Goal: Information Seeking & Learning: Learn about a topic

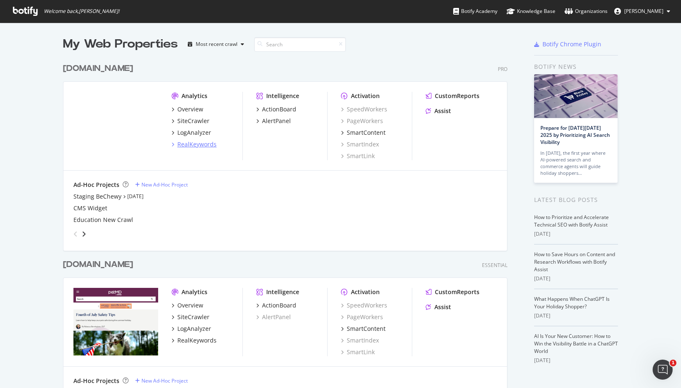
click at [183, 146] on div "RealKeywords" at bounding box center [196, 144] width 39 height 8
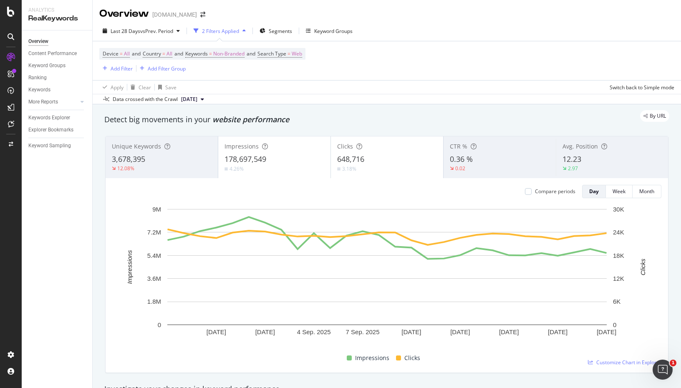
click at [234, 30] on div "2 Filters Applied" at bounding box center [220, 31] width 37 height 7
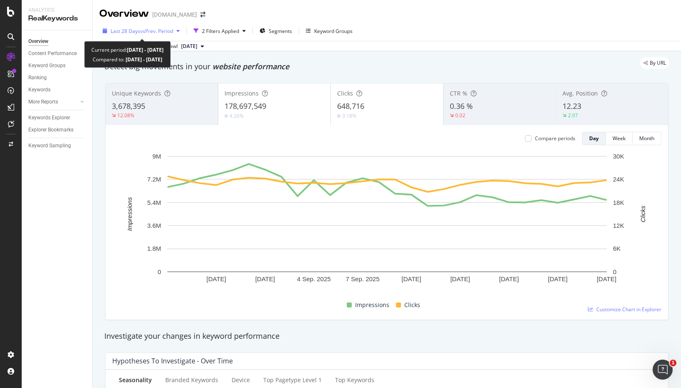
click at [179, 30] on icon "button" at bounding box center [178, 30] width 3 height 5
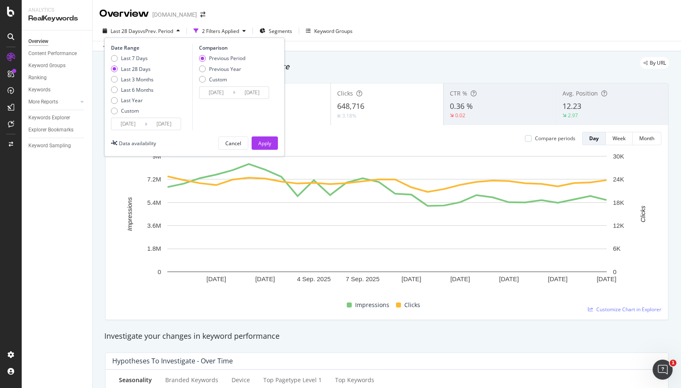
click at [393, 42] on div "Data crossed with the Crawl 2025 Sep. 20th" at bounding box center [387, 46] width 588 height 10
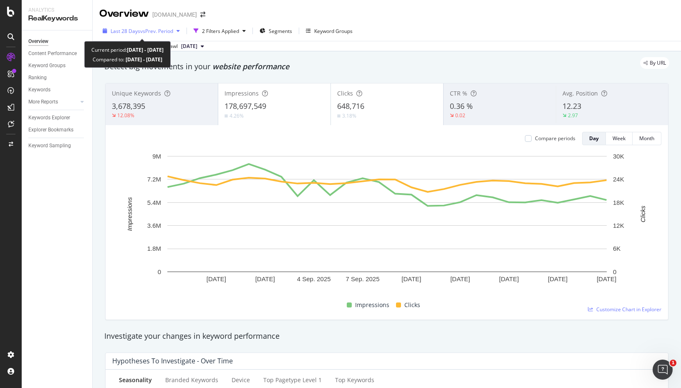
click at [171, 33] on span "vs Prev. Period" at bounding box center [156, 31] width 33 height 7
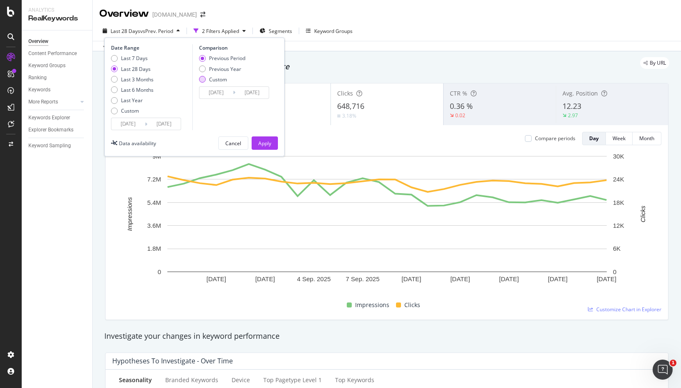
click at [200, 78] on div "Custom" at bounding box center [202, 79] width 7 height 7
click at [220, 96] on input "2025/07/29" at bounding box center [215, 93] width 33 height 12
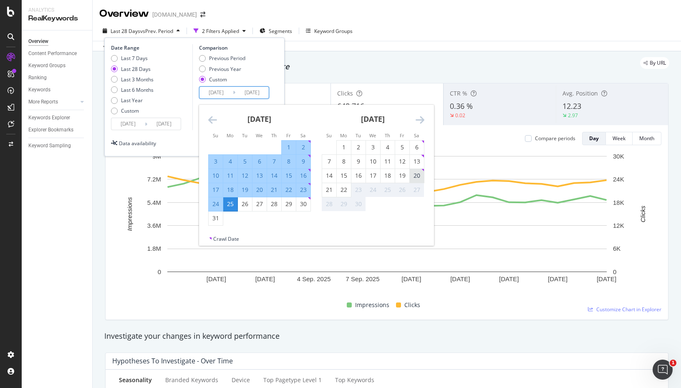
click at [418, 175] on div "20" at bounding box center [417, 175] width 14 height 8
type input "2025/09/20"
click at [418, 175] on div "20" at bounding box center [417, 175] width 14 height 8
type input "2025/09/20"
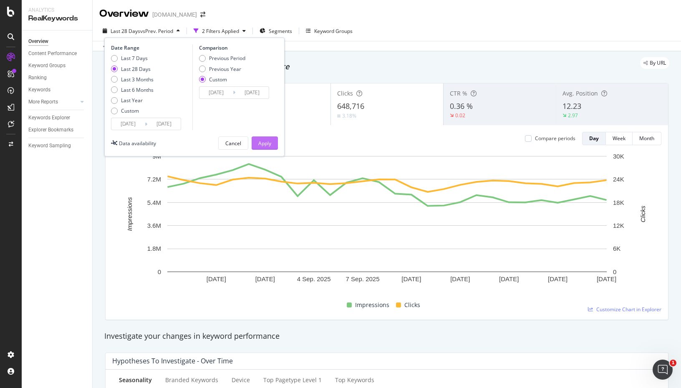
click at [269, 141] on div "Apply" at bounding box center [264, 143] width 13 height 7
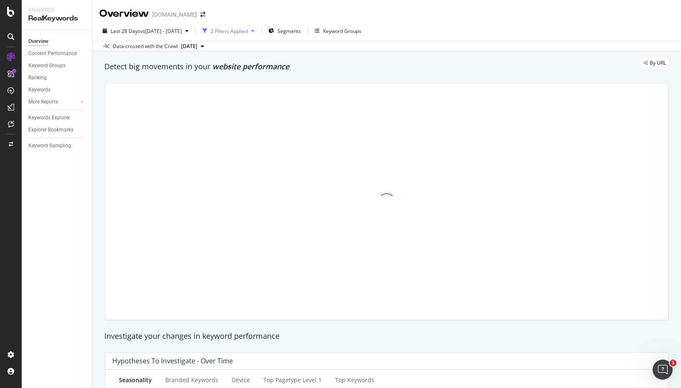
click at [248, 30] on div "2 Filters Applied" at bounding box center [229, 31] width 37 height 7
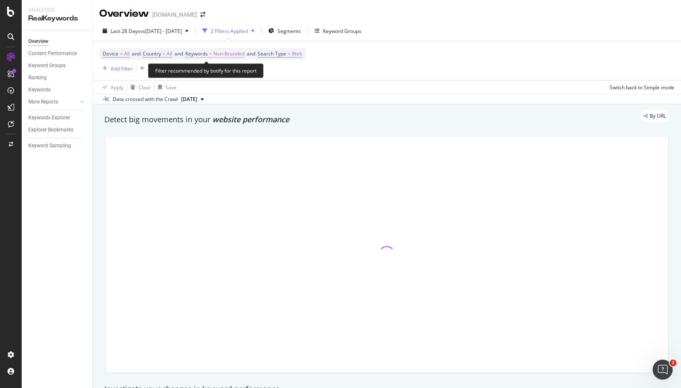
click at [227, 55] on span "Non-Branded" at bounding box center [228, 54] width 31 height 12
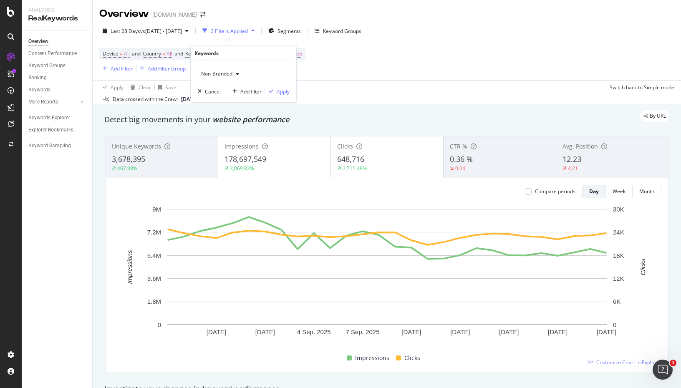
click at [226, 76] on span "Non-Branded" at bounding box center [215, 73] width 35 height 7
click at [226, 117] on span "Anonymized queries" at bounding box center [247, 115] width 85 height 8
click at [284, 90] on div "Apply" at bounding box center [283, 91] width 13 height 7
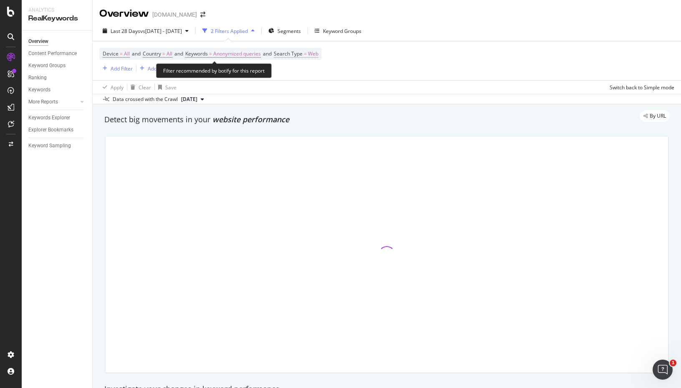
click at [318, 56] on span "Web" at bounding box center [313, 54] width 10 height 12
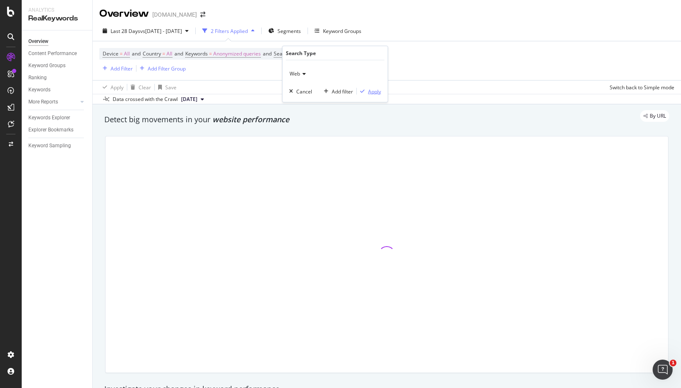
click at [371, 92] on div "Apply" at bounding box center [374, 91] width 13 height 7
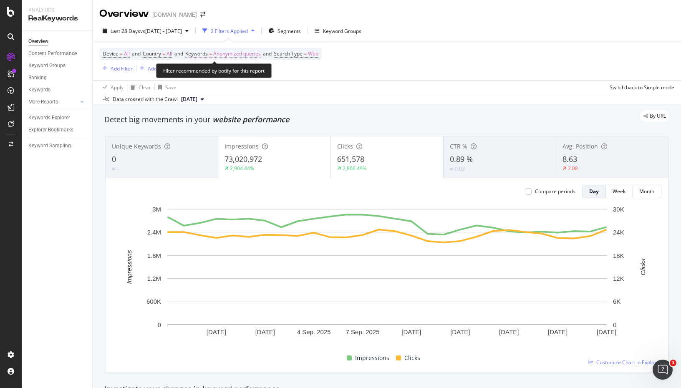
click at [247, 55] on span "Anonymized queries" at bounding box center [237, 54] width 48 height 12
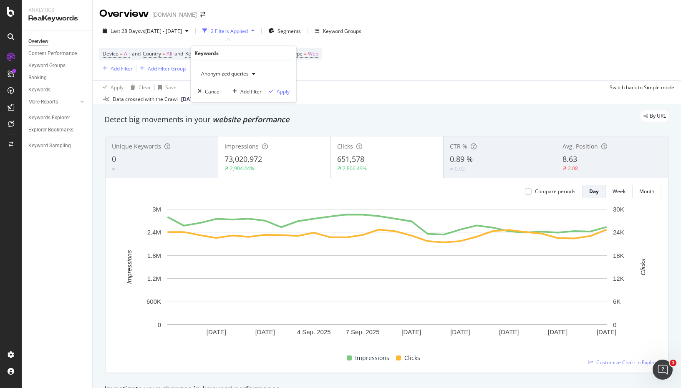
click at [238, 76] on span "Anonymized queries" at bounding box center [223, 73] width 51 height 7
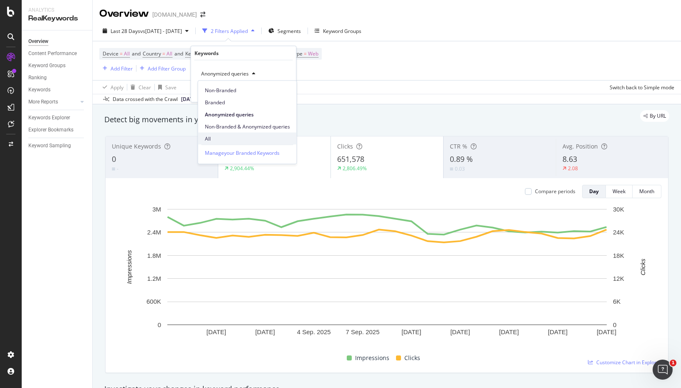
click at [230, 139] on span "All" at bounding box center [247, 139] width 85 height 8
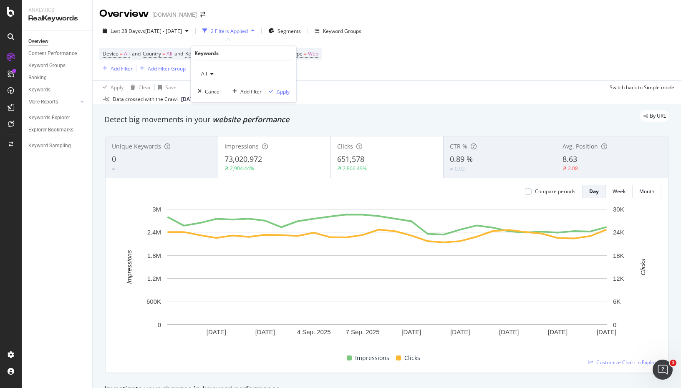
click at [281, 91] on div "Apply" at bounding box center [283, 91] width 13 height 7
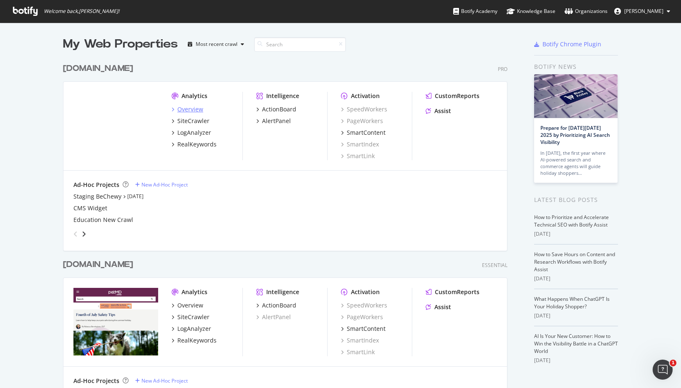
click at [190, 107] on div "Overview" at bounding box center [190, 109] width 26 height 8
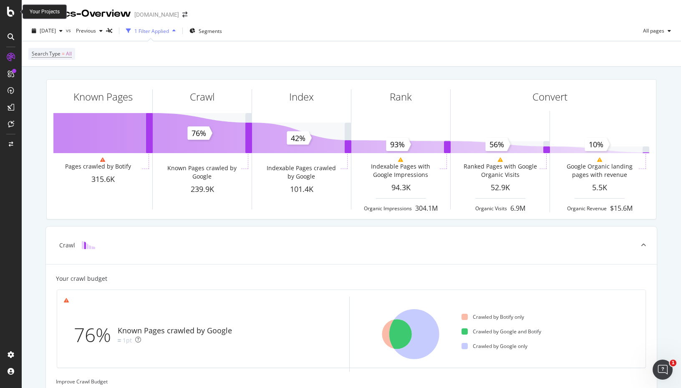
click at [15, 9] on div at bounding box center [11, 12] width 20 height 10
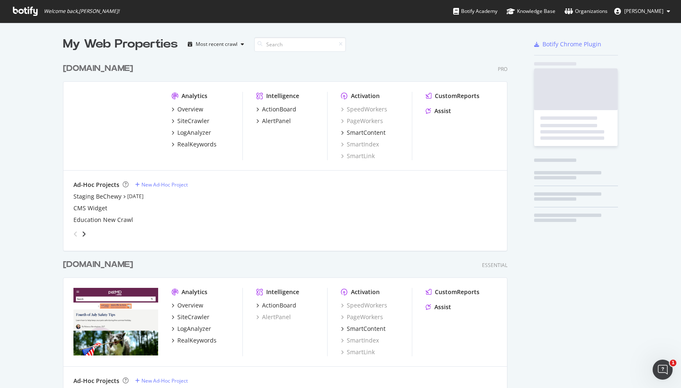
scroll to position [388, 681]
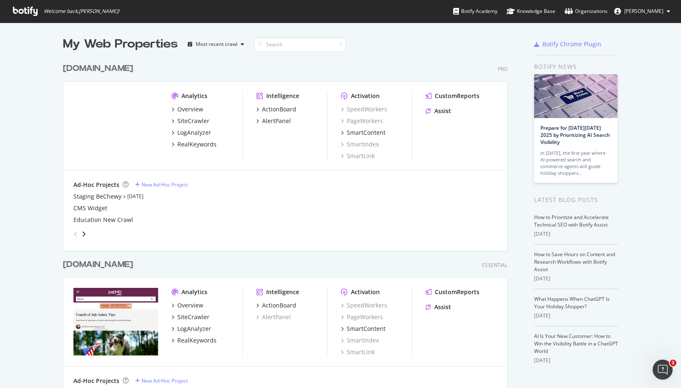
click at [192, 149] on div "Analytics Overview SiteCrawler LogAnalyzer RealKeywords" at bounding box center [206, 126] width 71 height 68
click at [201, 142] on div "RealKeywords" at bounding box center [196, 144] width 39 height 8
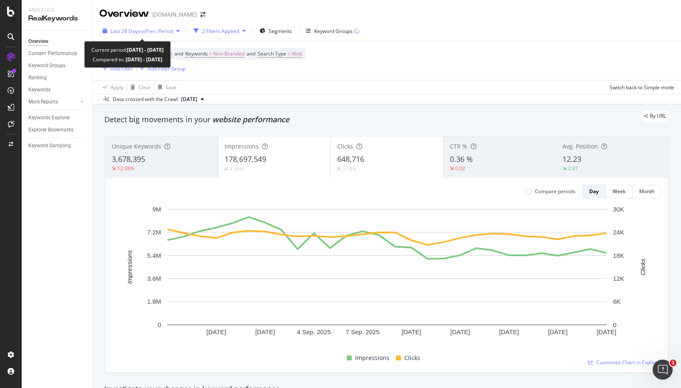
click at [146, 33] on span "vs Prev. Period" at bounding box center [156, 31] width 33 height 7
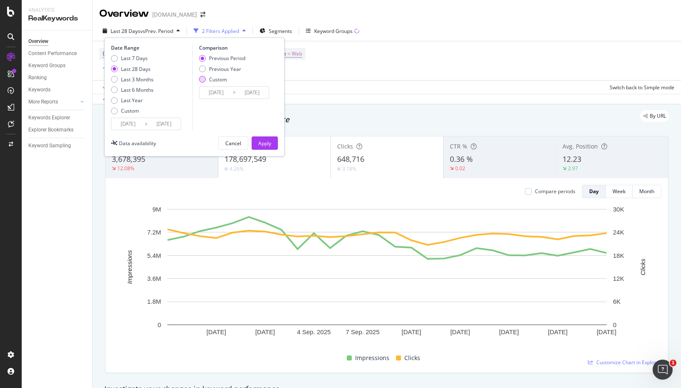
click at [204, 81] on div "Custom" at bounding box center [202, 79] width 7 height 7
click at [210, 97] on input "[DATE]" at bounding box center [215, 93] width 33 height 12
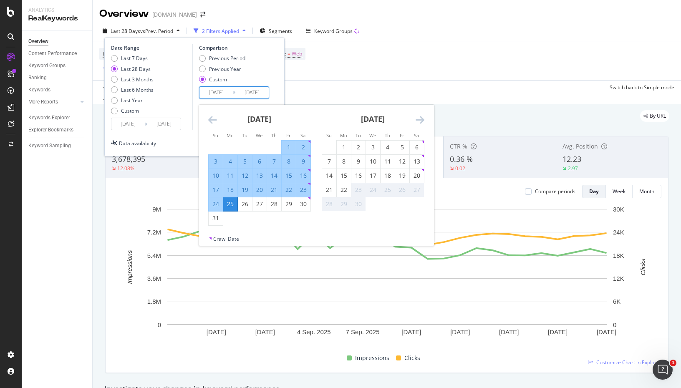
click at [211, 123] on icon "Move backward to switch to the previous month." at bounding box center [212, 120] width 9 height 10
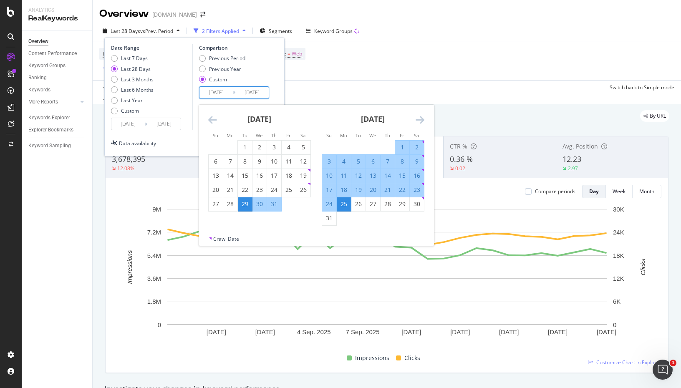
click at [211, 123] on icon "Move backward to switch to the previous month." at bounding box center [212, 120] width 9 height 10
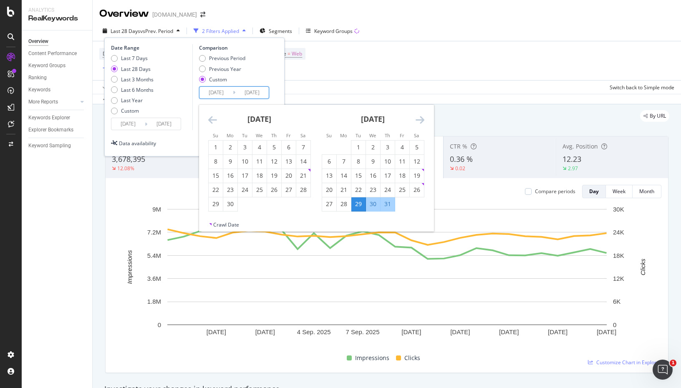
click at [211, 123] on icon "Move backward to switch to the previous month." at bounding box center [212, 120] width 9 height 10
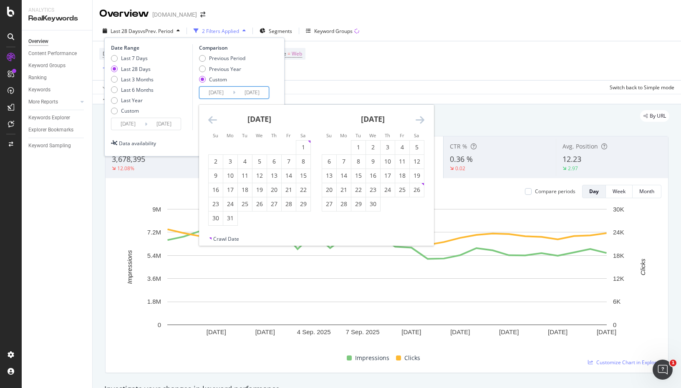
click at [211, 123] on icon "Move backward to switch to the previous month." at bounding box center [212, 120] width 9 height 10
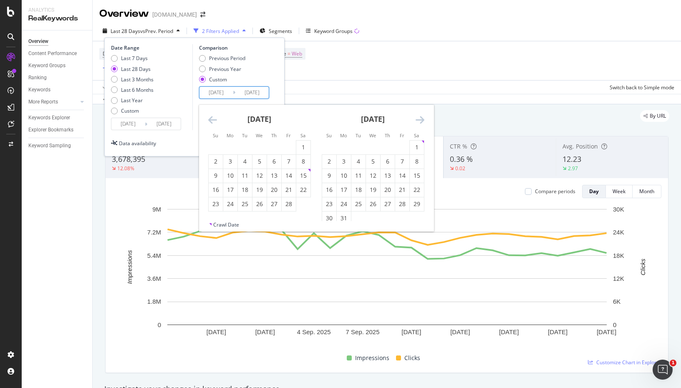
click at [211, 123] on icon "Move backward to switch to the previous month." at bounding box center [212, 120] width 9 height 10
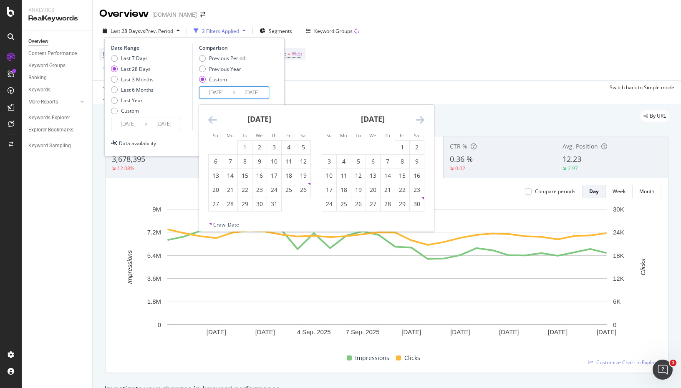
click at [211, 123] on icon "Move backward to switch to the previous month." at bounding box center [212, 120] width 9 height 10
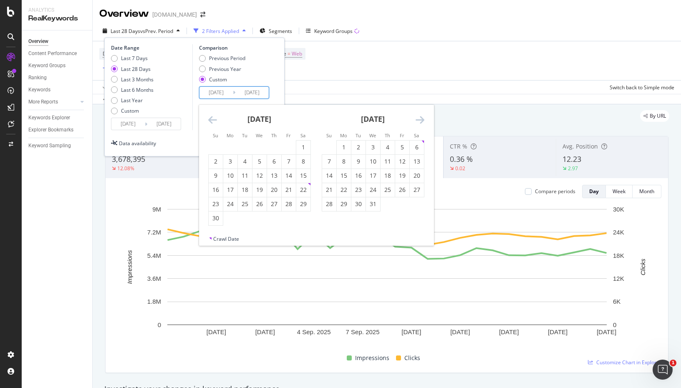
click at [211, 123] on icon "Move backward to switch to the previous month." at bounding box center [212, 120] width 9 height 10
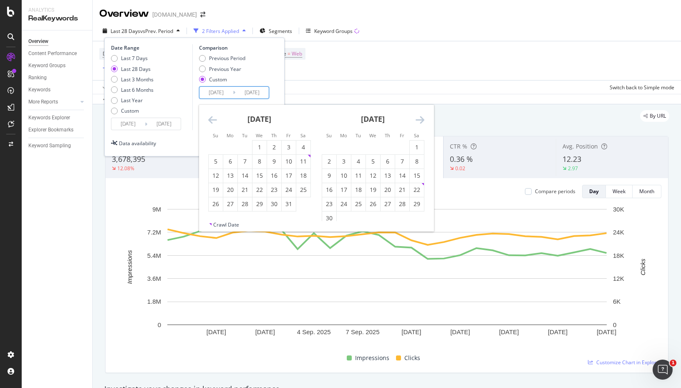
click at [211, 123] on icon "Move backward to switch to the previous month." at bounding box center [212, 120] width 9 height 10
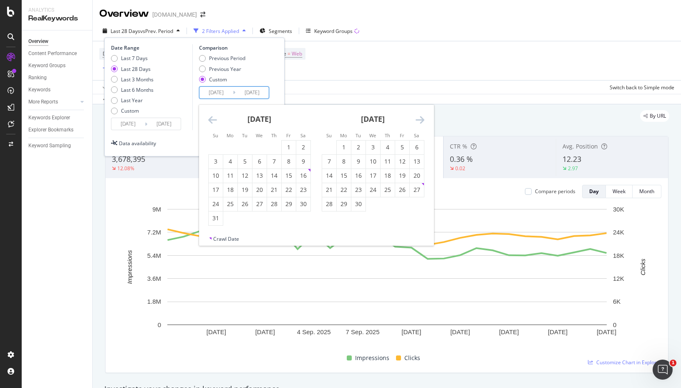
click at [211, 123] on icon "Move backward to switch to the previous month." at bounding box center [212, 120] width 9 height 10
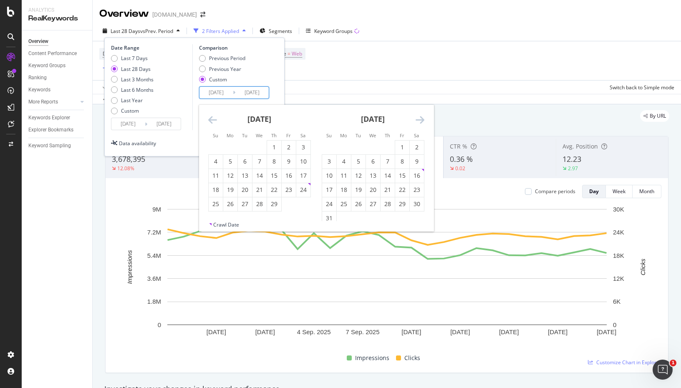
click at [211, 123] on icon "Move backward to switch to the previous month." at bounding box center [212, 120] width 9 height 10
click at [231, 148] on div "1" at bounding box center [230, 147] width 14 height 8
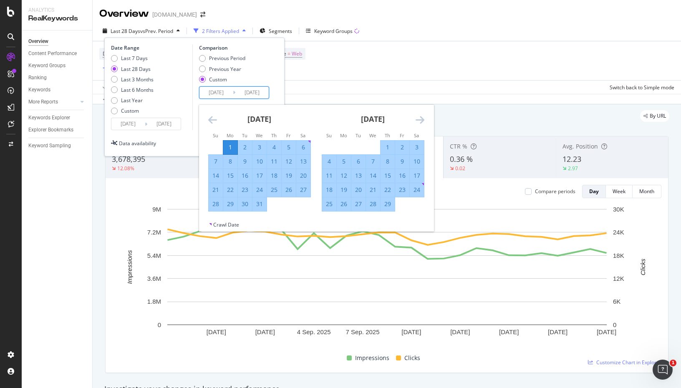
click at [421, 120] on icon "Move forward to switch to the next month." at bounding box center [420, 120] width 9 height 10
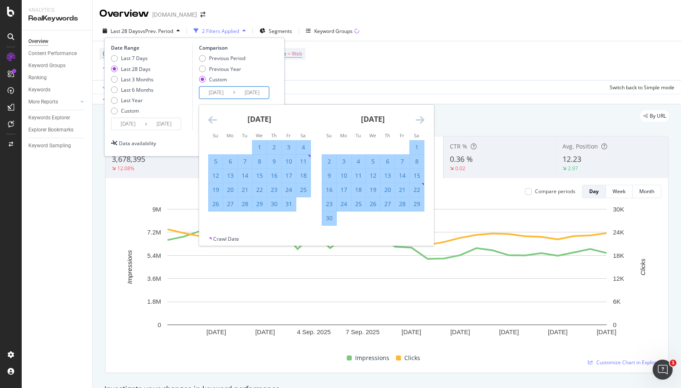
click at [421, 120] on icon "Move forward to switch to the next month." at bounding box center [420, 120] width 9 height 10
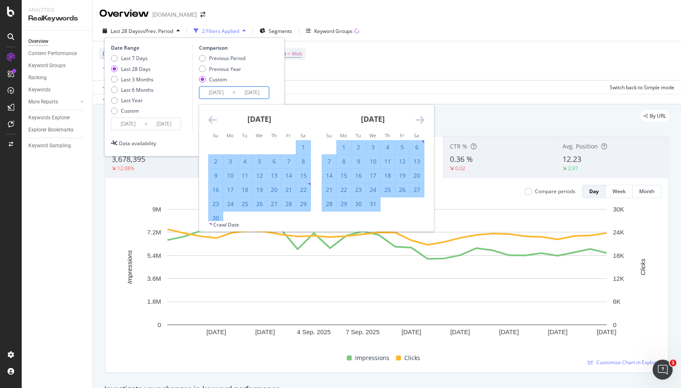
click at [210, 118] on icon "Move backward to switch to the previous month." at bounding box center [212, 120] width 9 height 10
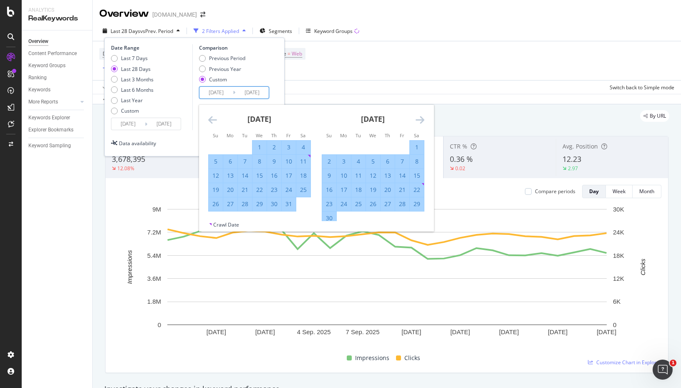
click at [210, 118] on icon "Move backward to switch to the previous month." at bounding box center [212, 120] width 9 height 10
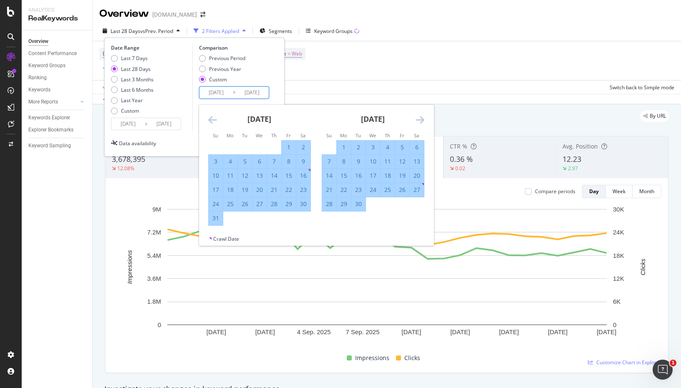
click at [210, 118] on icon "Move backward to switch to the previous month." at bounding box center [212, 120] width 9 height 10
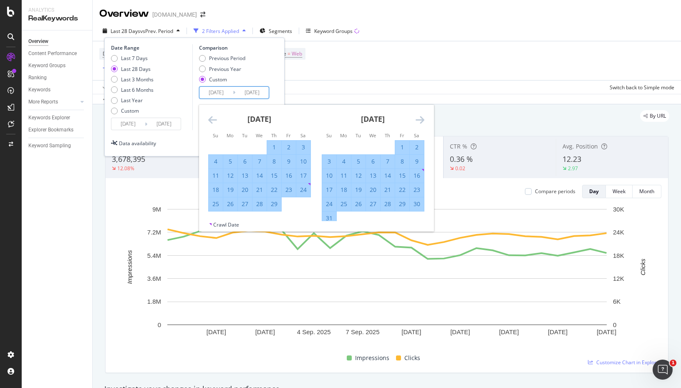
click at [219, 94] on input "2024/01/01" at bounding box center [215, 93] width 33 height 12
click at [212, 123] on icon "Move backward to switch to the previous month." at bounding box center [212, 120] width 9 height 10
click at [230, 204] on div "29" at bounding box center [230, 204] width 14 height 8
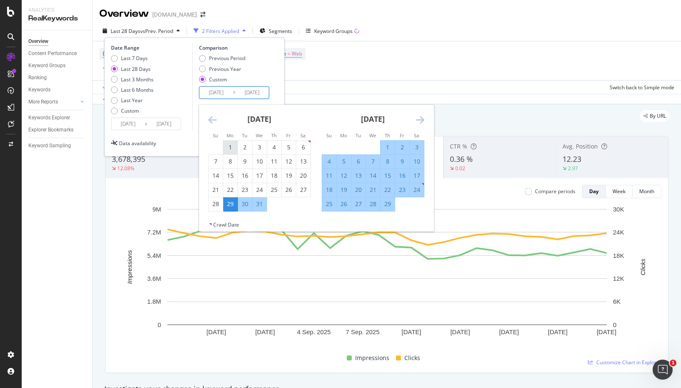
click at [228, 149] on div "1" at bounding box center [230, 147] width 14 height 8
type input "2024/01/01"
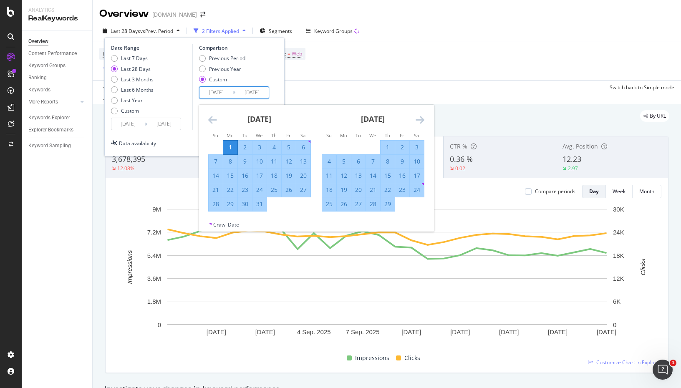
click at [421, 118] on icon "Move forward to switch to the next month." at bounding box center [420, 120] width 9 height 10
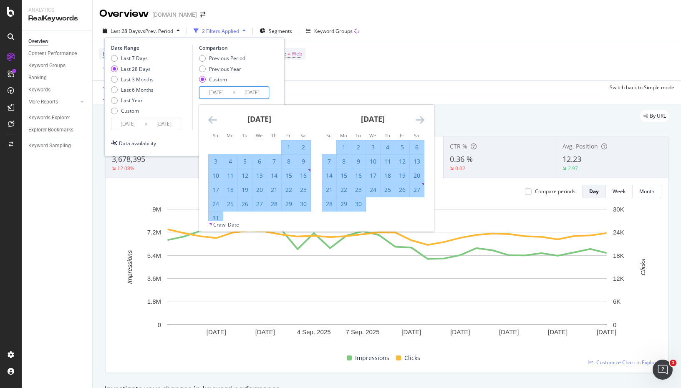
click at [421, 118] on icon "Move forward to switch to the next month." at bounding box center [420, 120] width 9 height 10
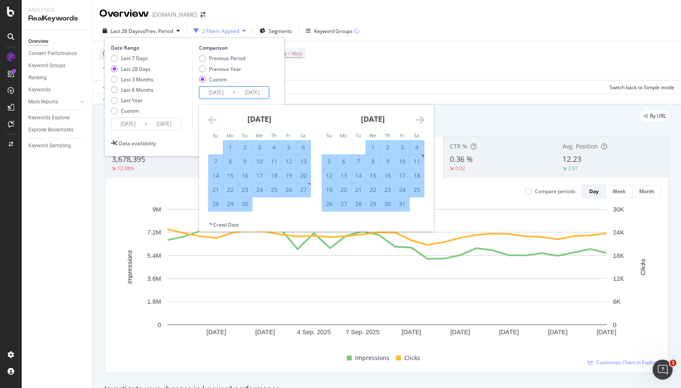
click at [421, 118] on icon "Move forward to switch to the next month." at bounding box center [420, 120] width 9 height 10
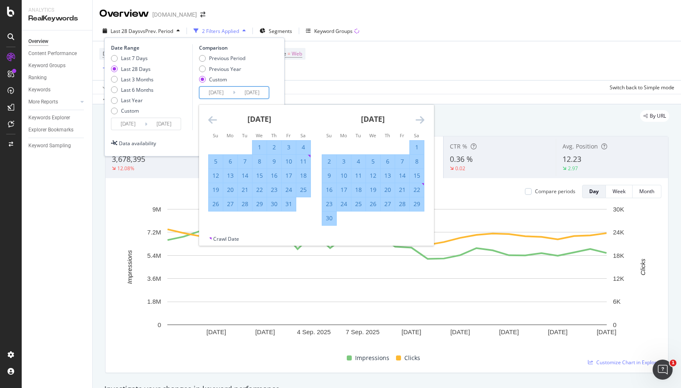
click at [421, 118] on icon "Move forward to switch to the next month." at bounding box center [420, 120] width 9 height 10
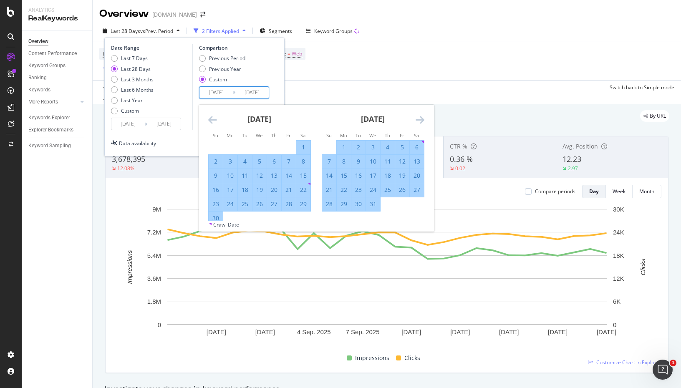
click at [421, 118] on icon "Move forward to switch to the next month." at bounding box center [420, 120] width 9 height 10
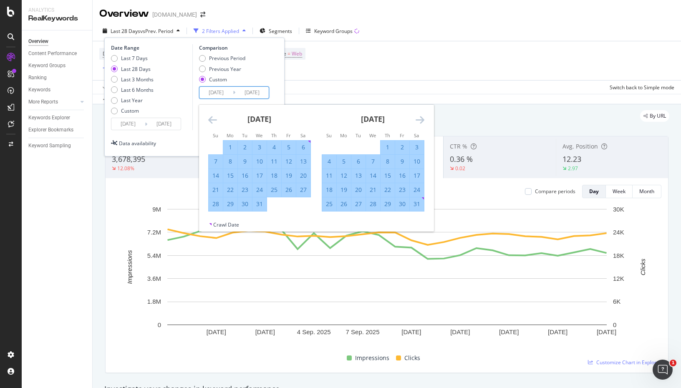
click at [421, 118] on icon "Move forward to switch to the next month." at bounding box center [420, 120] width 9 height 10
click at [256, 93] on input "2025/08/25" at bounding box center [251, 93] width 33 height 12
click at [264, 96] on input "2025/08/25" at bounding box center [251, 93] width 33 height 12
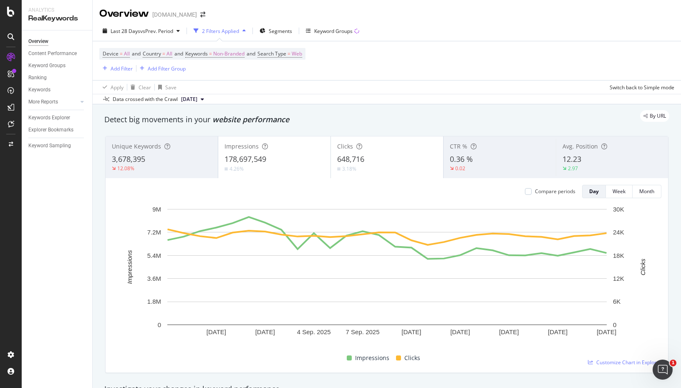
click at [429, 58] on div "Device = All and Country = All and Keywords = Non-Branded and Search Type = Web…" at bounding box center [386, 60] width 575 height 39
click at [232, 54] on span "Non-Branded" at bounding box center [228, 54] width 31 height 12
click at [230, 76] on span "Non-Branded" at bounding box center [215, 73] width 35 height 7
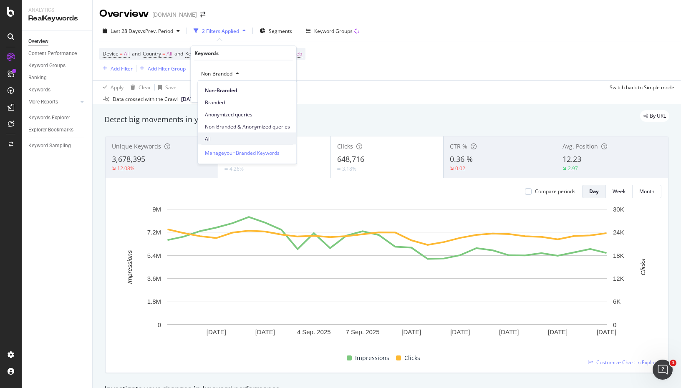
click at [215, 133] on div "All" at bounding box center [247, 139] width 98 height 12
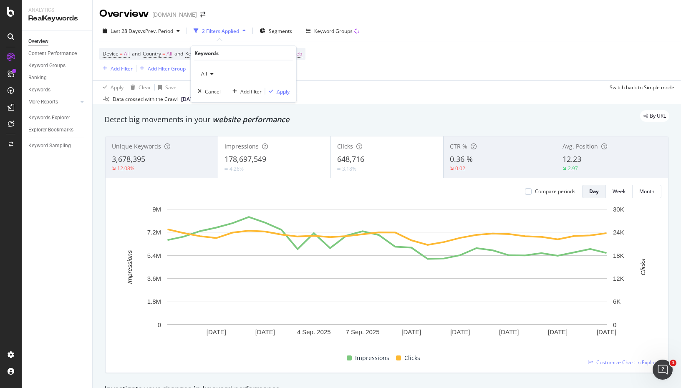
click at [285, 94] on div "Apply" at bounding box center [283, 91] width 13 height 7
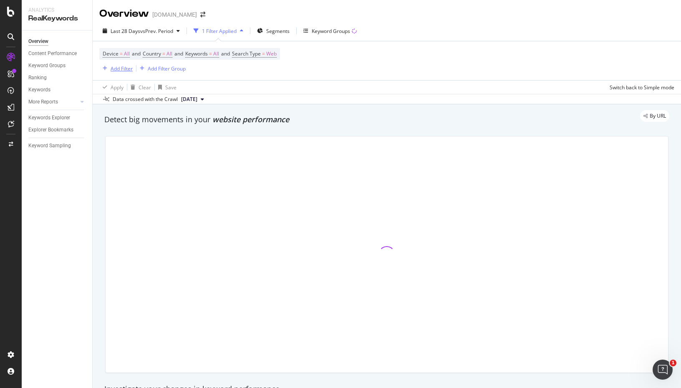
click at [120, 63] on button "Add Filter" at bounding box center [115, 68] width 33 height 10
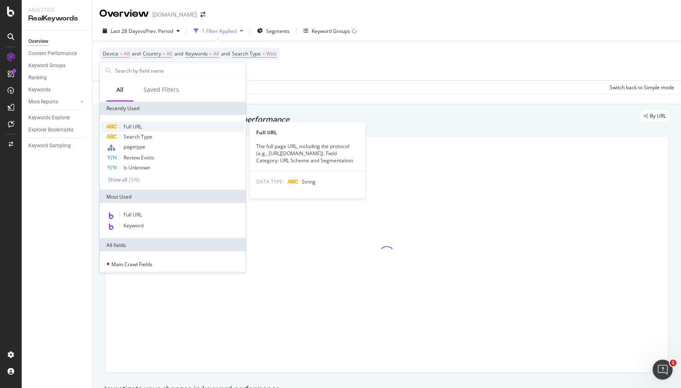
click at [139, 123] on span "Full URL" at bounding box center [133, 126] width 18 height 7
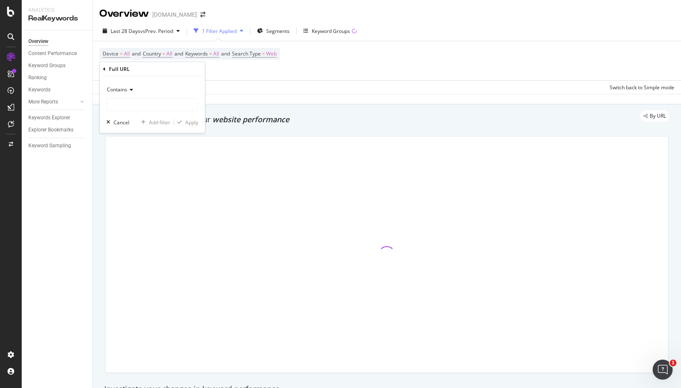
click at [130, 91] on icon at bounding box center [130, 89] width 6 height 5
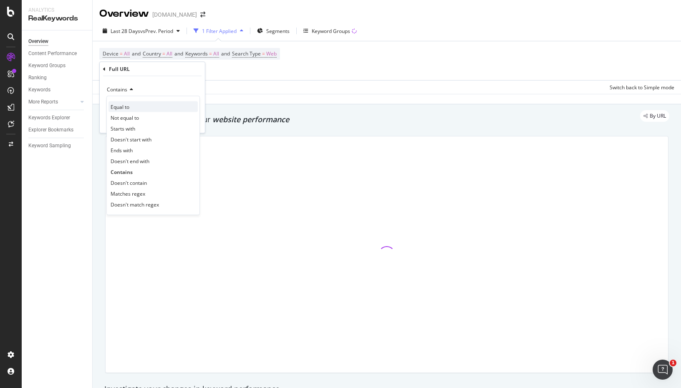
click at [127, 106] on span "Equal to" at bounding box center [120, 106] width 19 height 7
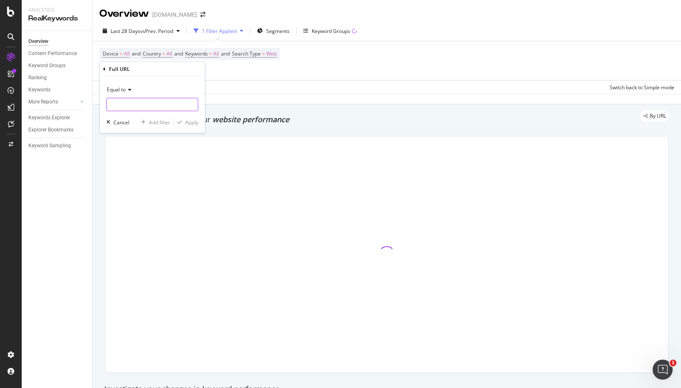
click at [134, 108] on input "text" at bounding box center [152, 104] width 91 height 13
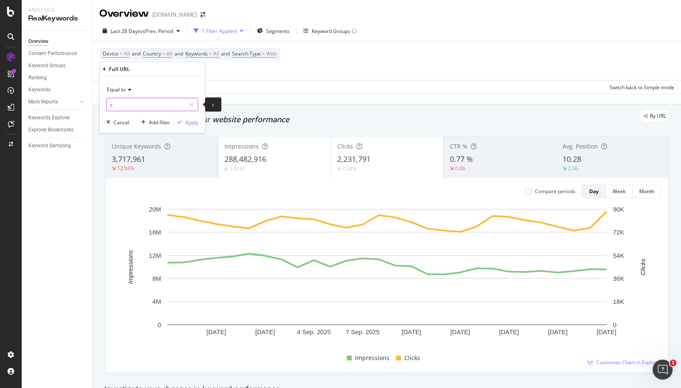
click at [121, 104] on input "c" at bounding box center [146, 104] width 79 height 13
paste input "'https://www.chewy.com/'"
click at [121, 104] on input "c'https://www.chewy.com/'" at bounding box center [146, 104] width 79 height 13
click at [112, 106] on input "c'https://www.chewy.com/'" at bounding box center [146, 104] width 79 height 13
click at [173, 103] on input "'https://www.chewy.com/'" at bounding box center [146, 104] width 79 height 13
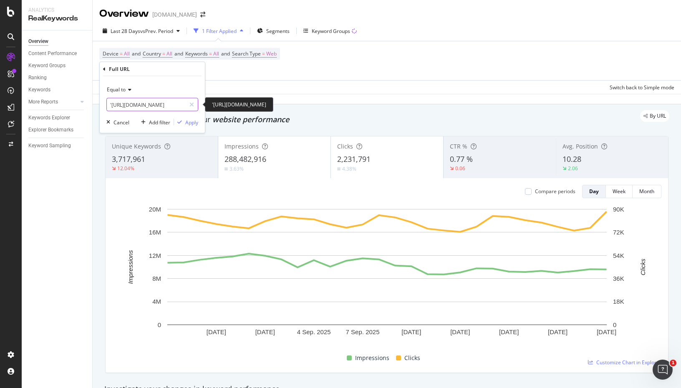
click at [111, 105] on input "'https://www.chewy.com/" at bounding box center [146, 104] width 79 height 13
type input "https://www.chewy.com/"
click at [193, 121] on div "Apply" at bounding box center [191, 122] width 13 height 7
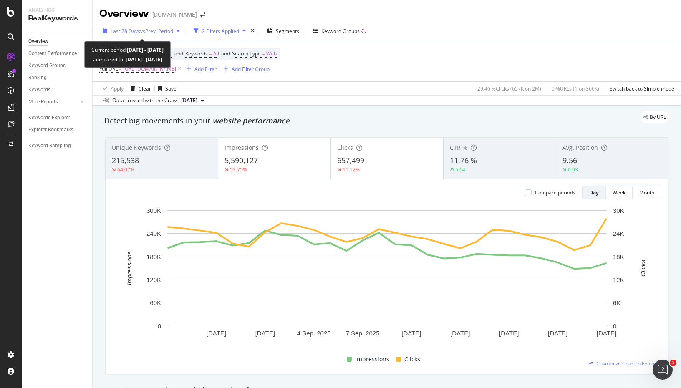
click at [173, 30] on span "vs Prev. Period" at bounding box center [156, 31] width 33 height 7
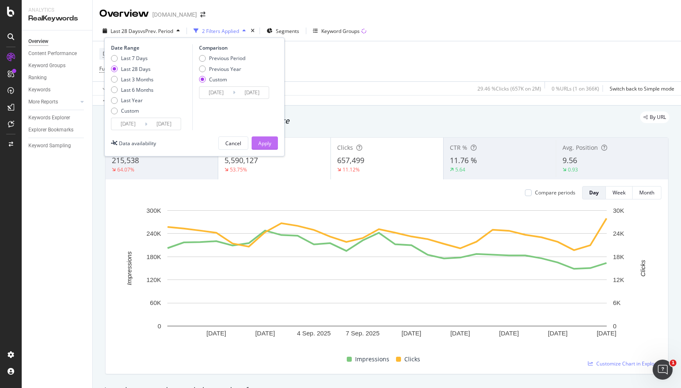
click at [264, 141] on div "Apply" at bounding box center [264, 143] width 13 height 7
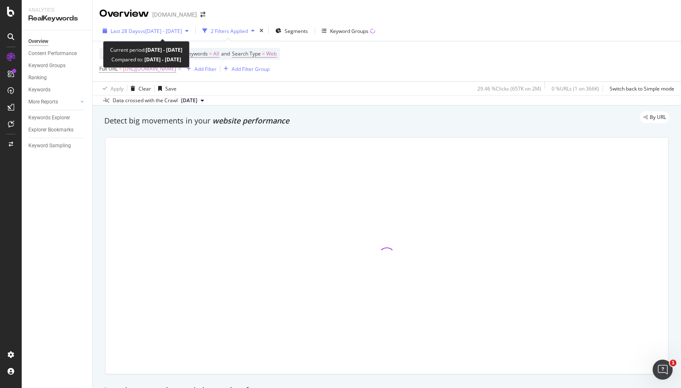
click at [182, 32] on span "vs 2024 Jan. 1st - 2025 Aug. 25th" at bounding box center [161, 31] width 42 height 7
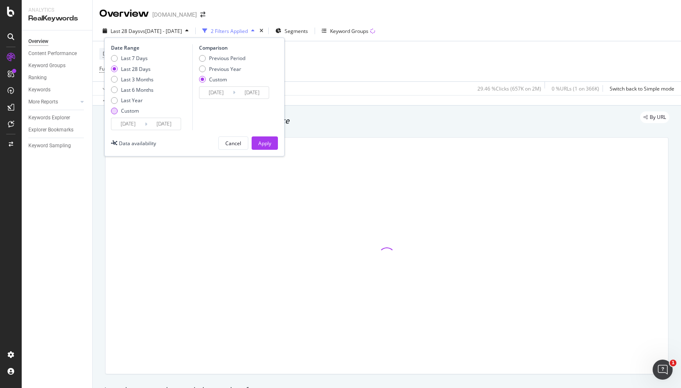
click at [132, 108] on div "Custom" at bounding box center [130, 110] width 18 height 7
click at [148, 125] on input "2025/09/22" at bounding box center [163, 124] width 33 height 12
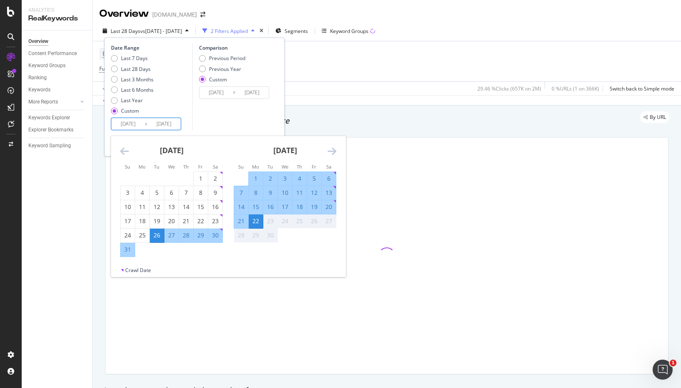
click at [123, 150] on icon "Move backward to switch to the previous month." at bounding box center [124, 151] width 9 height 10
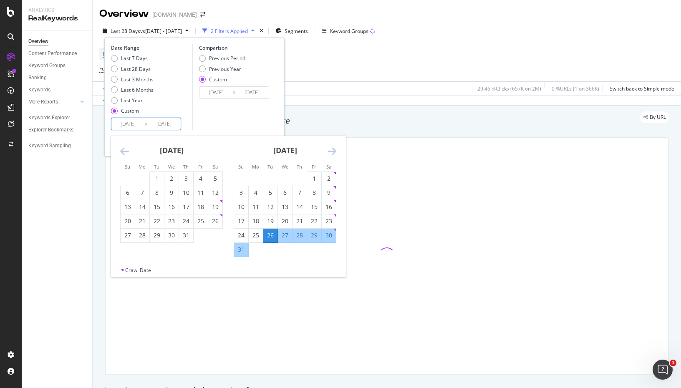
click at [123, 150] on icon "Move backward to switch to the previous month." at bounding box center [124, 151] width 9 height 10
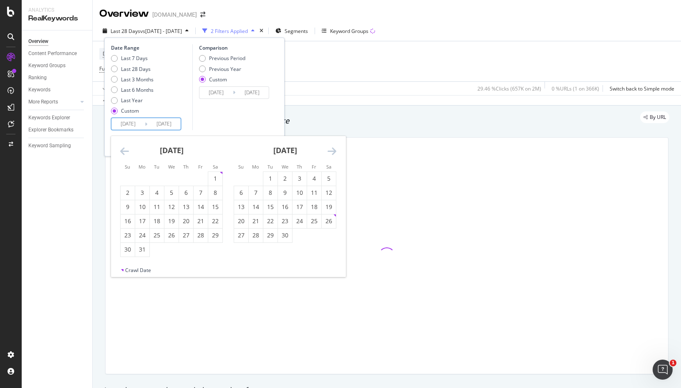
click at [123, 150] on icon "Move backward to switch to the previous month." at bounding box center [124, 151] width 9 height 10
click at [172, 180] on div "1" at bounding box center [171, 178] width 14 height 8
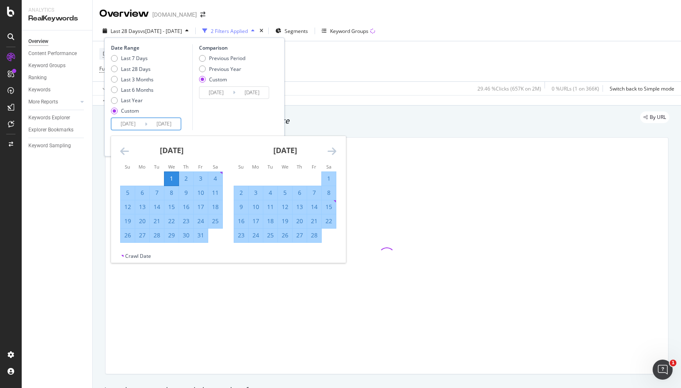
click at [123, 148] on icon "Move backward to switch to the previous month." at bounding box center [124, 151] width 9 height 10
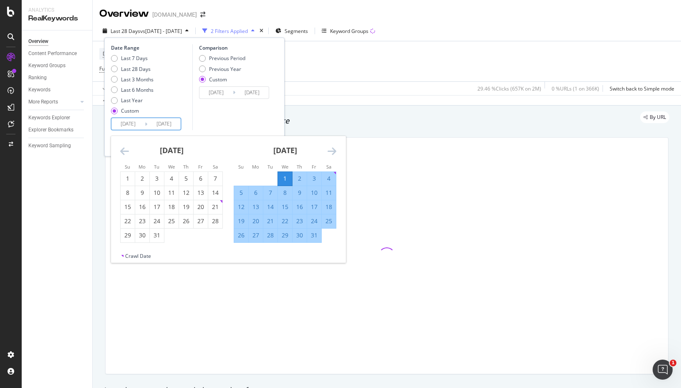
click at [123, 148] on icon "Move backward to switch to the previous month." at bounding box center [124, 151] width 9 height 10
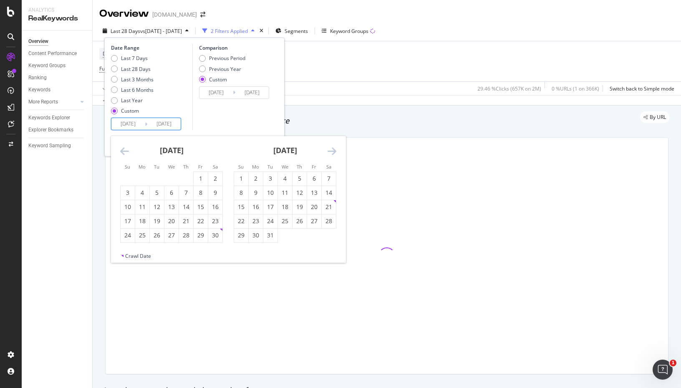
click at [123, 148] on icon "Move backward to switch to the previous month." at bounding box center [124, 151] width 9 height 10
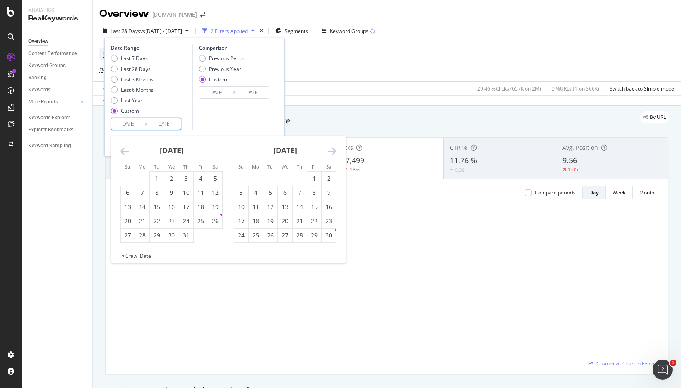
click at [123, 148] on icon "Move backward to switch to the previous month." at bounding box center [124, 151] width 9 height 10
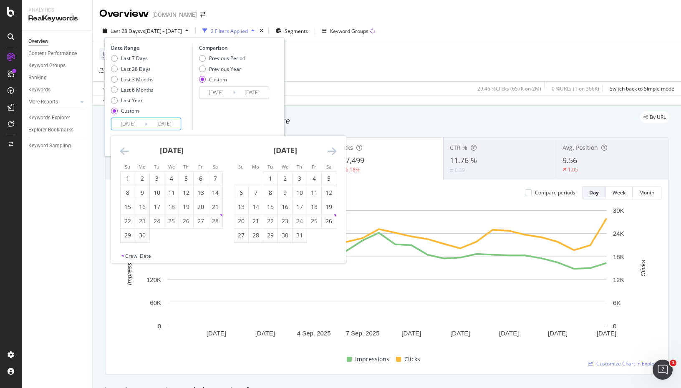
click at [123, 148] on icon "Move backward to switch to the previous month." at bounding box center [124, 151] width 9 height 10
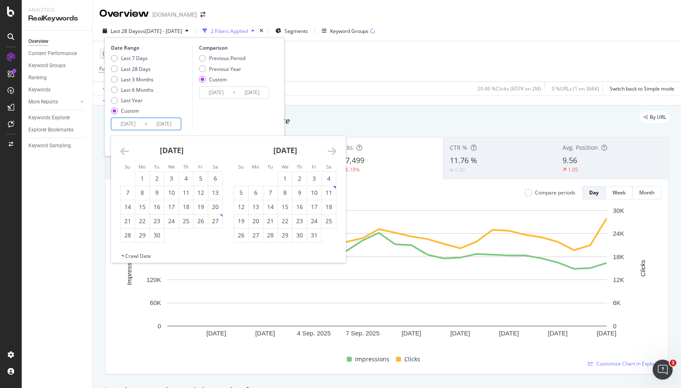
click at [123, 148] on icon "Move backward to switch to the previous month." at bounding box center [124, 151] width 9 height 10
click at [146, 176] on div "1" at bounding box center [142, 178] width 14 height 8
type input "2024/01/01"
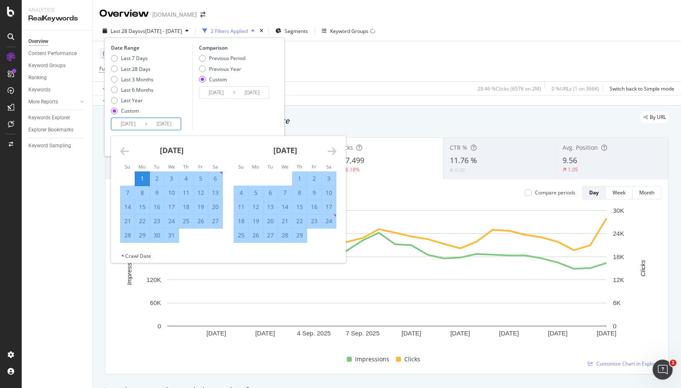
click at [223, 124] on div "Comparison Previous Period Previous Year Custom 2024/01/01 Navigate forward to …" at bounding box center [231, 87] width 79 height 86
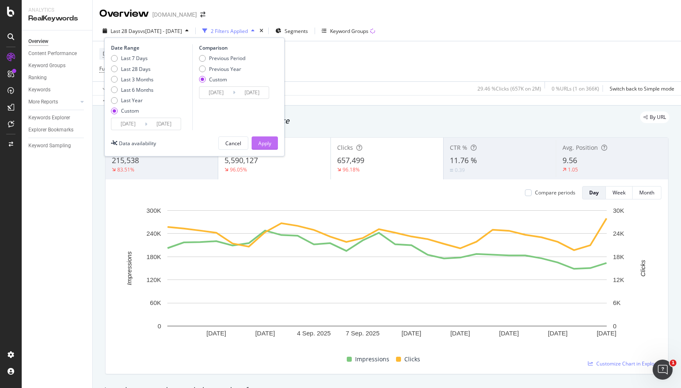
click at [272, 144] on button "Apply" at bounding box center [265, 142] width 26 height 13
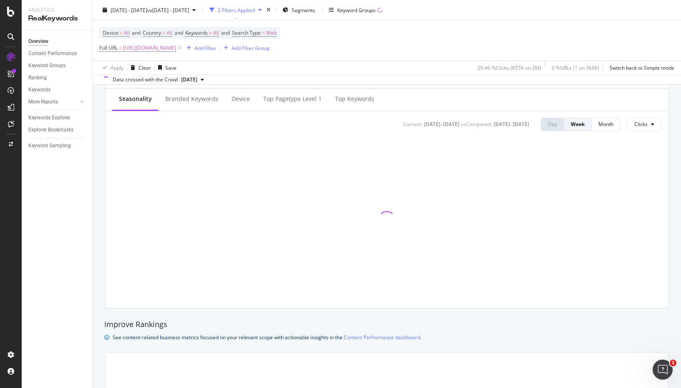
scroll to position [338, 0]
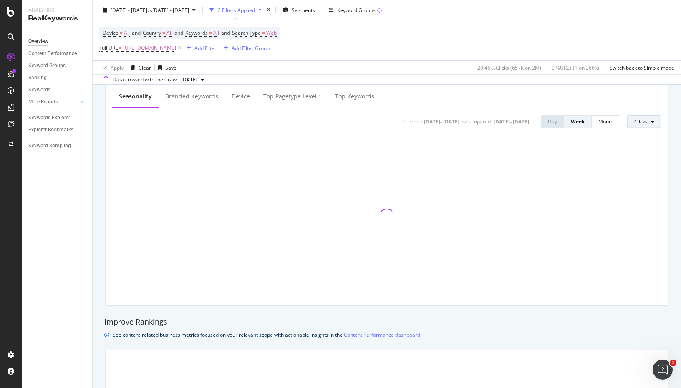
click at [650, 120] on button "Clicks" at bounding box center [644, 121] width 34 height 13
click at [647, 95] on div "Seasonality Branded Keywords Device Top pagetype Level 1 Top Keywords" at bounding box center [387, 97] width 562 height 23
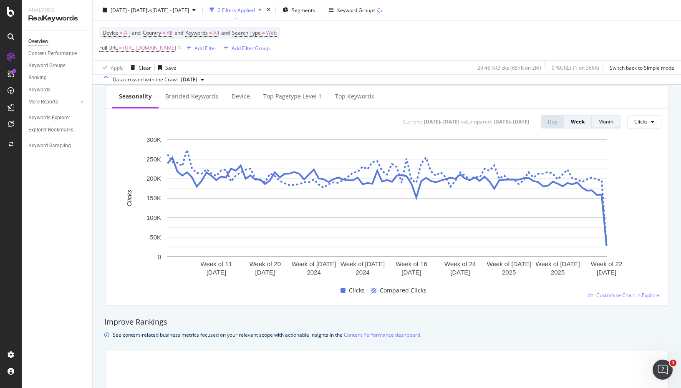
click at [595, 128] on button "Month" at bounding box center [606, 121] width 29 height 13
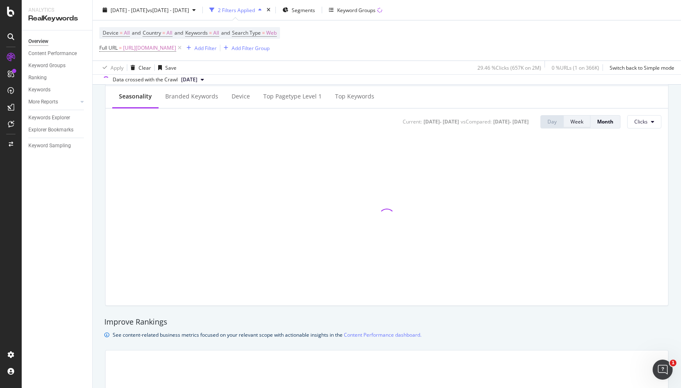
click at [580, 124] on div "Week" at bounding box center [576, 121] width 13 height 7
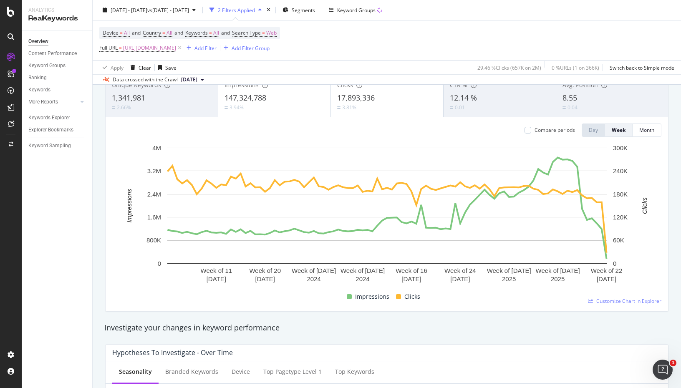
scroll to position [12, 0]
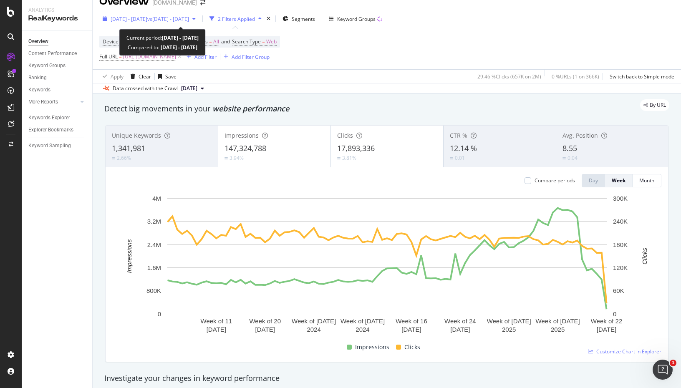
click at [189, 19] on span "vs 2024 Jan. 1st - 2025 Aug. 25th" at bounding box center [168, 18] width 42 height 7
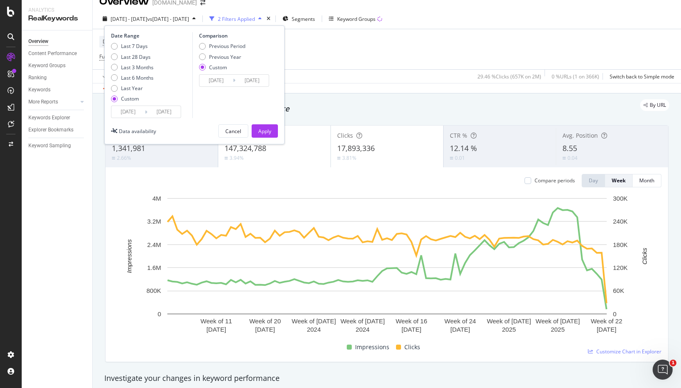
click at [171, 113] on input "2025/09/22" at bounding box center [163, 112] width 33 height 12
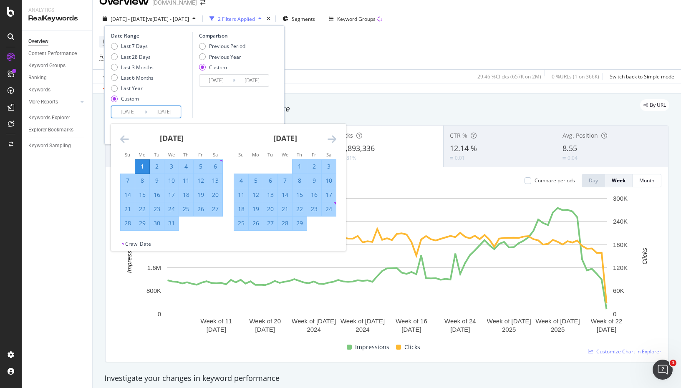
click at [332, 139] on icon "Move forward to switch to the next month." at bounding box center [332, 139] width 9 height 10
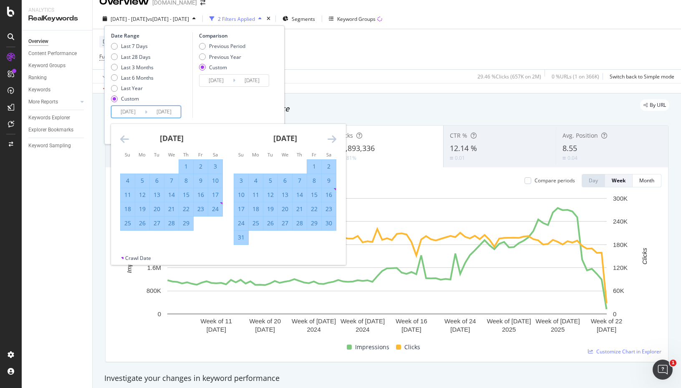
click at [332, 139] on icon "Move forward to switch to the next month." at bounding box center [332, 139] width 9 height 10
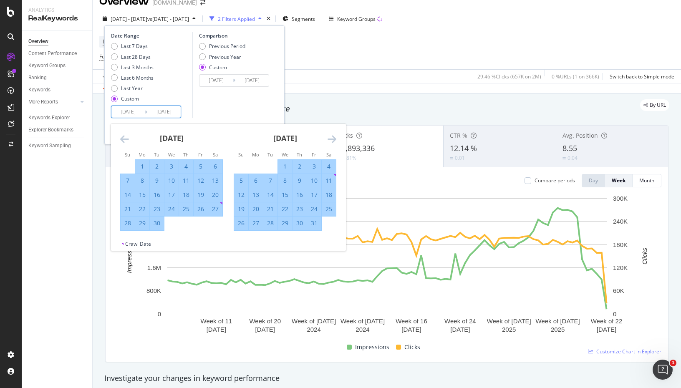
click at [332, 139] on icon "Move forward to switch to the next month." at bounding box center [332, 139] width 9 height 10
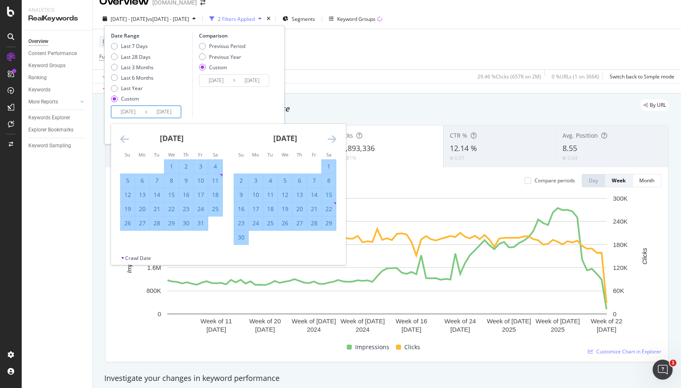
click at [332, 139] on icon "Move forward to switch to the next month." at bounding box center [332, 139] width 9 height 10
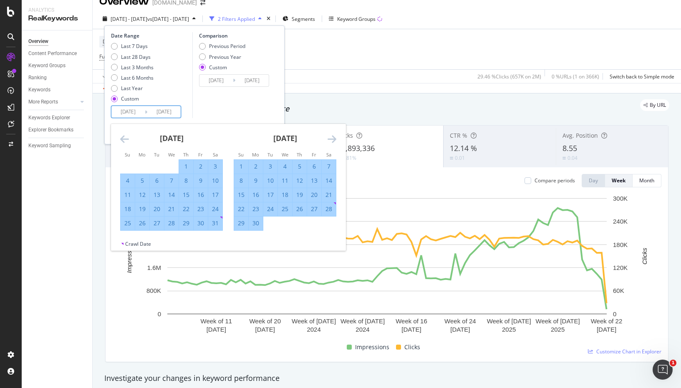
click at [332, 139] on icon "Move forward to switch to the next month." at bounding box center [332, 139] width 9 height 10
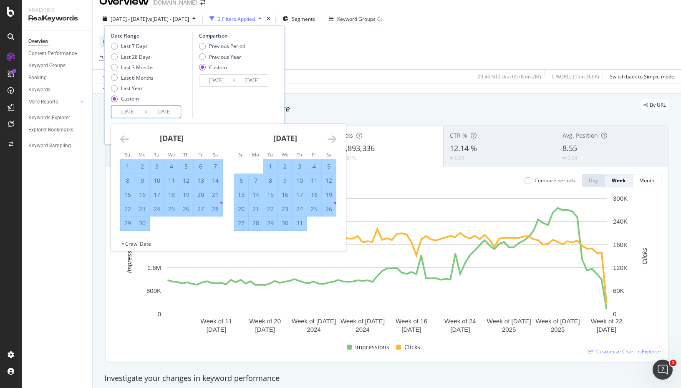
click at [332, 139] on icon "Move forward to switch to the next month." at bounding box center [332, 139] width 9 height 10
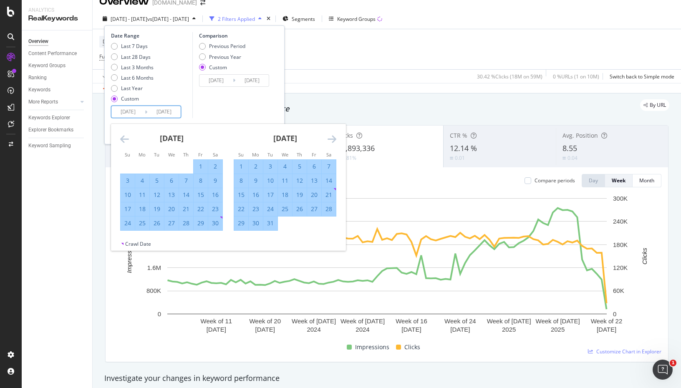
click at [332, 139] on icon "Move forward to switch to the next month." at bounding box center [332, 139] width 9 height 10
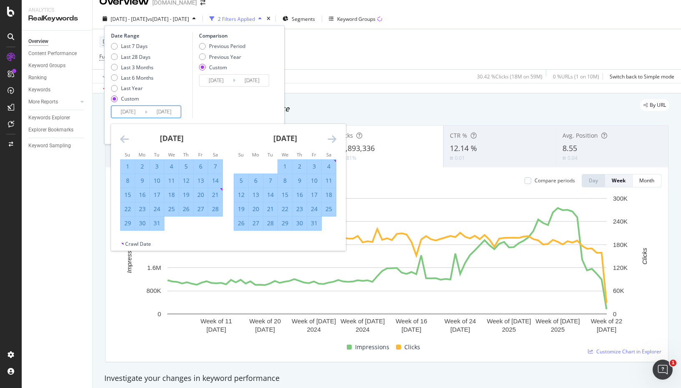
click at [332, 139] on icon "Move forward to switch to the next month." at bounding box center [332, 139] width 9 height 10
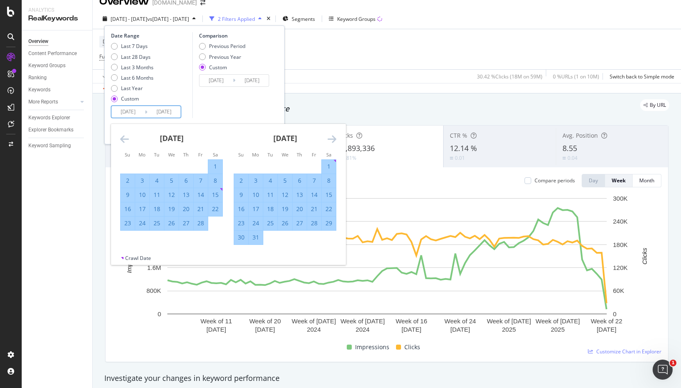
click at [332, 139] on icon "Move forward to switch to the next month." at bounding box center [332, 139] width 9 height 10
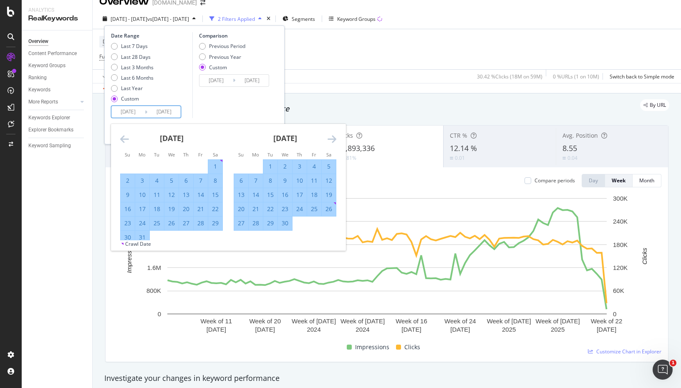
click at [332, 139] on icon "Move forward to switch to the next month." at bounding box center [332, 139] width 9 height 10
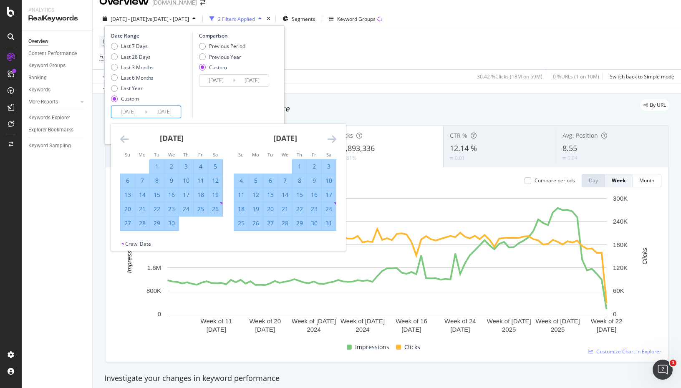
click at [332, 139] on icon "Move forward to switch to the next month." at bounding box center [332, 139] width 9 height 10
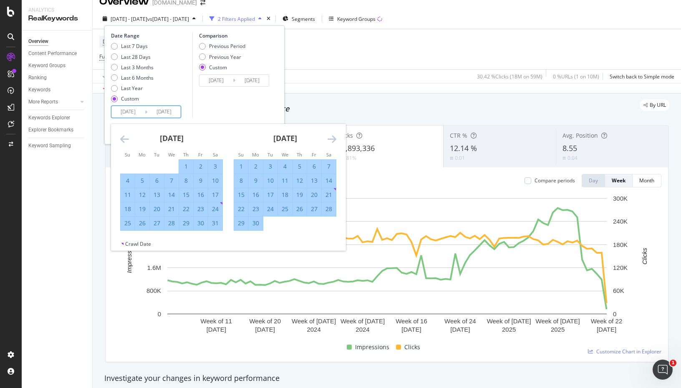
click at [332, 139] on icon "Move forward to switch to the next month." at bounding box center [332, 139] width 9 height 10
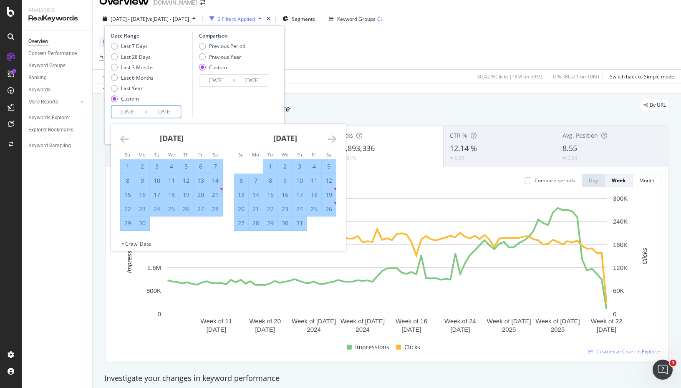
click at [332, 139] on icon "Move forward to switch to the next month." at bounding box center [332, 139] width 9 height 10
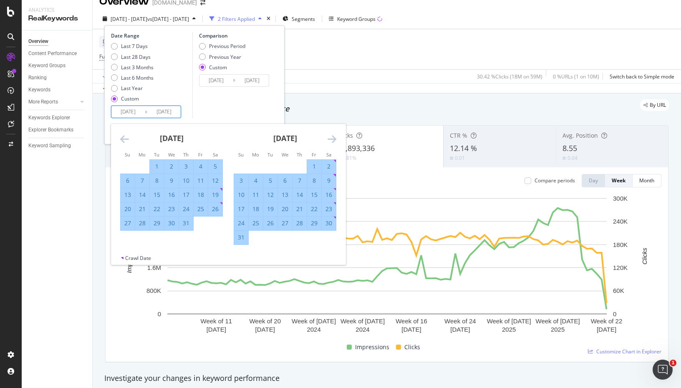
click at [332, 138] on icon "Move forward to switch to the next month." at bounding box center [332, 139] width 9 height 10
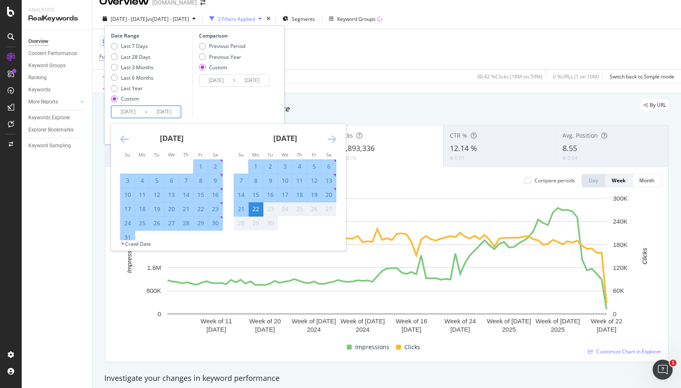
click at [242, 211] on div "21" at bounding box center [241, 209] width 14 height 8
type input "2025/09/21"
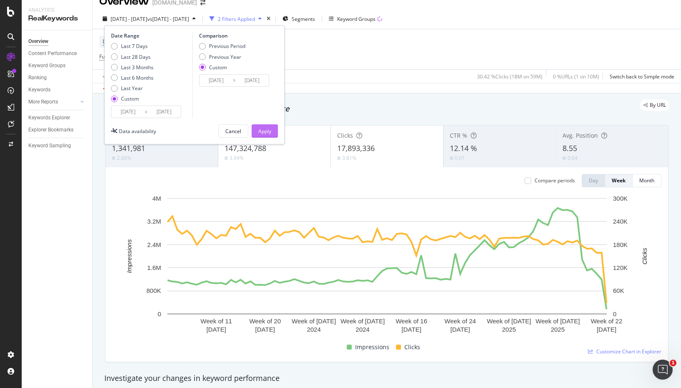
click at [268, 131] on div "Apply" at bounding box center [264, 131] width 13 height 7
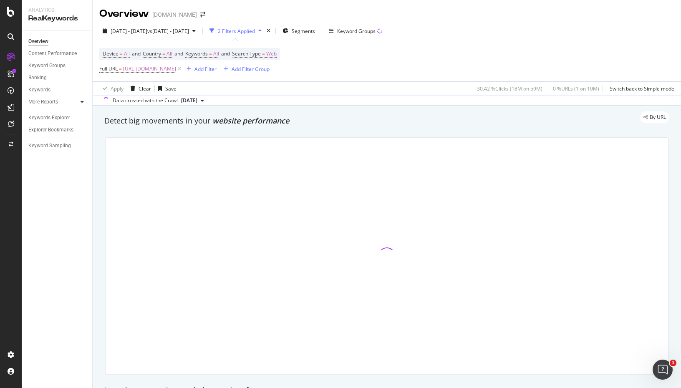
click at [81, 101] on icon at bounding box center [82, 101] width 3 height 5
click at [381, 64] on div "Device = All and Country = All and Keywords = All and Search Type = Web Full UR…" at bounding box center [386, 61] width 575 height 40
click at [376, 28] on div "Keyword Groups" at bounding box center [356, 31] width 38 height 7
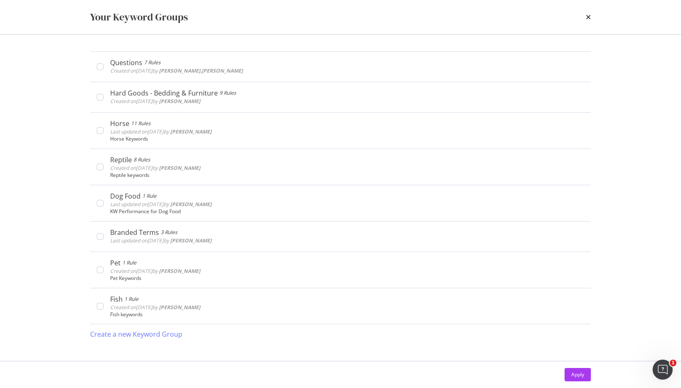
click at [585, 16] on div "Your Keyword Groups" at bounding box center [340, 17] width 501 height 14
click at [590, 16] on icon "times" at bounding box center [588, 17] width 5 height 7
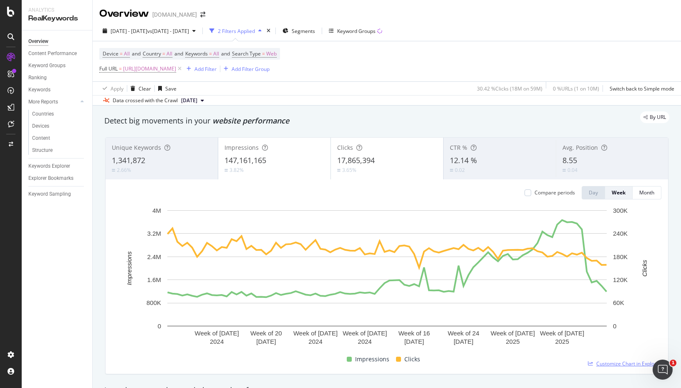
click at [611, 363] on span "Customize Chart in Explorer" at bounding box center [628, 363] width 65 height 7
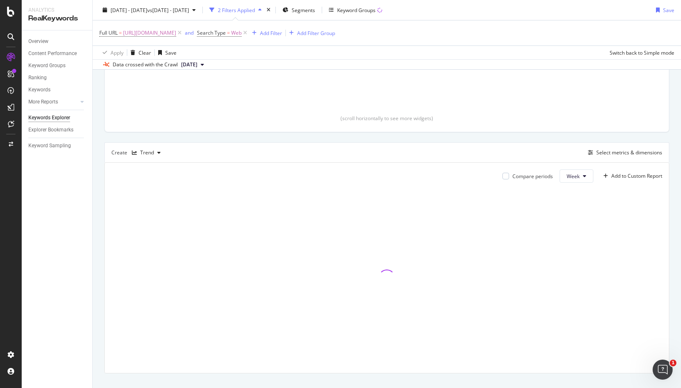
scroll to position [157, 0]
click at [583, 173] on icon at bounding box center [584, 175] width 3 height 5
click at [534, 154] on div "Create Trend Select metrics & dimensions" at bounding box center [386, 151] width 565 height 20
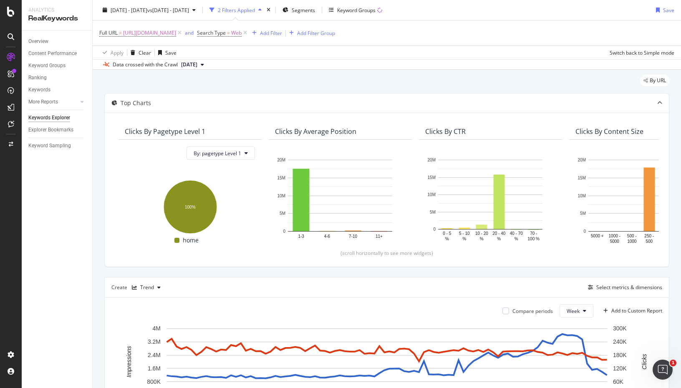
scroll to position [0, 0]
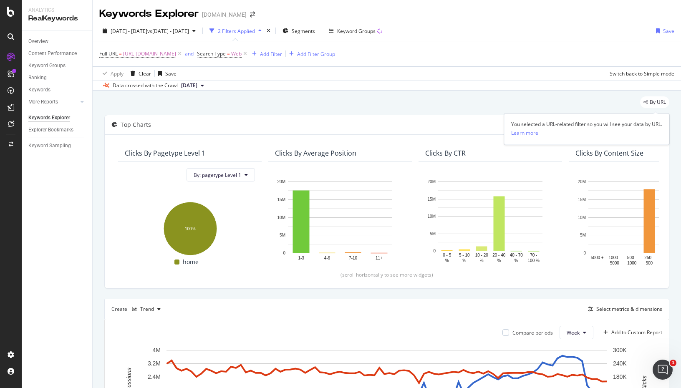
click at [655, 105] on span "By URL" at bounding box center [658, 102] width 16 height 5
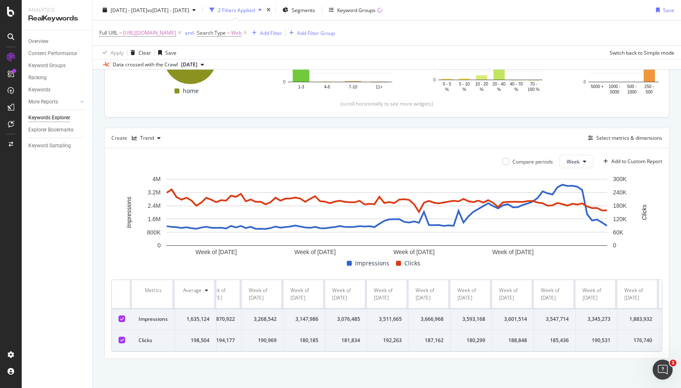
scroll to position [178, 0]
click at [590, 134] on div "Select metrics & dimensions" at bounding box center [624, 138] width 78 height 9
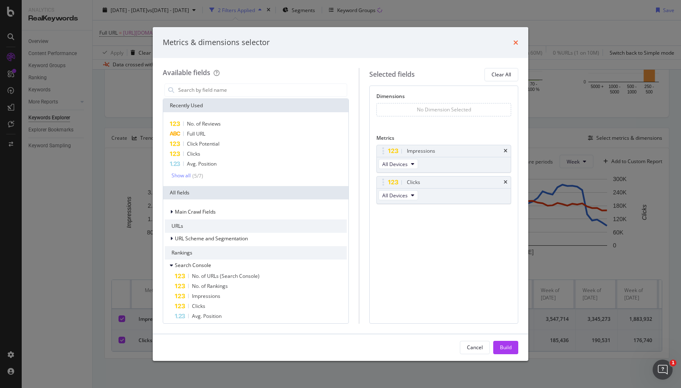
click at [517, 42] on icon "times" at bounding box center [515, 42] width 5 height 7
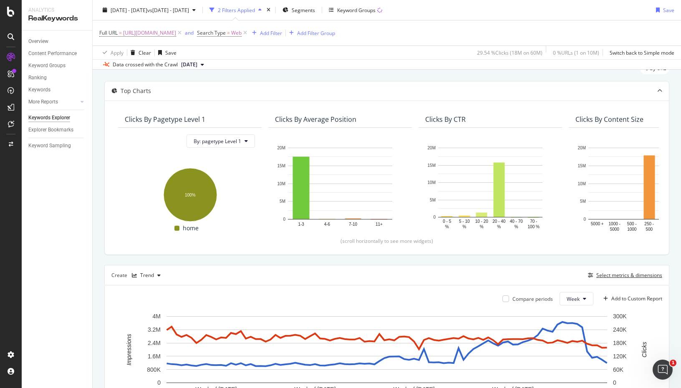
scroll to position [0, 0]
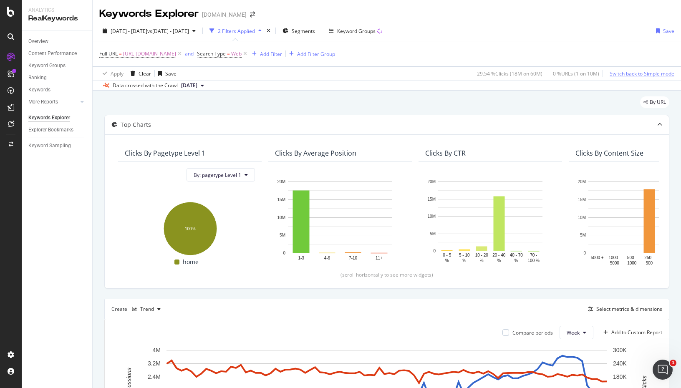
click at [635, 75] on div "Switch back to Simple mode" at bounding box center [642, 73] width 65 height 7
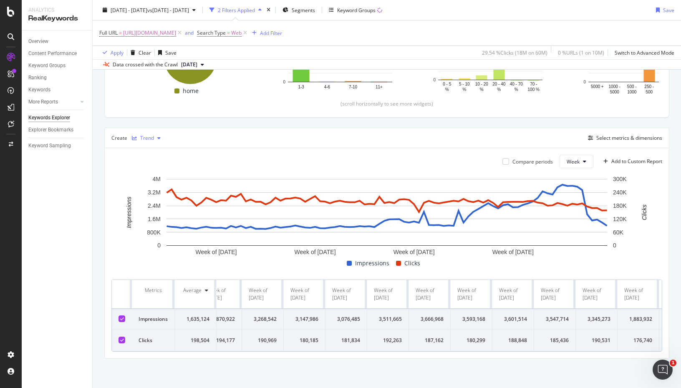
click at [154, 132] on div "Trend" at bounding box center [146, 138] width 35 height 13
click at [154, 147] on div "Table" at bounding box center [155, 145] width 13 height 7
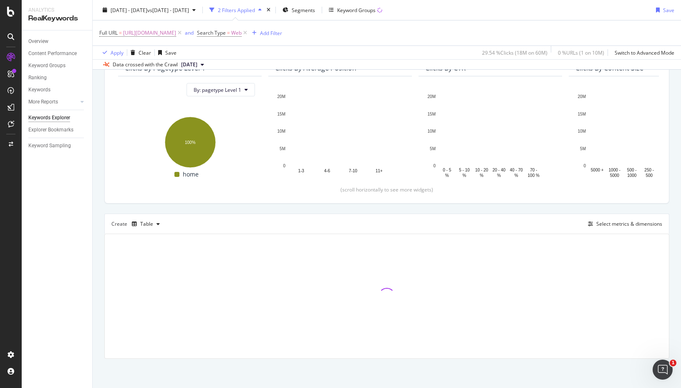
scroll to position [86, 0]
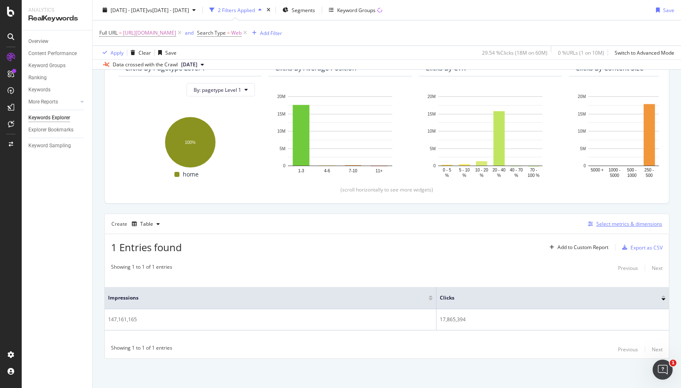
click at [625, 224] on div "Select metrics & dimensions" at bounding box center [629, 223] width 66 height 7
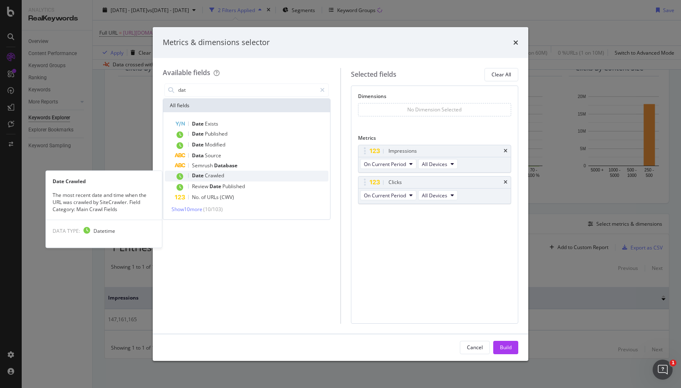
type input "dat"
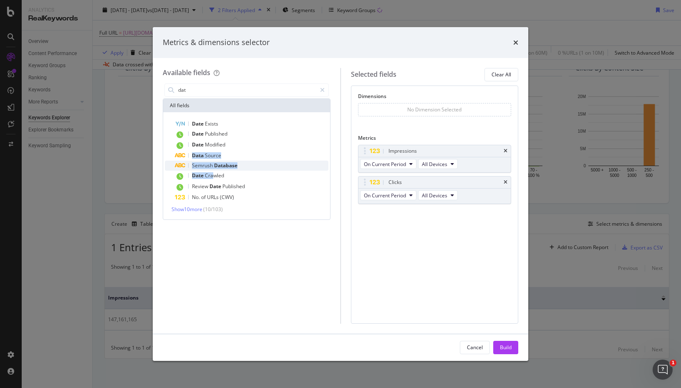
drag, startPoint x: 213, startPoint y: 175, endPoint x: 224, endPoint y: 161, distance: 17.8
click at [229, 159] on div "Date Exists Date Published Date Modified Data Source Semrush Database Date Craw…" at bounding box center [247, 160] width 164 height 83
click at [517, 41] on icon "times" at bounding box center [515, 42] width 5 height 7
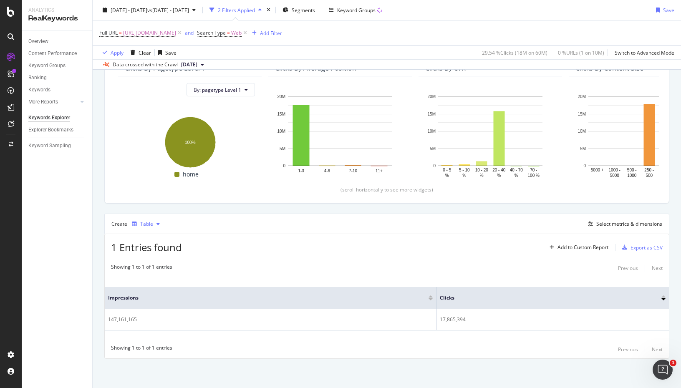
click at [153, 223] on div "button" at bounding box center [158, 224] width 10 height 5
click at [152, 255] on div "Trend" at bounding box center [151, 252] width 38 height 10
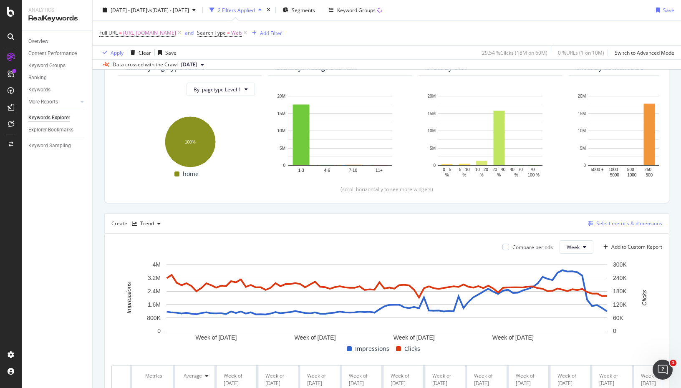
click at [608, 224] on div "Select metrics & dimensions" at bounding box center [629, 223] width 66 height 7
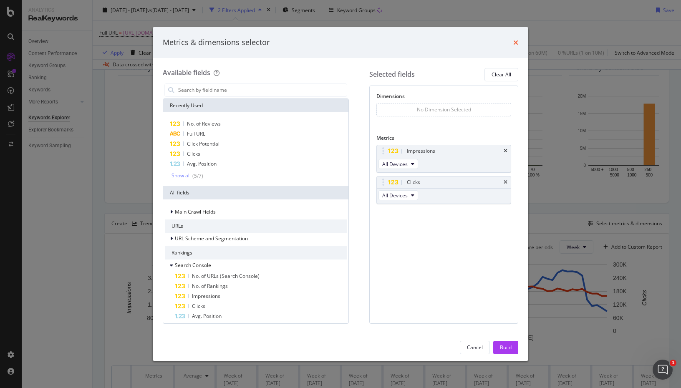
click at [517, 40] on icon "times" at bounding box center [515, 42] width 5 height 7
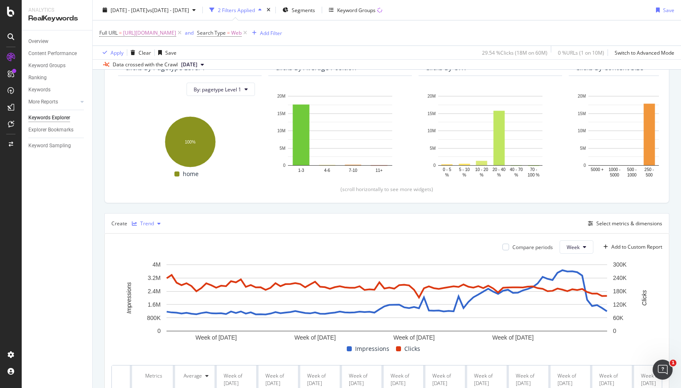
click at [149, 224] on div "Trend" at bounding box center [147, 223] width 14 height 5
click at [154, 238] on div "Table" at bounding box center [155, 238] width 13 height 7
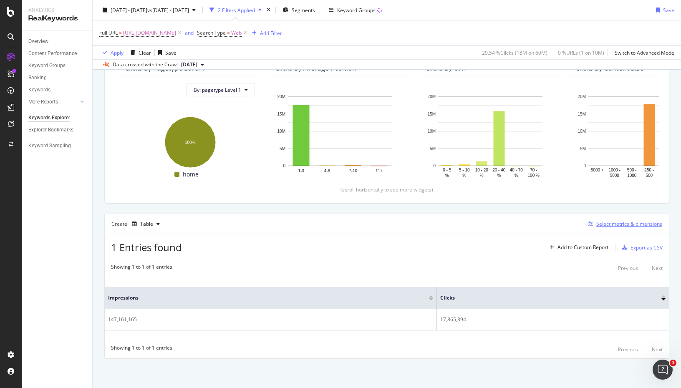
click at [631, 224] on div "Select metrics & dimensions" at bounding box center [629, 223] width 66 height 7
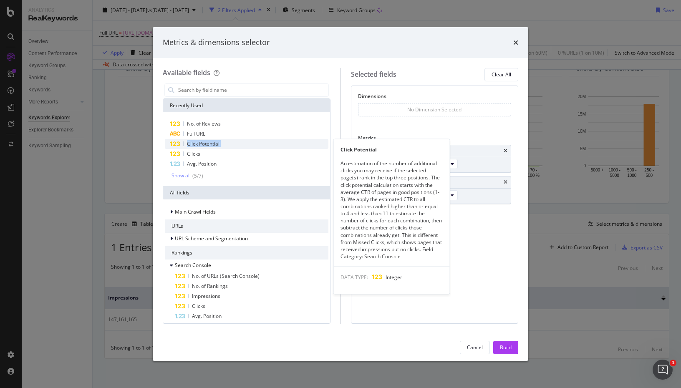
drag, startPoint x: 206, startPoint y: 131, endPoint x: 412, endPoint y: 139, distance: 206.7
click at [328, 139] on div "No. of Reviews Full URL Click Potential Click Potential An estimation of the nu…" at bounding box center [247, 149] width 164 height 61
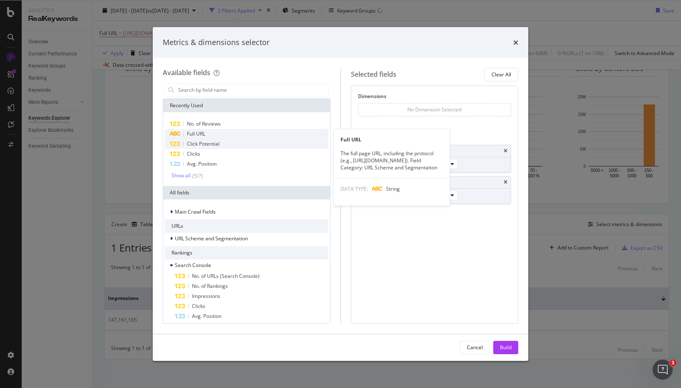
click at [195, 134] on span "Full URL" at bounding box center [196, 133] width 18 height 7
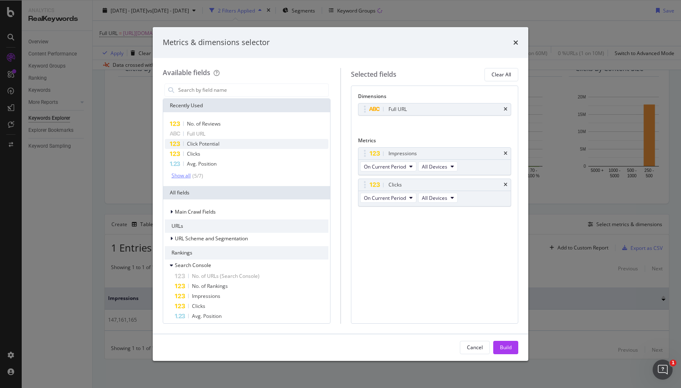
click at [182, 177] on div "Show all" at bounding box center [180, 176] width 19 height 6
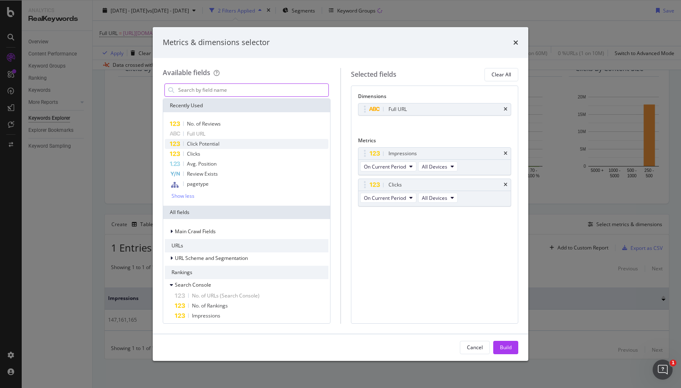
click at [204, 91] on input "modal" at bounding box center [252, 90] width 151 height 13
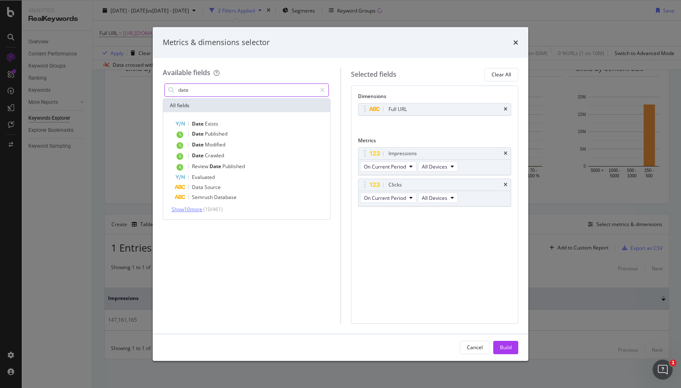
type input "date"
click at [196, 208] on span "Show 10 more" at bounding box center [186, 209] width 31 height 7
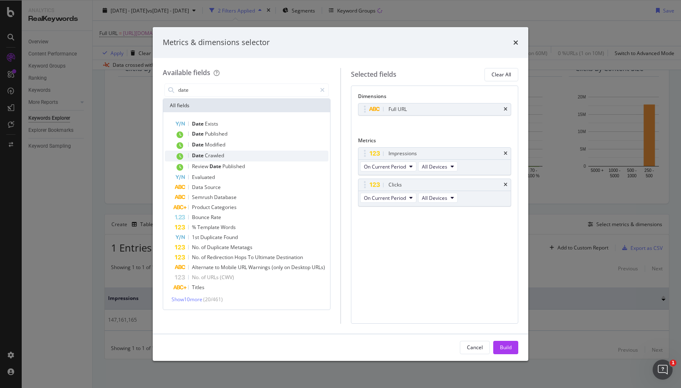
click at [224, 157] on span "Crawled" at bounding box center [214, 155] width 19 height 7
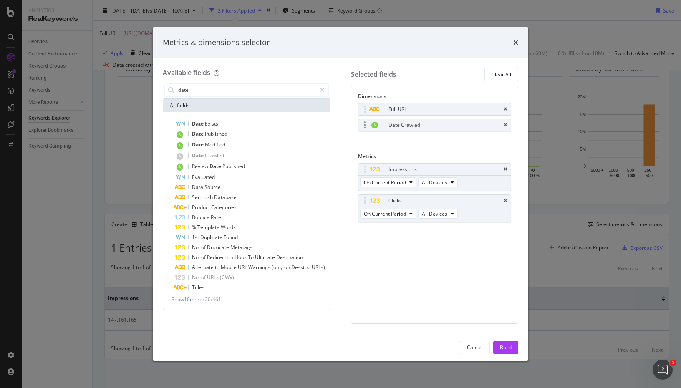
click at [458, 121] on div "Date Crawled" at bounding box center [445, 125] width 116 height 8
click at [499, 345] on button "Build" at bounding box center [505, 347] width 25 height 13
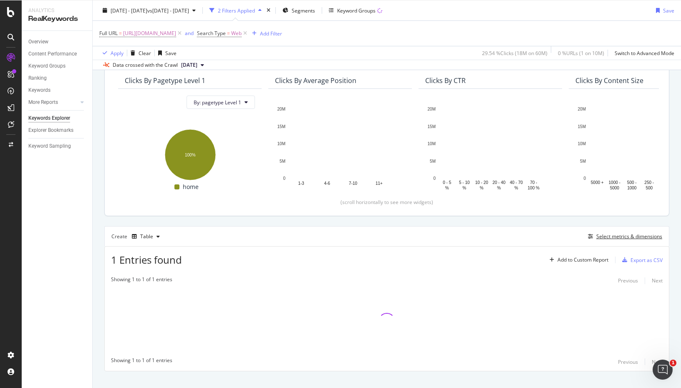
scroll to position [86, 0]
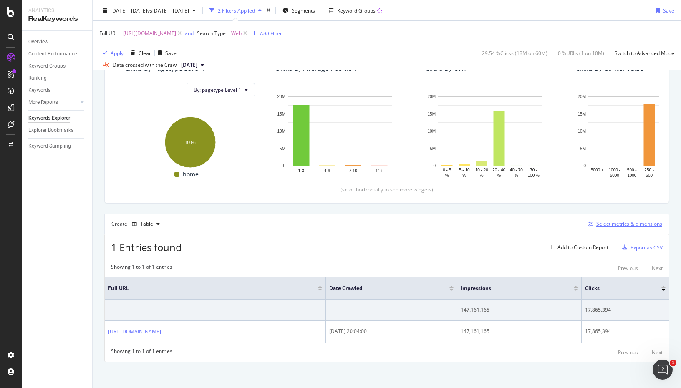
click at [623, 222] on div "Select metrics & dimensions" at bounding box center [629, 223] width 66 height 7
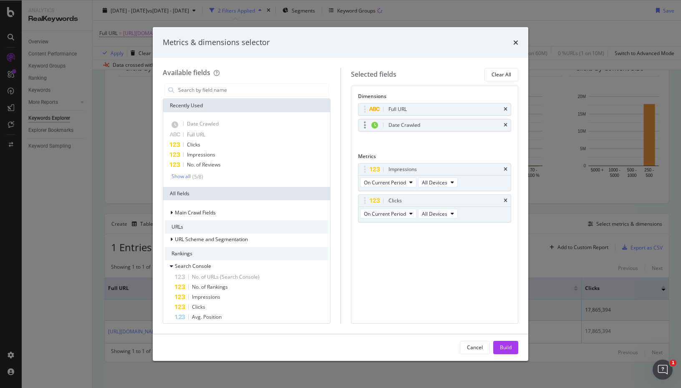
click at [503, 126] on div "Date Crawled" at bounding box center [434, 125] width 153 height 12
click at [507, 124] on div "Date Crawled" at bounding box center [434, 125] width 153 height 12
click at [188, 177] on div "Show all" at bounding box center [180, 177] width 19 height 6
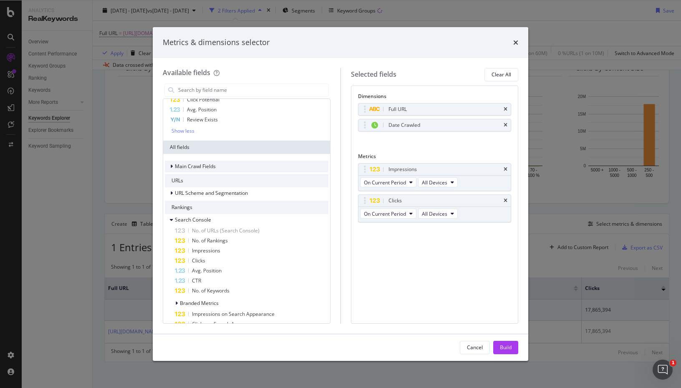
scroll to position [78, 0]
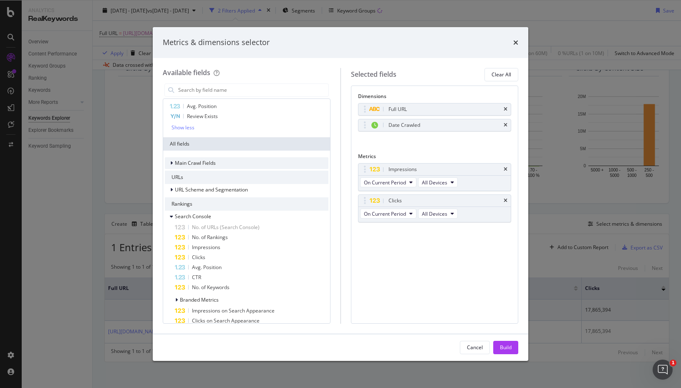
click at [171, 163] on icon "modal" at bounding box center [171, 163] width 3 height 5
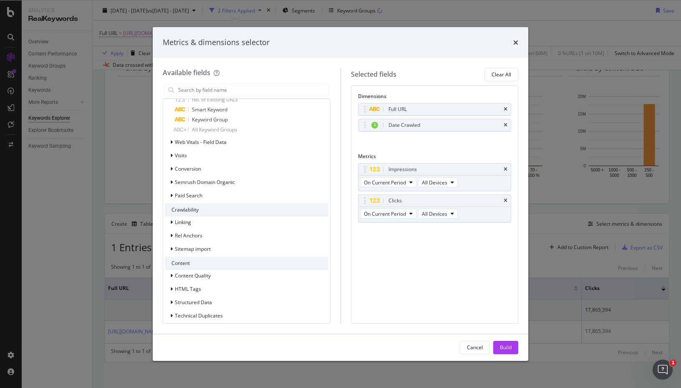
scroll to position [852, 0]
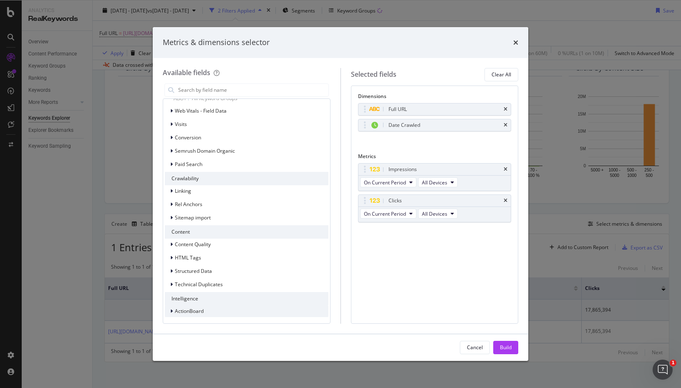
click at [173, 311] on div "modal" at bounding box center [172, 311] width 5 height 8
click at [517, 43] on icon "times" at bounding box center [515, 42] width 5 height 7
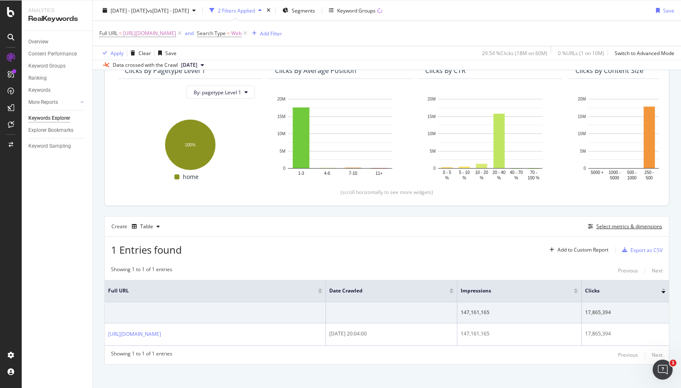
scroll to position [88, 0]
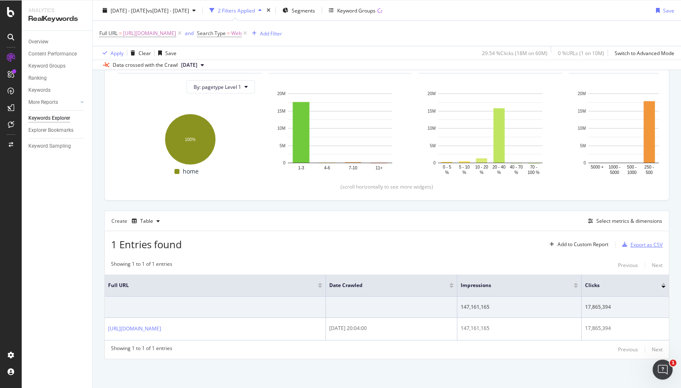
click at [633, 248] on div "Export as CSV" at bounding box center [646, 244] width 32 height 7
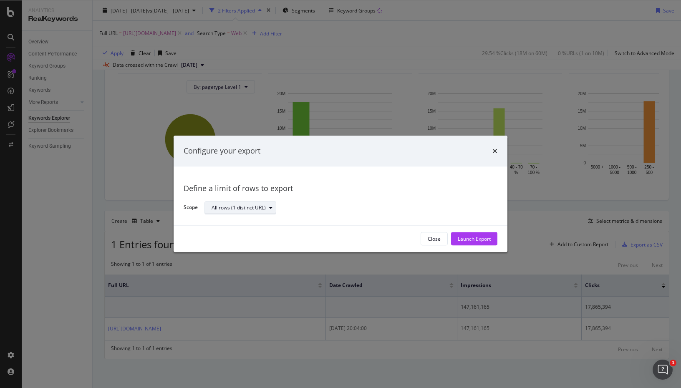
click at [256, 210] on div "All rows (1 distinct URL)" at bounding box center [239, 207] width 54 height 5
click at [454, 168] on div "Define a limit of rows to export Scope All rows (1 distinct URL)" at bounding box center [341, 195] width 334 height 59
click at [494, 148] on icon "times" at bounding box center [494, 151] width 5 height 7
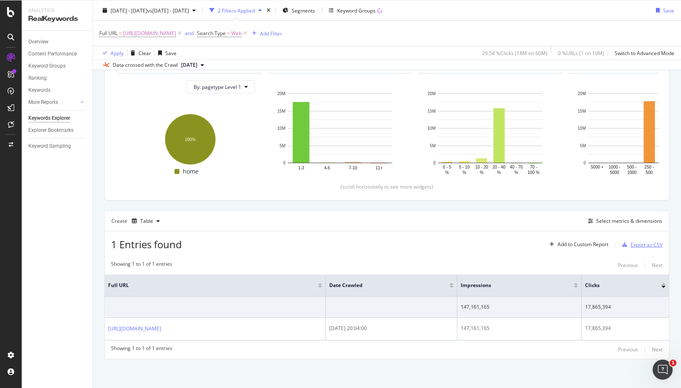
click at [651, 243] on div "Export as CSV" at bounding box center [646, 244] width 32 height 7
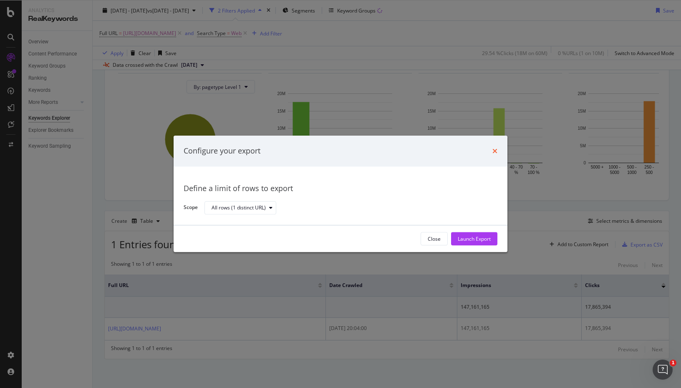
click at [496, 149] on icon "times" at bounding box center [494, 151] width 5 height 7
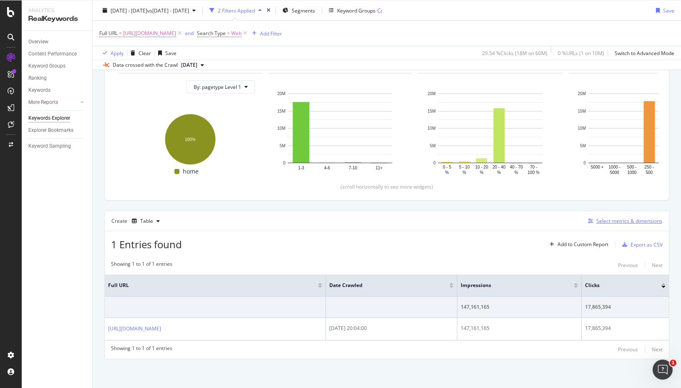
click at [624, 220] on div "Select metrics & dimensions" at bounding box center [629, 220] width 66 height 7
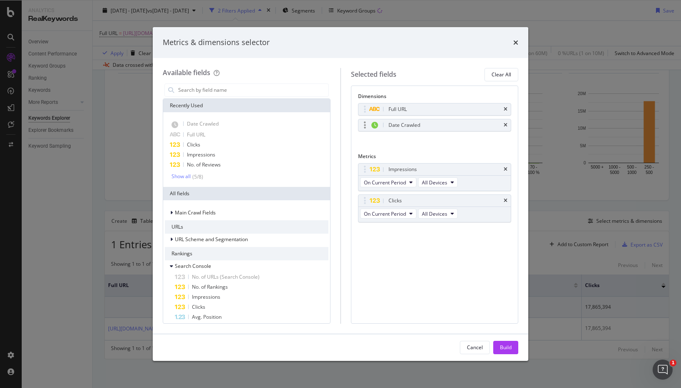
click at [508, 124] on div "Date Crawled" at bounding box center [434, 125] width 153 height 12
click at [505, 120] on div "Date Crawled" at bounding box center [434, 125] width 153 height 12
click at [506, 126] on icon "times" at bounding box center [506, 125] width 4 height 5
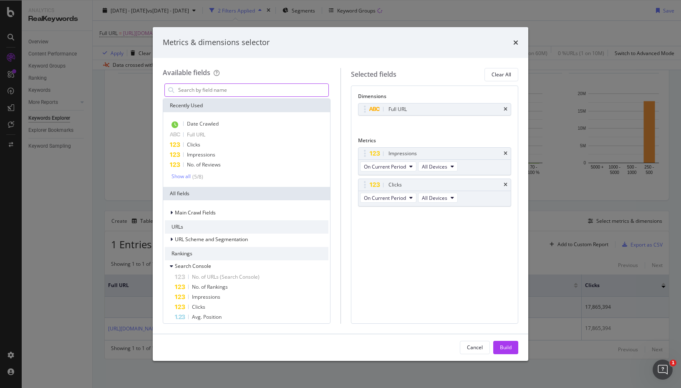
click at [232, 93] on input "modal" at bounding box center [252, 90] width 151 height 13
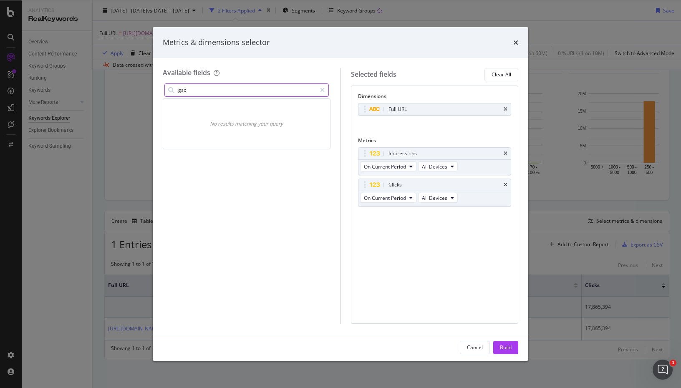
click at [232, 93] on input "gsc" at bounding box center [246, 90] width 139 height 13
type input "g"
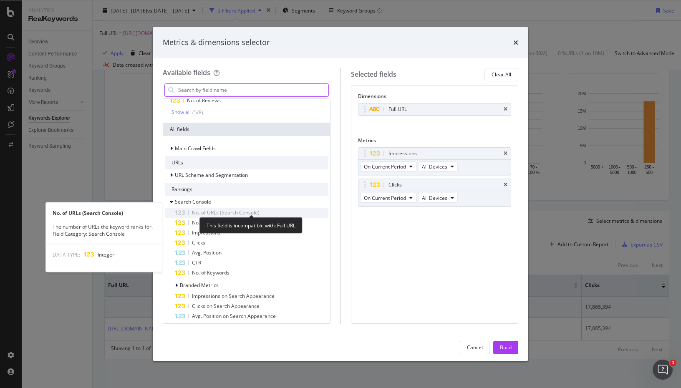
scroll to position [71, 0]
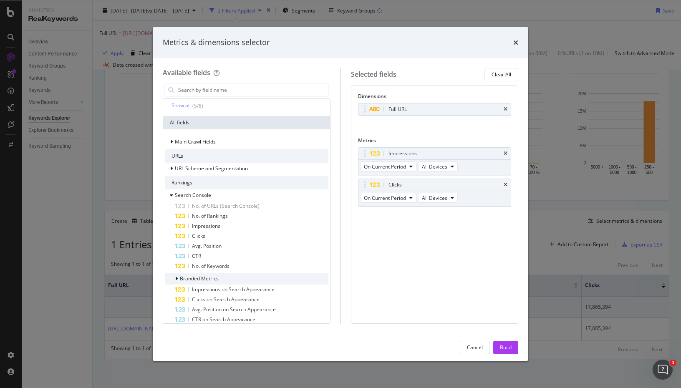
click at [176, 280] on icon "modal" at bounding box center [176, 278] width 3 height 5
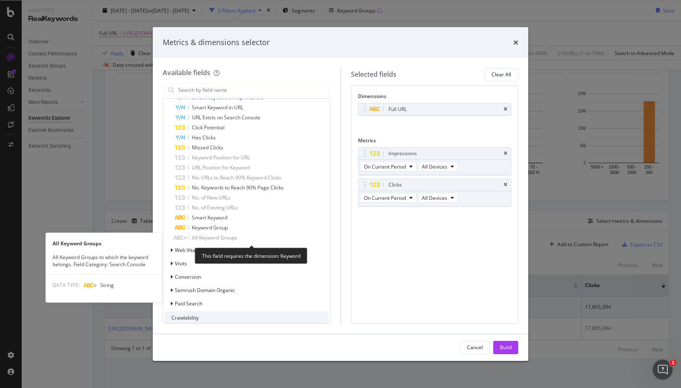
scroll to position [553, 0]
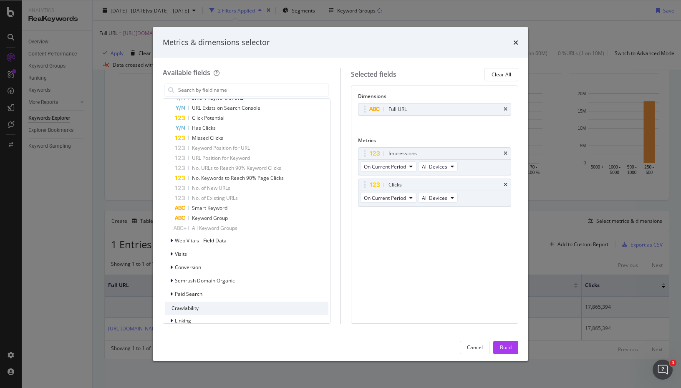
click at [518, 43] on icon "times" at bounding box center [515, 42] width 5 height 7
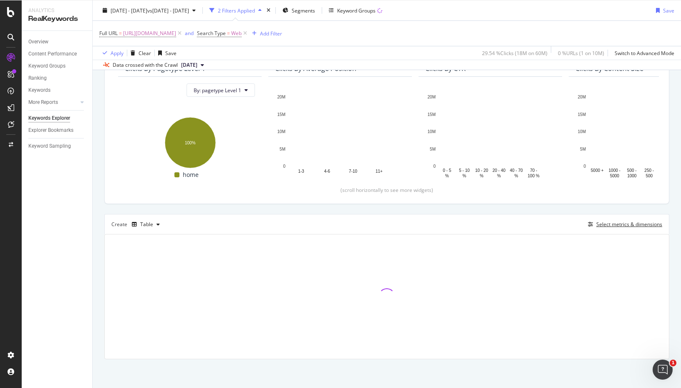
scroll to position [86, 0]
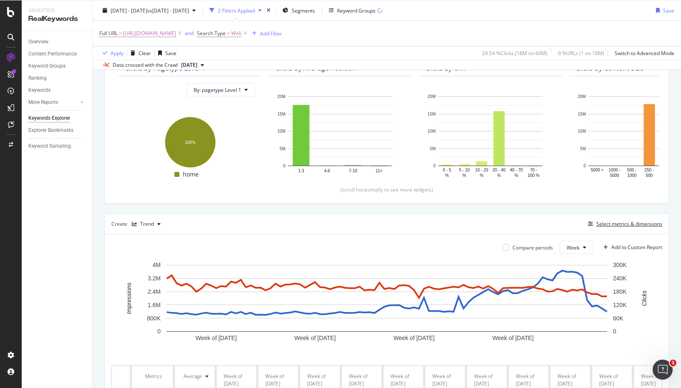
scroll to position [88, 0]
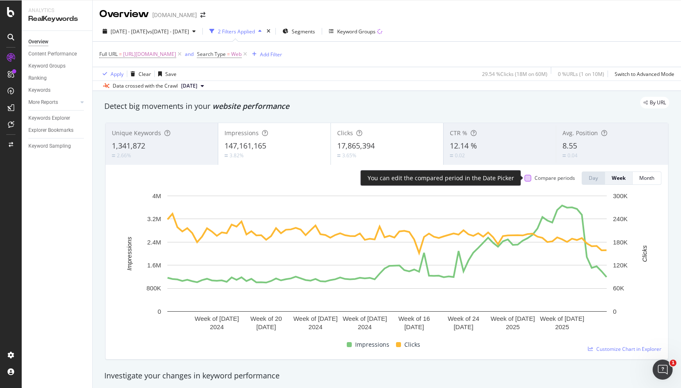
click at [515, 171] on div "You can edit the compared period in the Date Picker" at bounding box center [441, 178] width 161 height 16
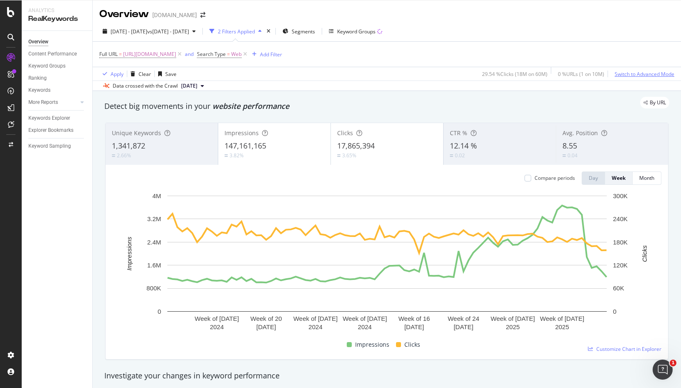
click at [640, 75] on div "Switch to Advanced Mode" at bounding box center [645, 74] width 60 height 7
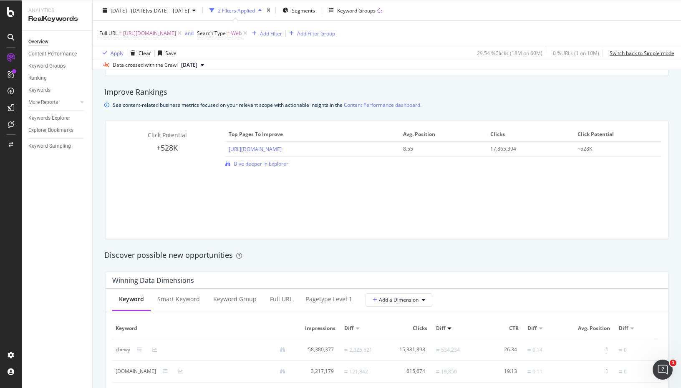
scroll to position [547, 0]
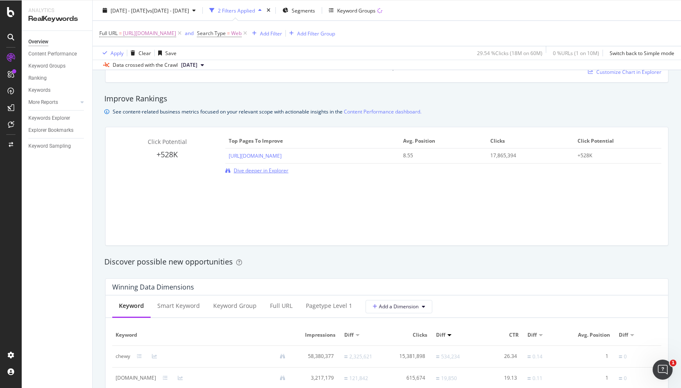
click at [268, 169] on span "Dive deeper in Explorer" at bounding box center [261, 170] width 55 height 7
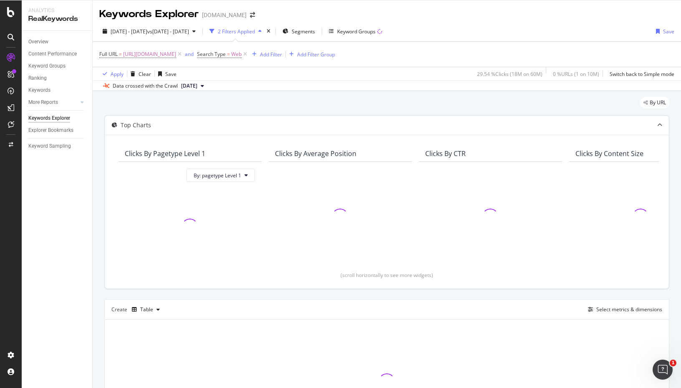
scroll to position [86, 0]
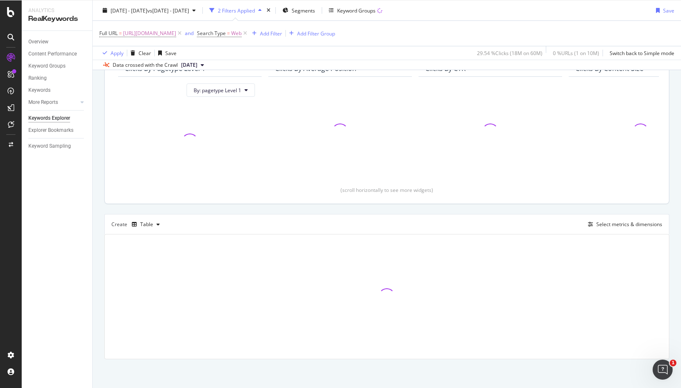
click at [402, 104] on div at bounding box center [340, 131] width 130 height 96
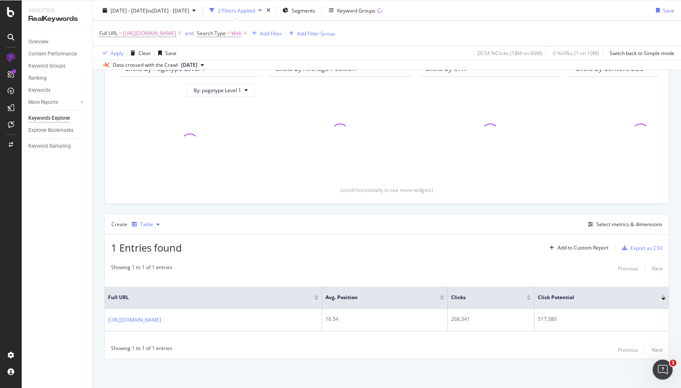
click at [150, 222] on div "Table" at bounding box center [146, 224] width 13 height 5
click at [154, 278] on div "Bar" at bounding box center [153, 279] width 8 height 7
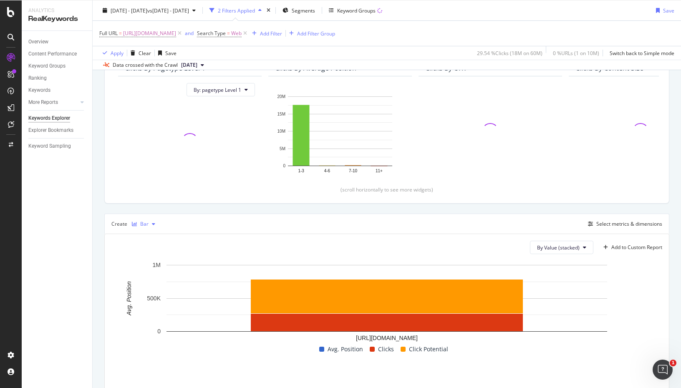
click at [150, 225] on div "button" at bounding box center [154, 224] width 10 height 5
click at [157, 251] on div "Trend" at bounding box center [156, 251] width 14 height 7
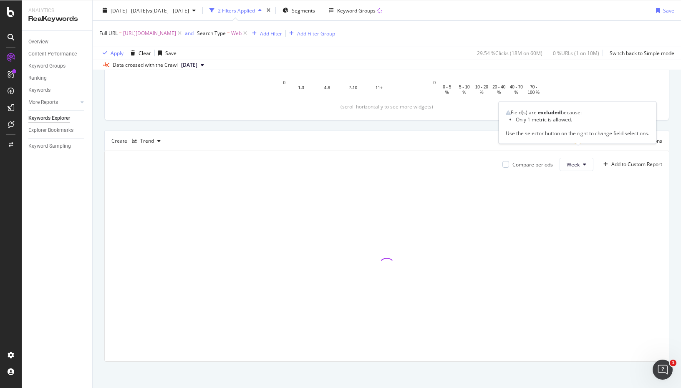
scroll to position [171, 0]
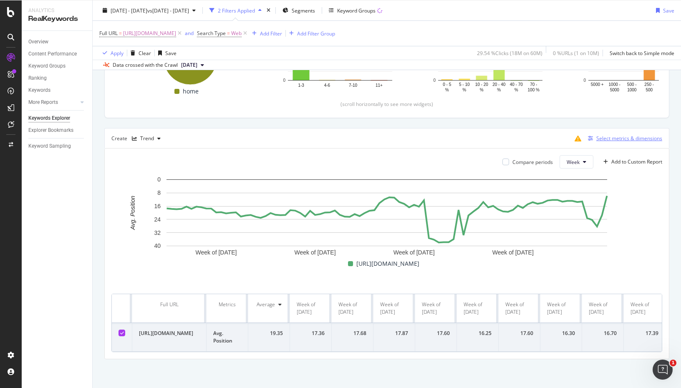
click at [623, 134] on button "Select metrics & dimensions" at bounding box center [624, 139] width 78 height 10
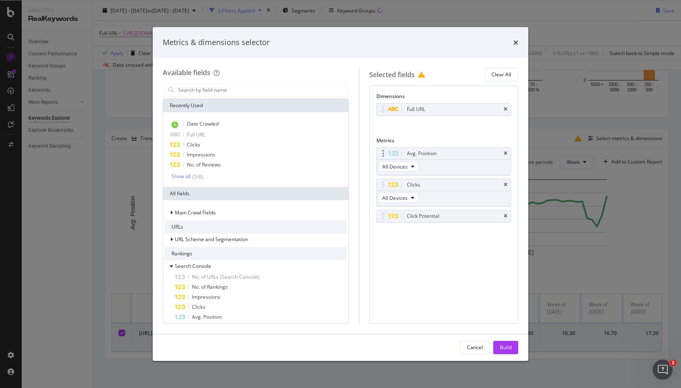
click at [508, 151] on div "Avg. Position" at bounding box center [444, 154] width 134 height 12
click at [506, 154] on icon "times" at bounding box center [506, 153] width 4 height 5
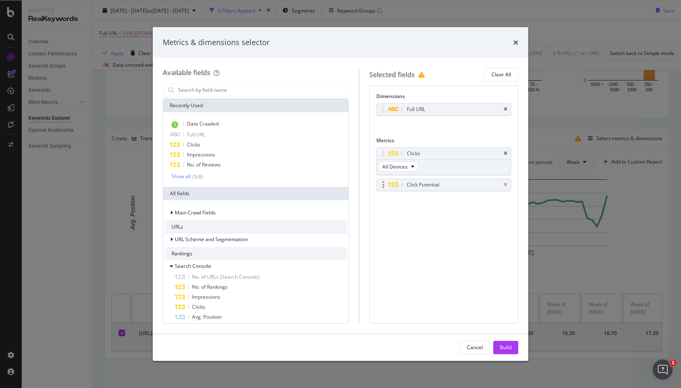
click at [506, 184] on icon "times" at bounding box center [506, 184] width 4 height 5
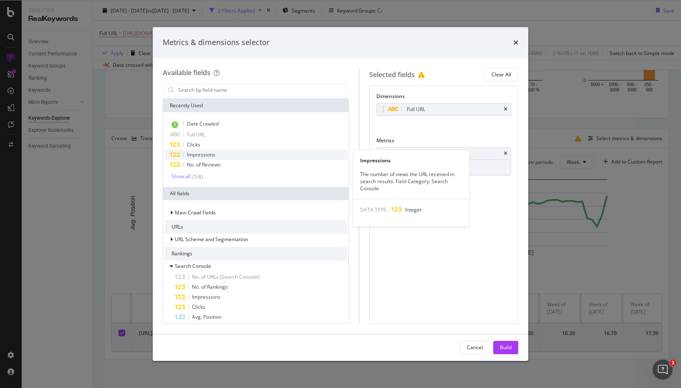
click at [207, 156] on span "Impressions" at bounding box center [201, 154] width 28 height 7
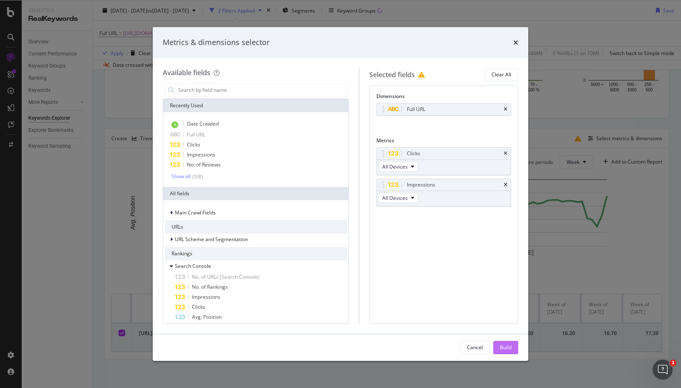
click at [511, 352] on div "Build" at bounding box center [506, 347] width 12 height 13
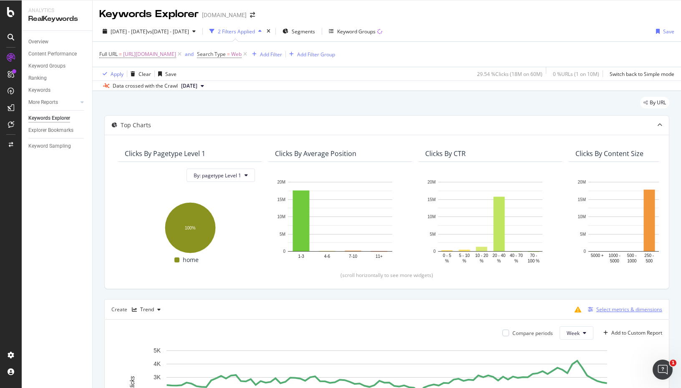
click at [599, 308] on div "Select metrics & dimensions" at bounding box center [629, 309] width 66 height 7
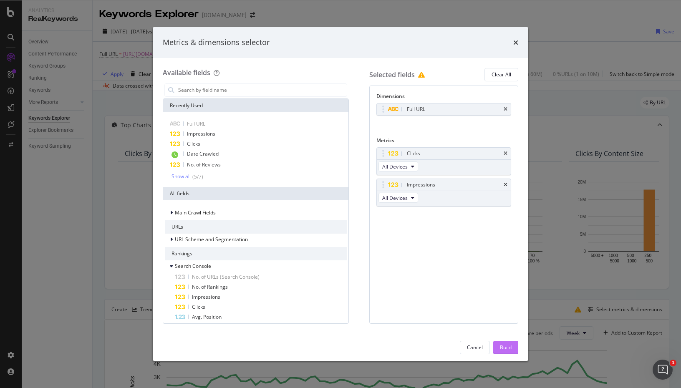
click at [500, 343] on div "Build" at bounding box center [506, 347] width 12 height 13
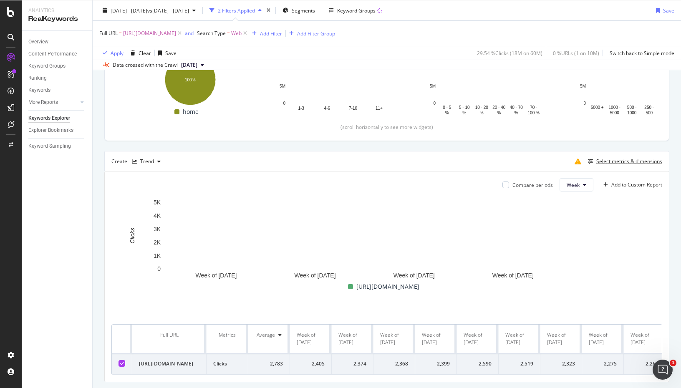
scroll to position [155, 0]
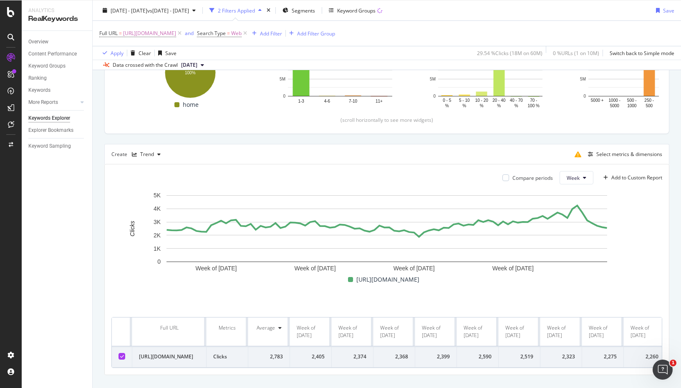
click at [123, 154] on div "Create Trend" at bounding box center [137, 154] width 53 height 13
click at [136, 156] on icon "button" at bounding box center [134, 154] width 5 height 5
click at [149, 171] on div "Table" at bounding box center [155, 168] width 13 height 7
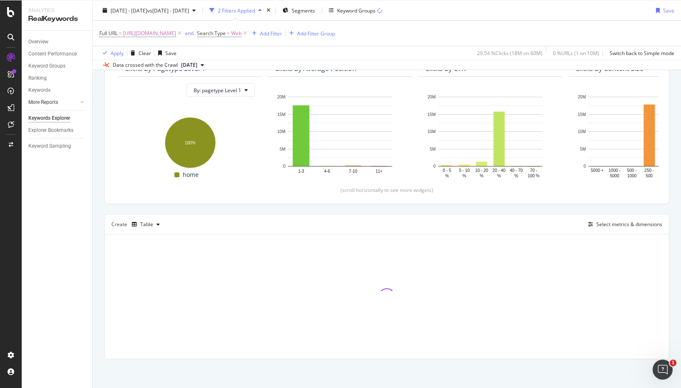
click at [68, 102] on link "More Reports" at bounding box center [53, 102] width 50 height 9
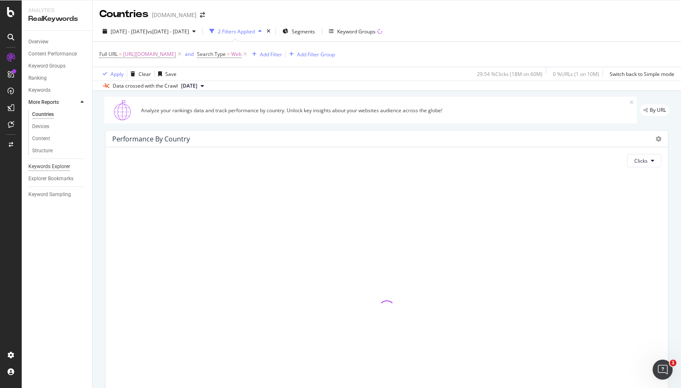
click at [46, 166] on div "Keywords Explorer" at bounding box center [49, 166] width 42 height 9
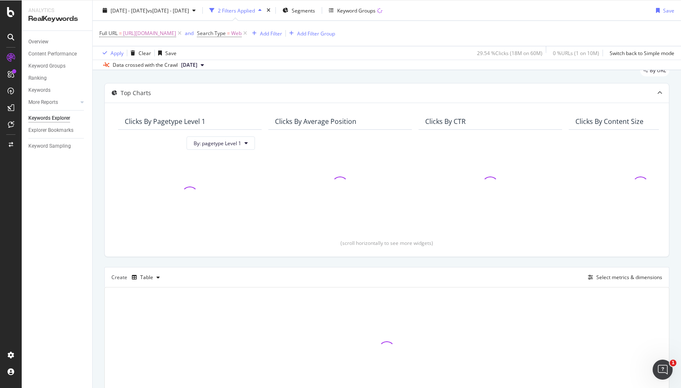
scroll to position [31, 0]
click at [207, 66] on button "[DATE]" at bounding box center [193, 65] width 30 height 10
click at [318, 54] on div "Apply Clear Save 29.54 % Clicks ( 18M on 60M ) 0 % URLs ( 1 on 10M ) Switch bac…" at bounding box center [387, 53] width 588 height 14
click at [53, 145] on div "Keyword Sampling" at bounding box center [49, 146] width 43 height 9
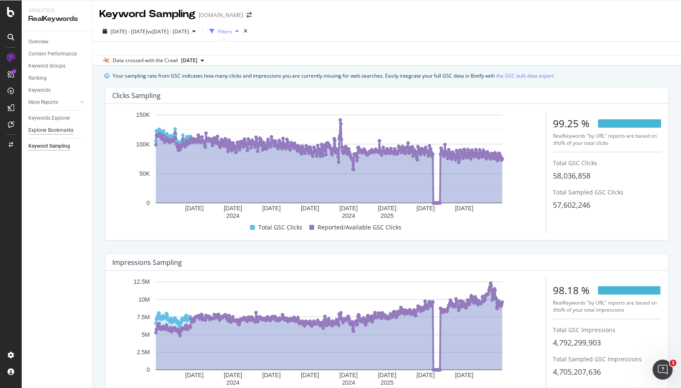
click at [57, 126] on div "Explorer Bookmarks" at bounding box center [50, 130] width 45 height 9
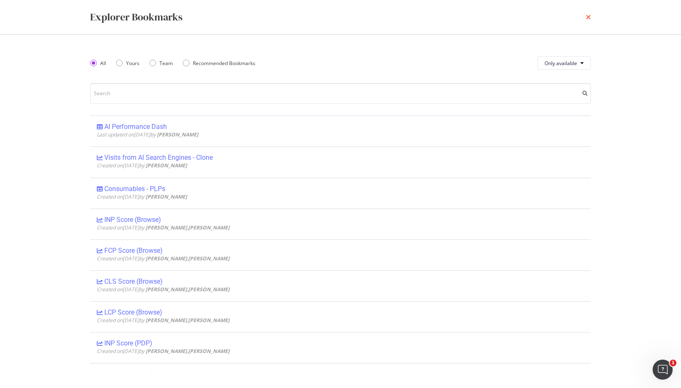
click at [586, 18] on icon "times" at bounding box center [588, 17] width 5 height 7
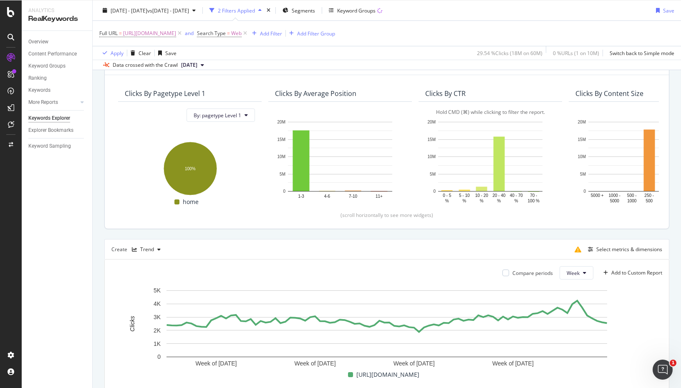
scroll to position [171, 0]
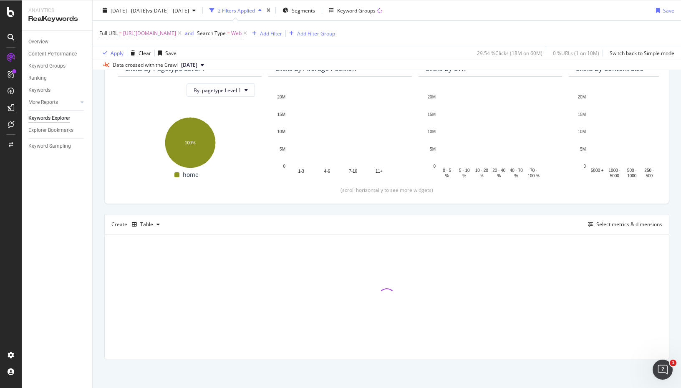
scroll to position [86, 0]
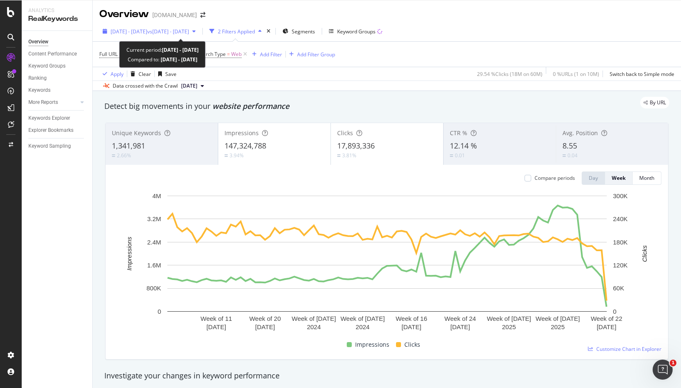
click at [147, 29] on span "2024 Jan. 1st - 2025 Sep. 22nd" at bounding box center [129, 31] width 37 height 7
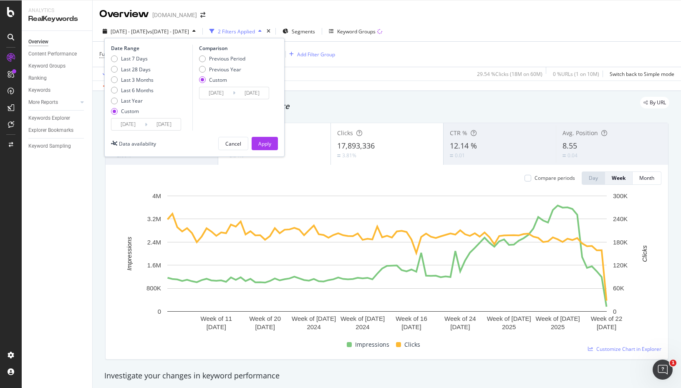
click at [170, 127] on input "2025/09/22" at bounding box center [163, 125] width 33 height 12
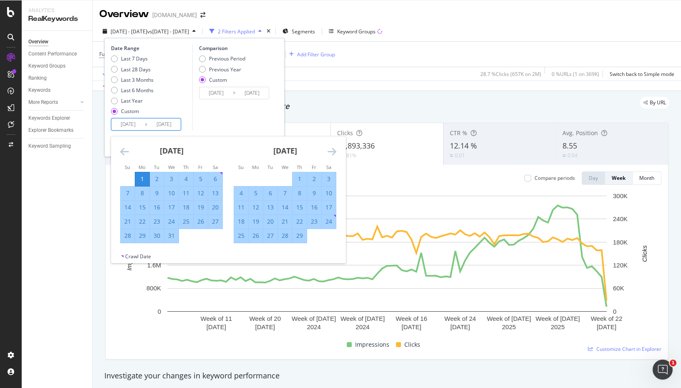
click at [333, 151] on icon "Move forward to switch to the next month." at bounding box center [332, 151] width 9 height 10
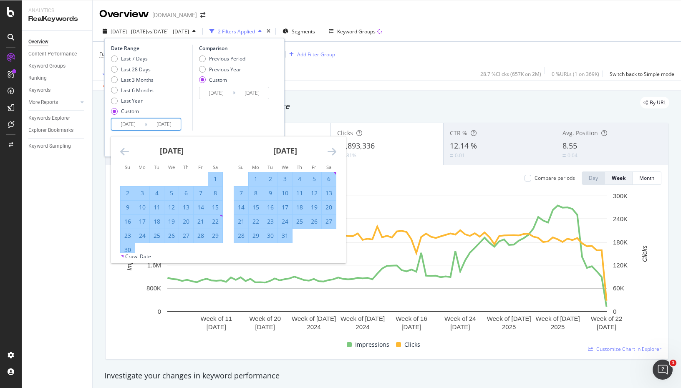
click at [333, 151] on icon "Move forward to switch to the next month." at bounding box center [332, 151] width 9 height 10
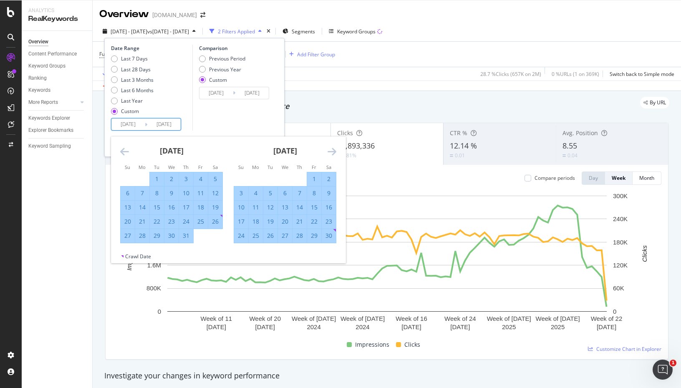
click at [333, 151] on icon "Move forward to switch to the next month." at bounding box center [332, 151] width 9 height 10
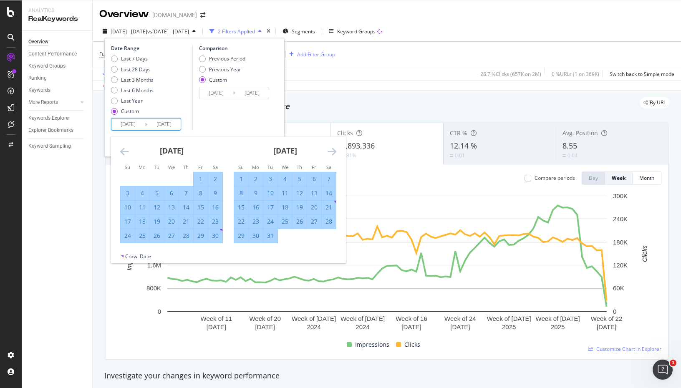
click at [333, 151] on icon "Move forward to switch to the next month." at bounding box center [332, 151] width 9 height 10
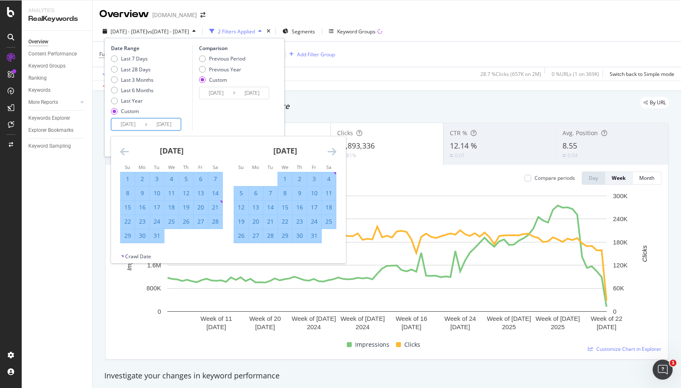
click at [333, 151] on icon "Move forward to switch to the next month." at bounding box center [332, 151] width 9 height 10
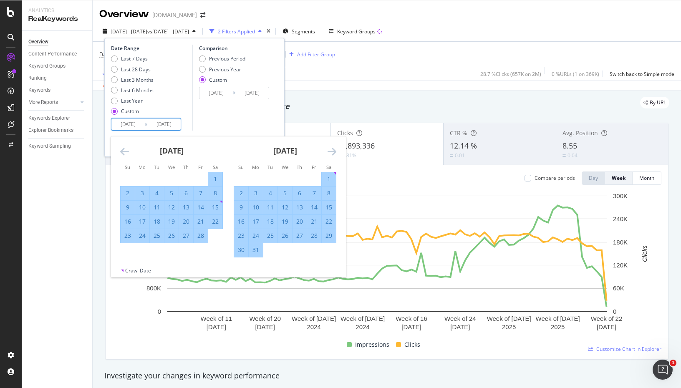
click at [333, 151] on icon "Move forward to switch to the next month." at bounding box center [332, 151] width 9 height 10
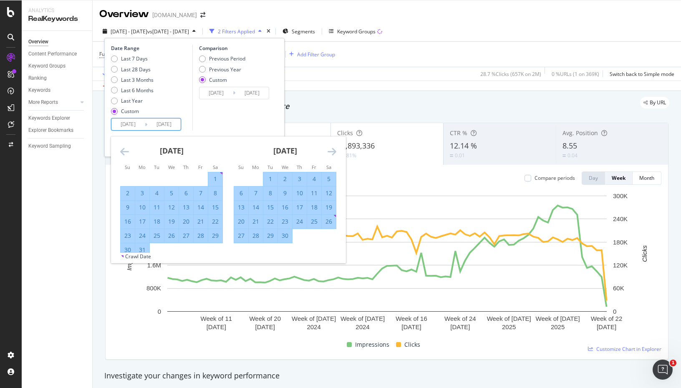
click at [333, 151] on icon "Move forward to switch to the next month." at bounding box center [332, 151] width 9 height 10
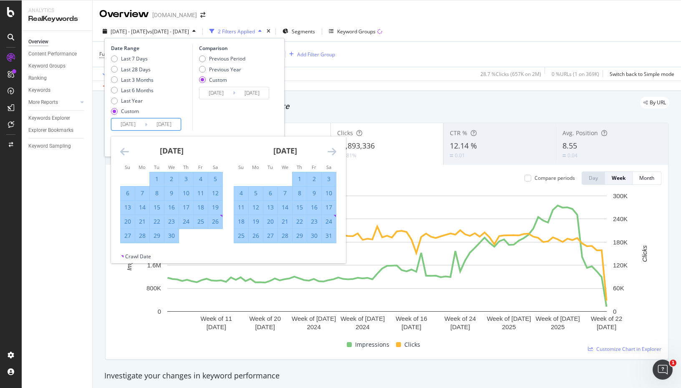
click at [333, 151] on icon "Move forward to switch to the next month." at bounding box center [332, 151] width 9 height 10
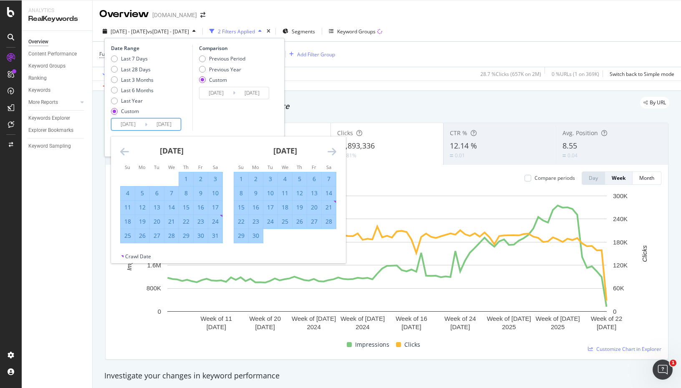
click at [333, 151] on icon "Move forward to switch to the next month." at bounding box center [332, 151] width 9 height 10
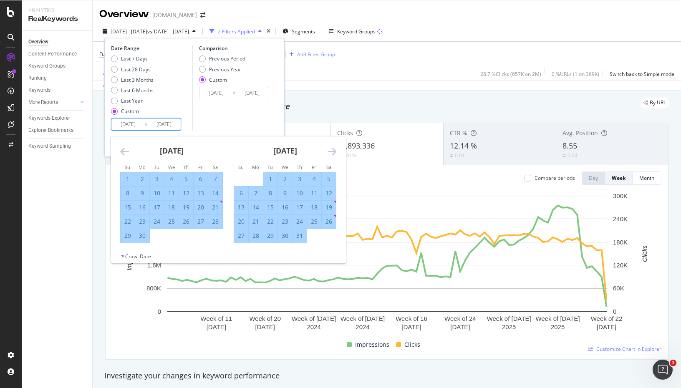
click at [333, 151] on icon "Move forward to switch to the next month." at bounding box center [332, 151] width 9 height 10
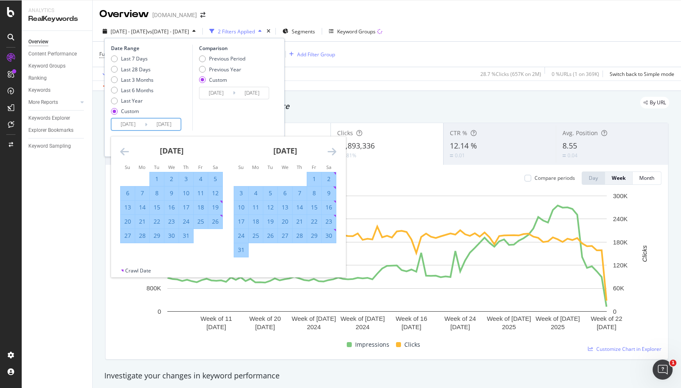
click at [333, 151] on icon "Move forward to switch to the next month." at bounding box center [332, 151] width 9 height 10
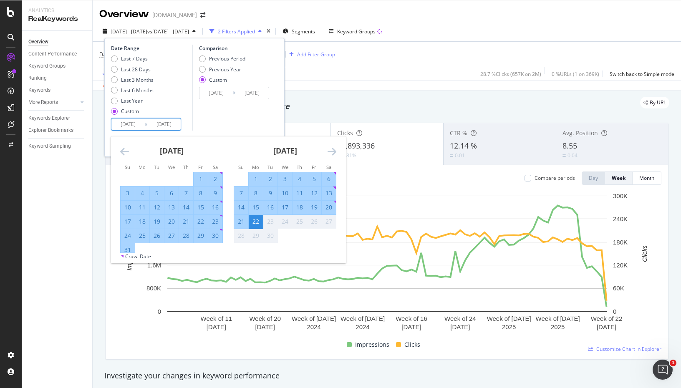
click at [244, 219] on div "21" at bounding box center [241, 221] width 14 height 8
type input "2025/09/21"
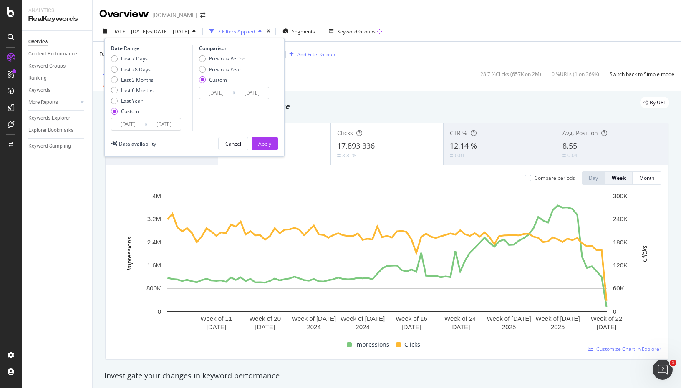
click at [261, 135] on div "Date Range Last 7 Days Last 28 Days Last 3 Months Last 6 Months Last Year Custo…" at bounding box center [194, 97] width 180 height 119
click at [262, 139] on div "Apply" at bounding box center [264, 143] width 13 height 13
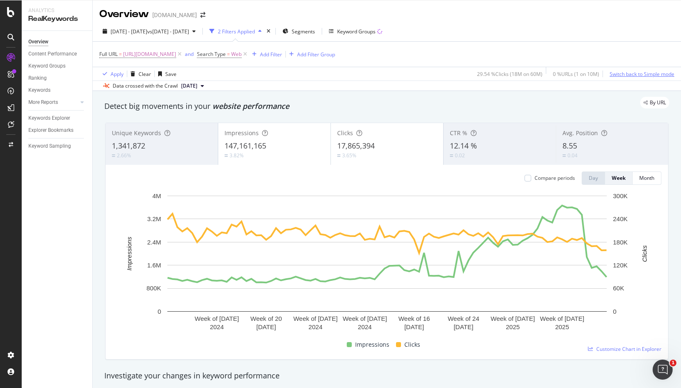
click at [644, 77] on div "Switch back to Simple mode" at bounding box center [642, 74] width 65 height 7
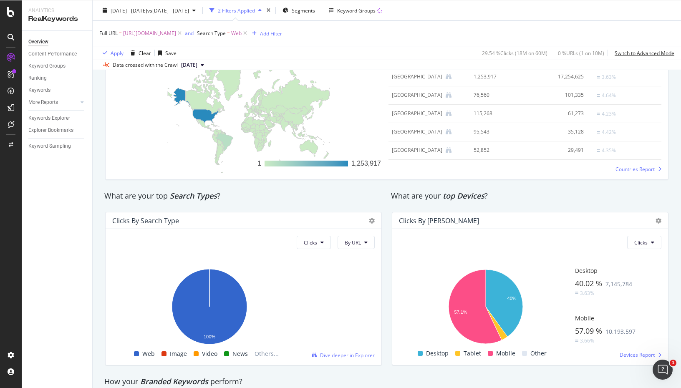
scroll to position [1272, 0]
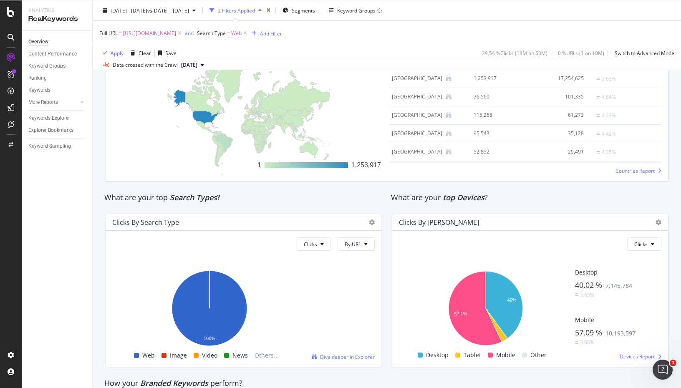
click at [657, 219] on div at bounding box center [659, 222] width 6 height 8
click at [659, 224] on icon at bounding box center [659, 222] width 6 height 6
click at [585, 209] on div "Clicks by Device Clicks Hold CMD (⌘) while clicking to filter the report. 40% 5…" at bounding box center [530, 290] width 287 height 167
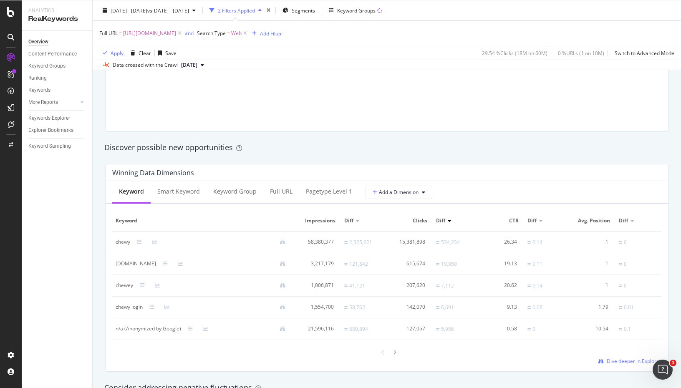
click at [659, 179] on div "Winning Data Dimensions" at bounding box center [387, 172] width 562 height 17
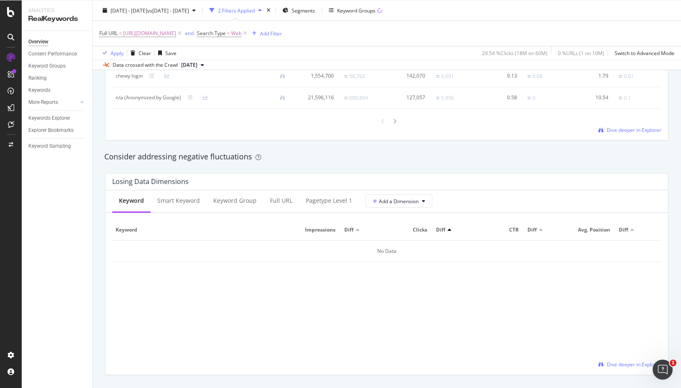
scroll to position [900, 0]
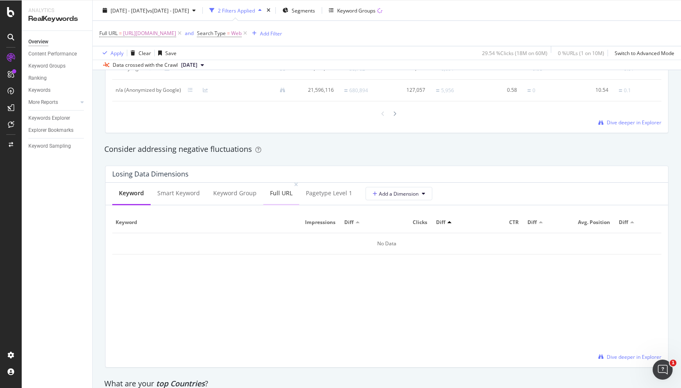
click at [280, 195] on div "Full URL" at bounding box center [281, 193] width 23 height 8
click at [321, 199] on div "pagetype Level 1" at bounding box center [329, 193] width 60 height 23
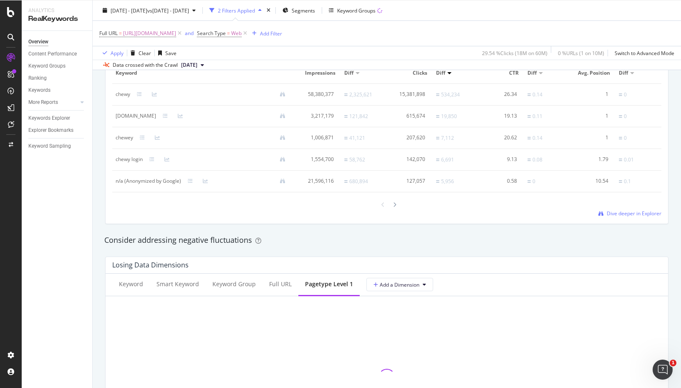
scroll to position [808, 0]
click at [643, 215] on span "Dive deeper in Explorer" at bounding box center [634, 213] width 55 height 7
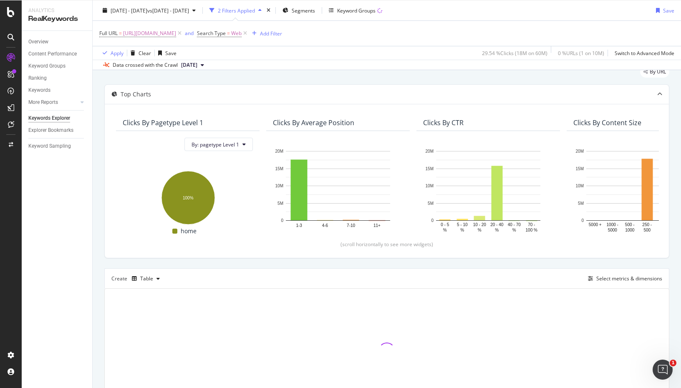
scroll to position [30, 0]
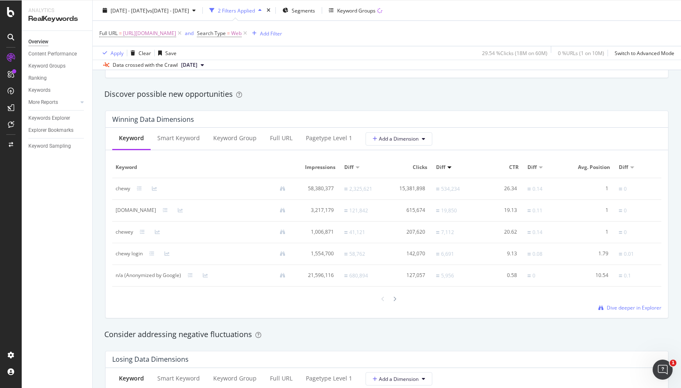
scroll to position [756, 0]
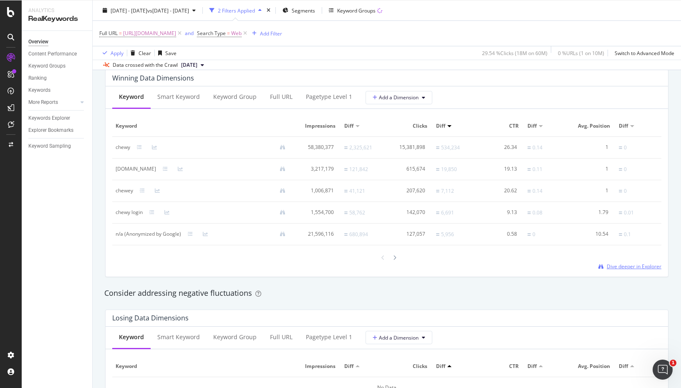
click at [629, 265] on span "Dive deeper in Explorer" at bounding box center [634, 266] width 55 height 7
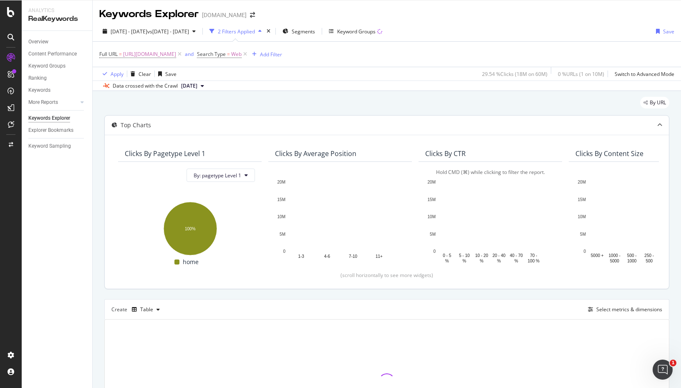
scroll to position [86, 0]
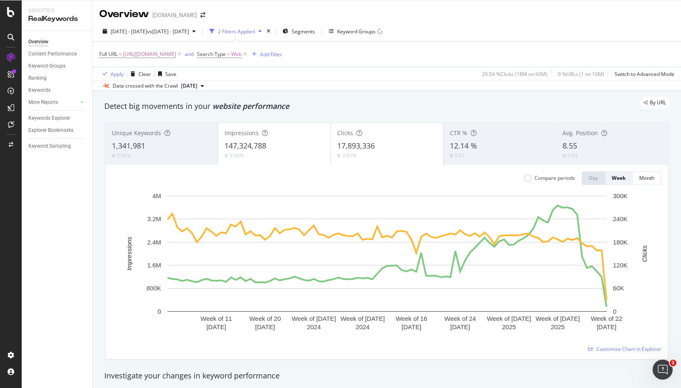
scroll to position [546, 0]
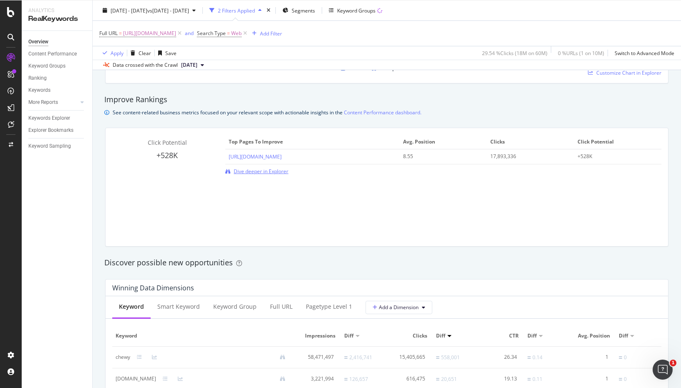
click at [265, 171] on span "Dive deeper in Explorer" at bounding box center [261, 171] width 55 height 7
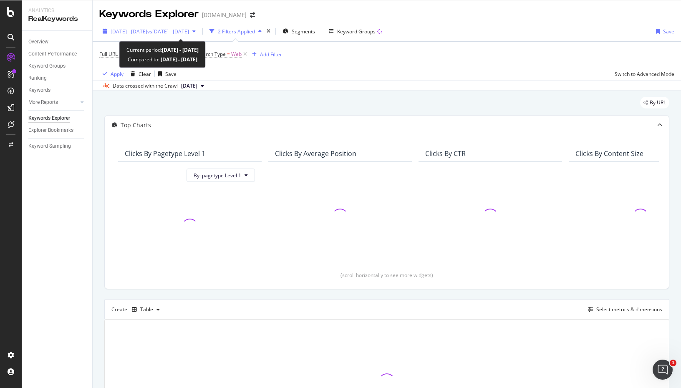
click at [189, 31] on span "vs 2024 Jan. 1st - 2025 Aug. 25th" at bounding box center [168, 31] width 42 height 7
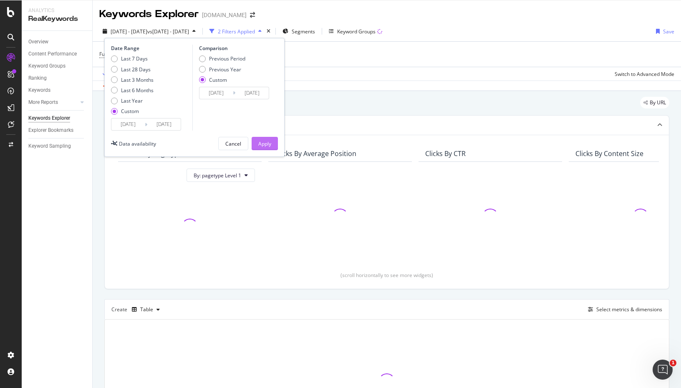
click at [267, 140] on div "Apply" at bounding box center [264, 143] width 13 height 7
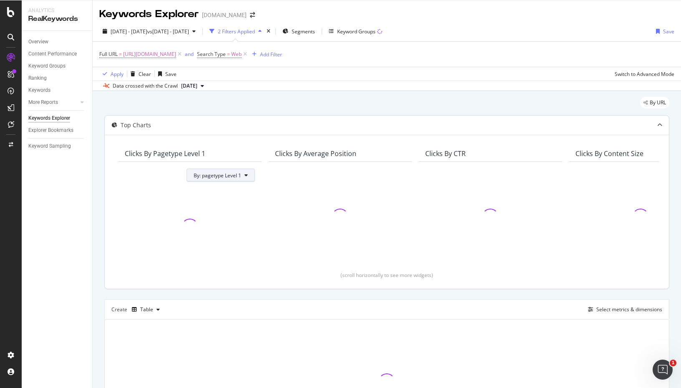
click at [240, 175] on span "By: pagetype Level 1" at bounding box center [218, 175] width 48 height 7
click at [400, 128] on div "Top Charts" at bounding box center [370, 125] width 531 height 8
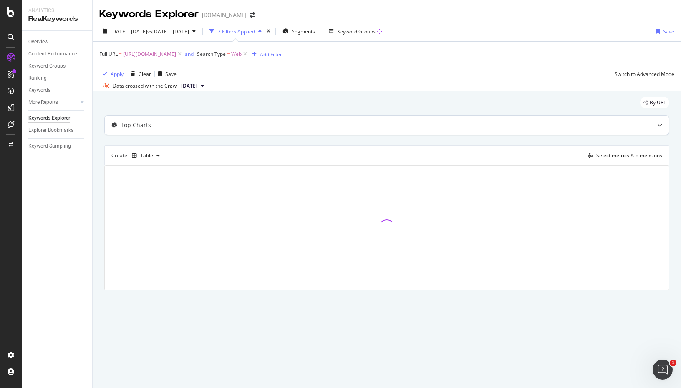
click at [520, 129] on div "Top Charts" at bounding box center [387, 125] width 564 height 19
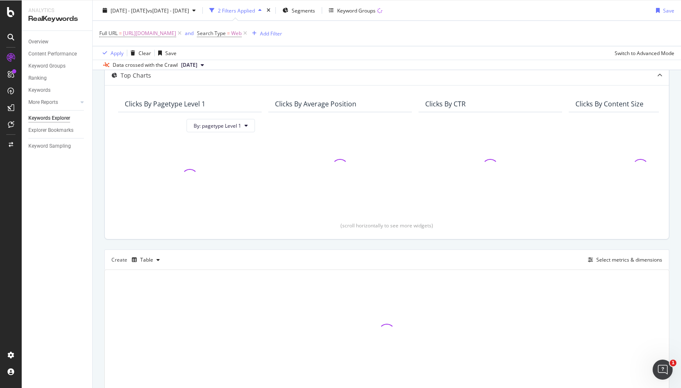
scroll to position [86, 0]
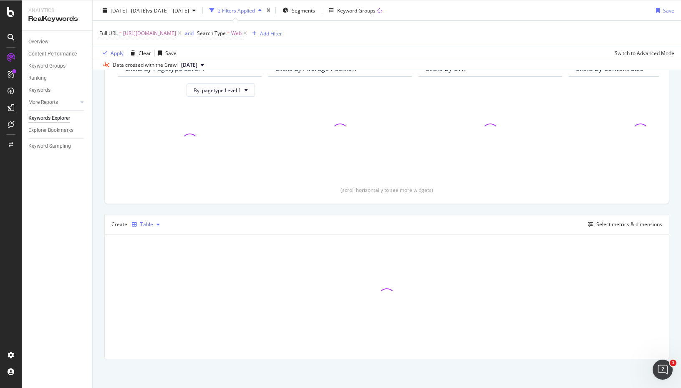
click at [144, 222] on div "Table" at bounding box center [146, 224] width 13 height 5
click at [145, 252] on div at bounding box center [142, 251] width 7 height 5
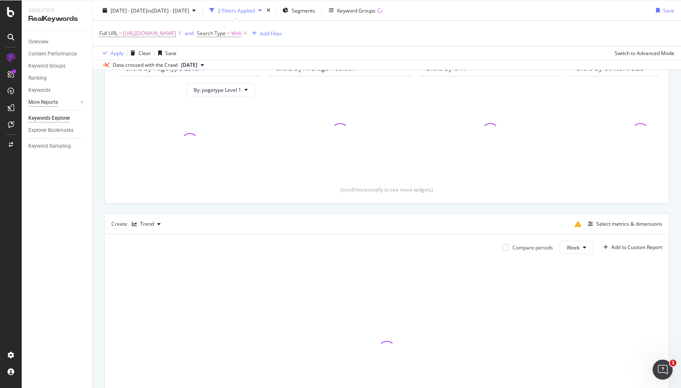
click at [55, 101] on div "More Reports" at bounding box center [43, 102] width 30 height 9
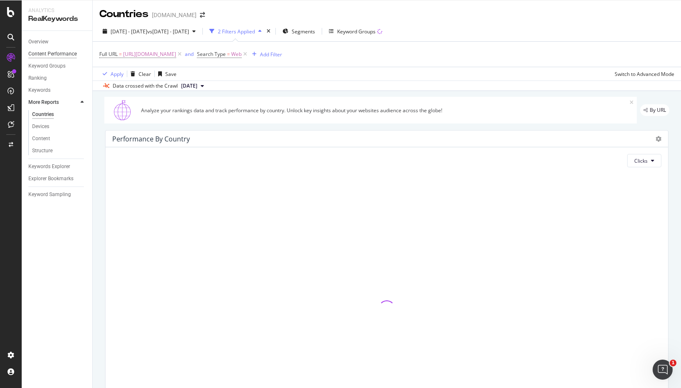
click at [57, 55] on div "Content Performance" at bounding box center [52, 54] width 48 height 9
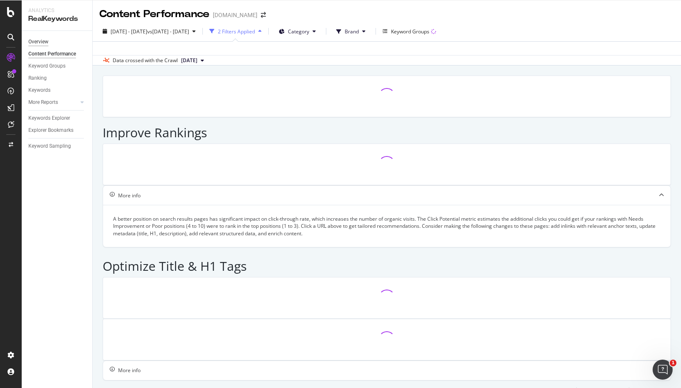
click at [41, 43] on div "Overview" at bounding box center [38, 42] width 20 height 9
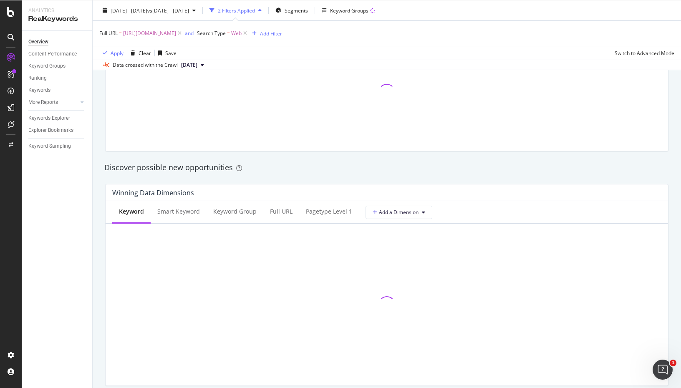
scroll to position [652, 0]
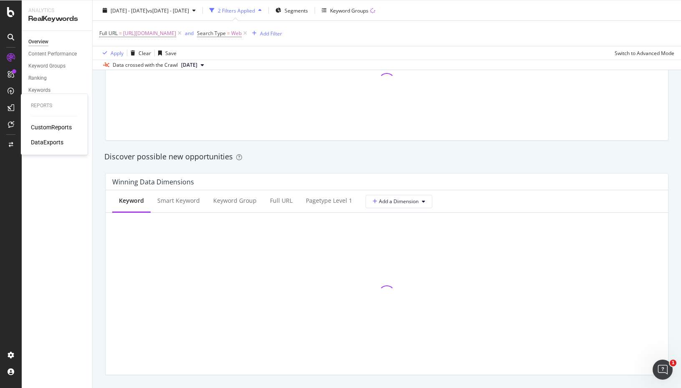
click at [42, 133] on div "CustomReports DataExports" at bounding box center [54, 134] width 47 height 23
click at [42, 126] on div "CustomReports" at bounding box center [51, 127] width 41 height 8
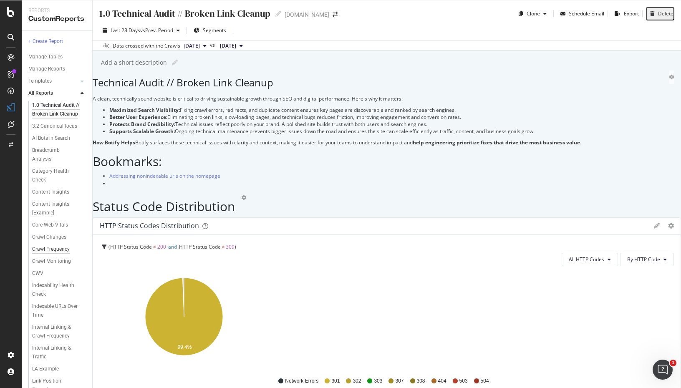
scroll to position [349, 0]
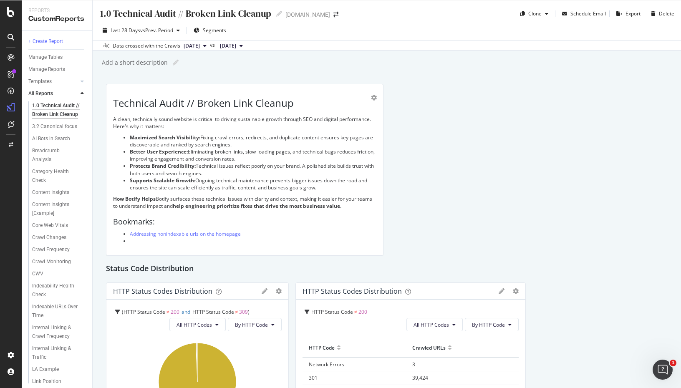
drag, startPoint x: 0, startPoint y: 0, endPoint x: 72, endPoint y: 217, distance: 229.1
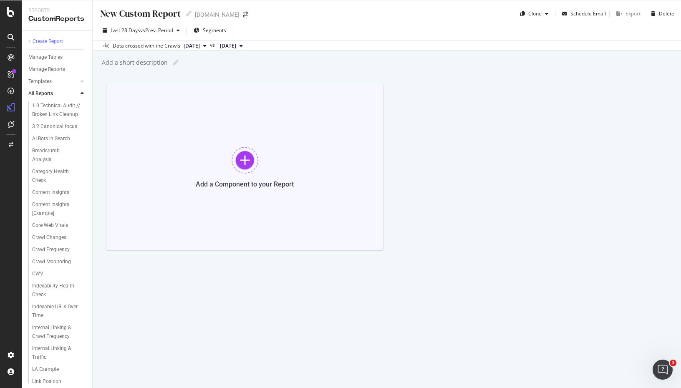
click at [243, 160] on div at bounding box center [245, 160] width 27 height 27
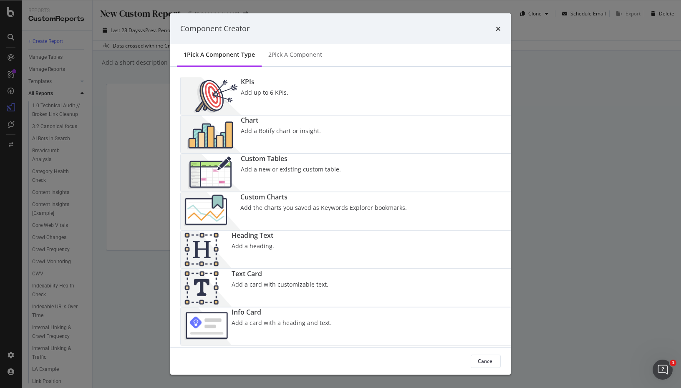
click at [252, 115] on div "KPIs Add up to 6 KPIs." at bounding box center [387, 96] width 413 height 38
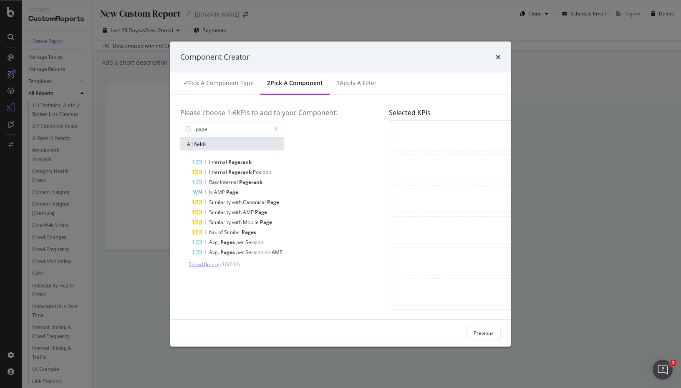
click at [189, 264] on span "Show 10 more" at bounding box center [204, 264] width 31 height 7
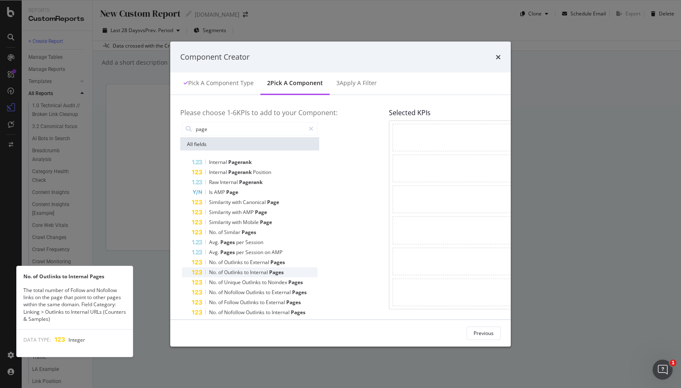
scroll to position [66, 0]
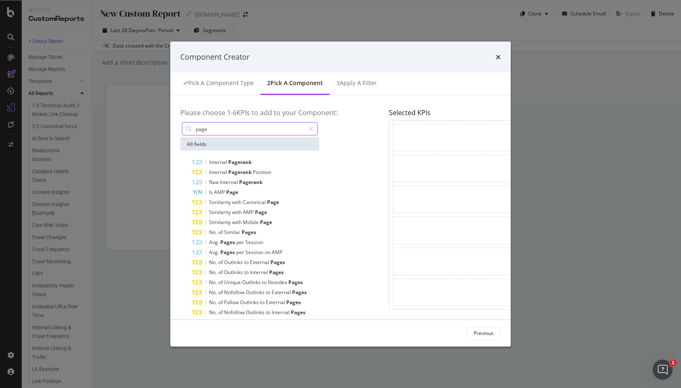
drag, startPoint x: 241, startPoint y: 132, endPoint x: 81, endPoint y: 125, distance: 160.4
click at [81, 125] on div "Component Creator Pick a Component type 2 Pick a Component 3 Apply a Filter Ple…" at bounding box center [340, 194] width 681 height 388
click at [195, 133] on input "page" at bounding box center [250, 129] width 110 height 13
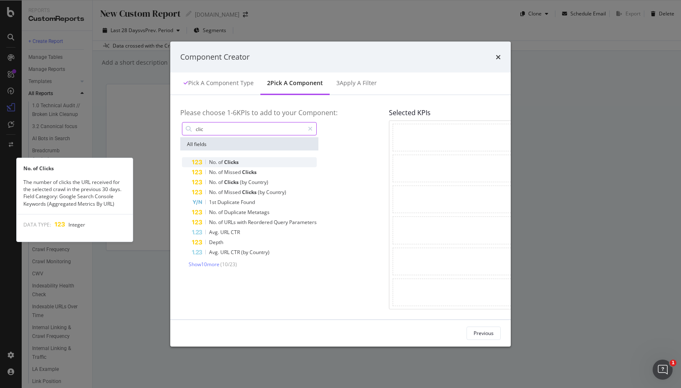
type input "clic"
click at [224, 162] on span "Clicks" at bounding box center [231, 162] width 15 height 7
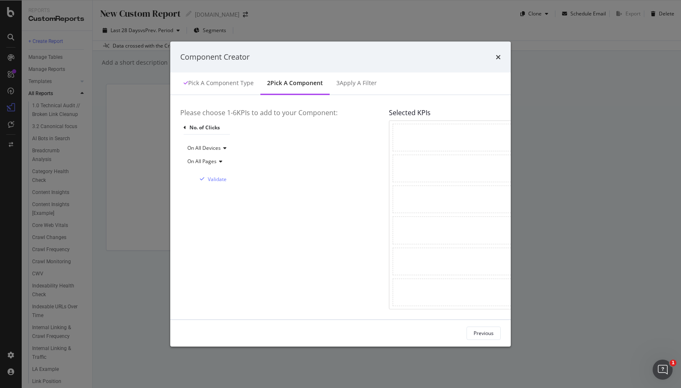
click at [217, 163] on icon "modal" at bounding box center [220, 161] width 6 height 5
click at [227, 150] on div "On All Devices" at bounding box center [207, 147] width 40 height 13
click at [227, 179] on div "Validate" at bounding box center [217, 179] width 19 height 7
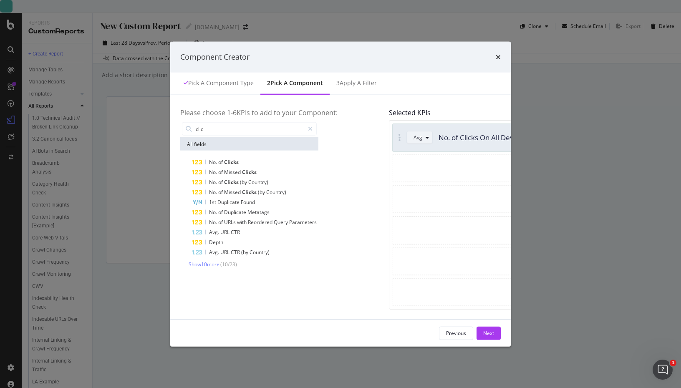
click at [414, 140] on div "Avg" at bounding box center [423, 138] width 19 height 12
click at [377, 163] on div "Sum" at bounding box center [375, 165] width 10 height 7
click at [195, 131] on input "clic" at bounding box center [249, 129] width 109 height 13
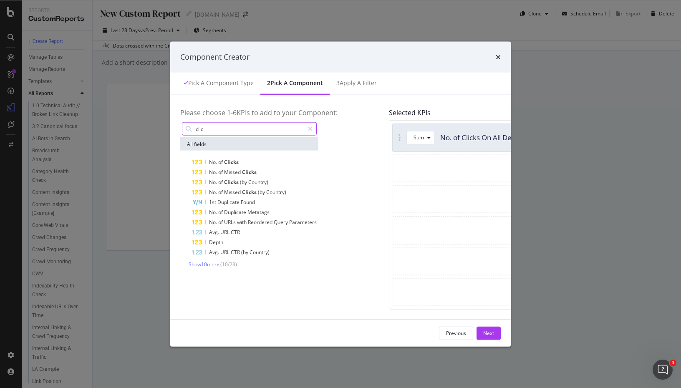
drag, startPoint x: 192, startPoint y: 131, endPoint x: 157, endPoint y: 130, distance: 34.7
click at [195, 130] on input "clic" at bounding box center [249, 129] width 109 height 13
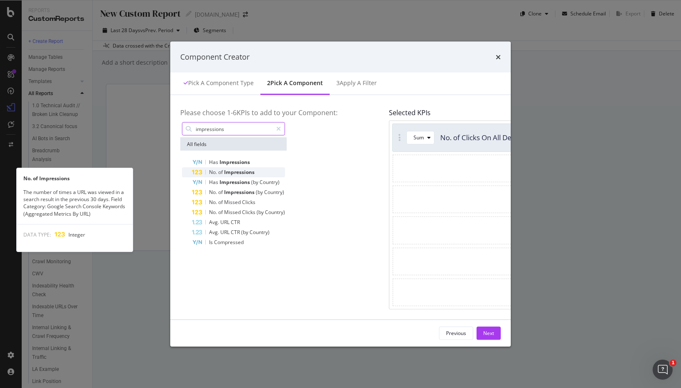
type input "impressions"
click at [224, 174] on span "Impressions" at bounding box center [239, 172] width 30 height 7
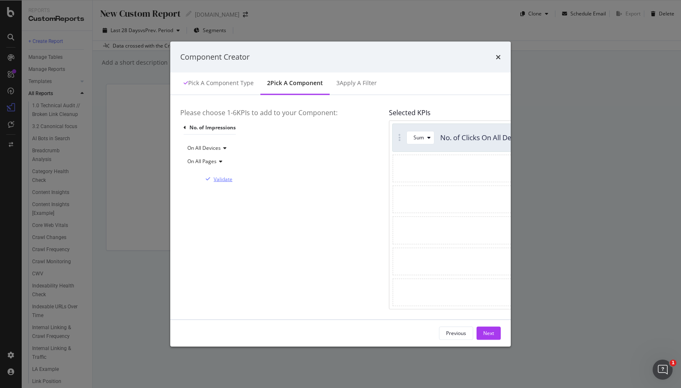
click at [232, 179] on div "Validate" at bounding box center [223, 179] width 19 height 7
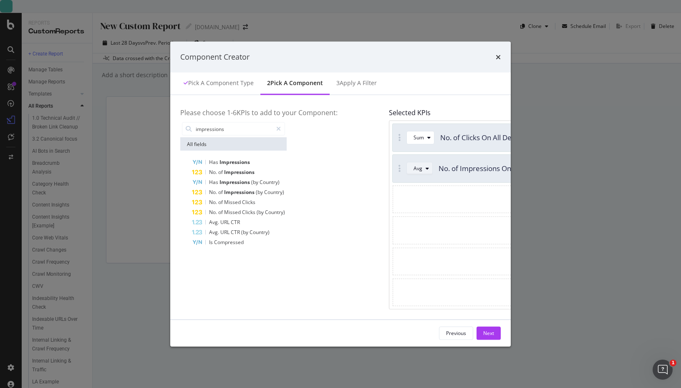
click at [422, 168] on div "modal" at bounding box center [427, 168] width 10 height 5
click at [376, 192] on div "Sum" at bounding box center [375, 196] width 24 height 10
click at [494, 333] on div "Next" at bounding box center [488, 333] width 11 height 7
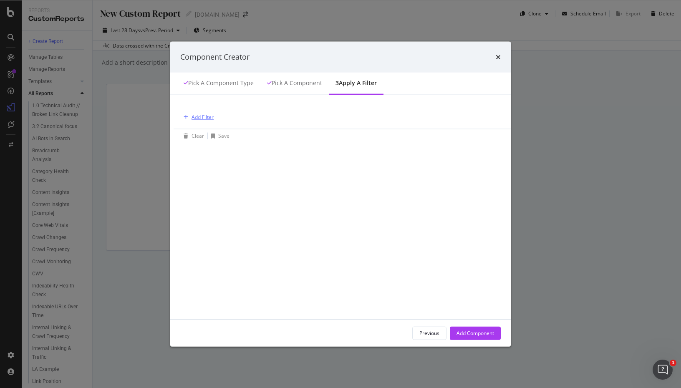
click at [192, 121] on div "Add Filter" at bounding box center [203, 116] width 22 height 7
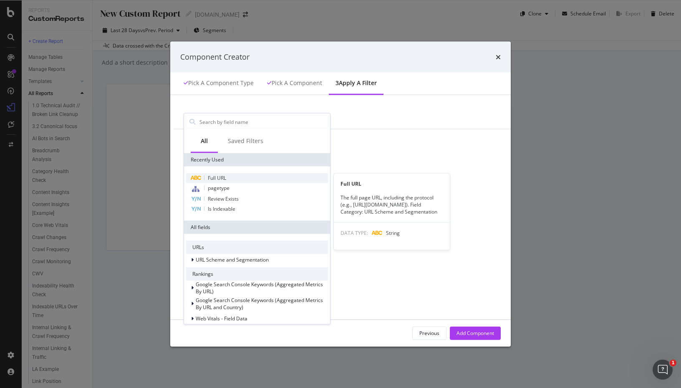
click at [208, 177] on span "Full URL" at bounding box center [217, 177] width 18 height 7
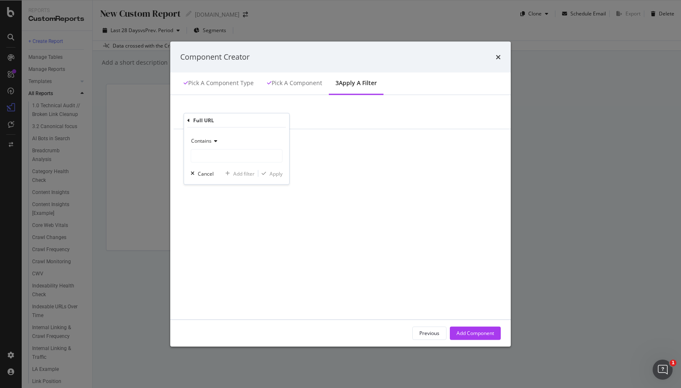
click at [212, 142] on icon "modal" at bounding box center [215, 141] width 6 height 5
click at [215, 138] on div "Contains" at bounding box center [237, 140] width 92 height 13
click at [191, 136] on div "Contains" at bounding box center [237, 140] width 92 height 13
click at [195, 156] on span "Equal to" at bounding box center [204, 157] width 19 height 7
click at [191, 156] on input "modal" at bounding box center [236, 155] width 91 height 13
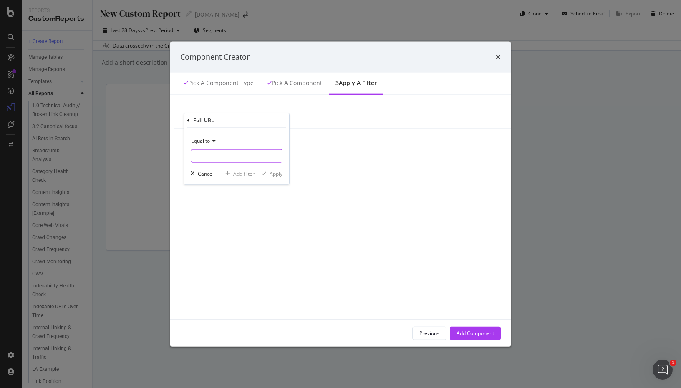
paste input "'[URL][DOMAIN_NAME]'"
click at [191, 155] on input "'[URL][DOMAIN_NAME]'" at bounding box center [230, 155] width 79 height 13
click at [214, 158] on input "https://www.chewy.com/'" at bounding box center [230, 155] width 79 height 13
type input "[URL][DOMAIN_NAME]"
click at [228, 184] on div "Full URL Equal to https://www.chewy.com/ Cancel Add filter Apply" at bounding box center [237, 149] width 106 height 72
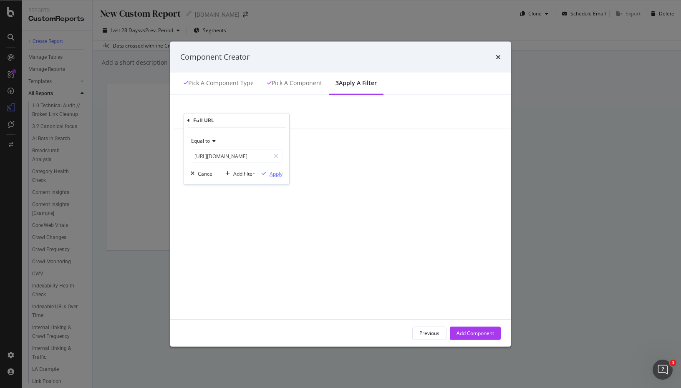
click at [270, 173] on div "Apply" at bounding box center [276, 173] width 13 height 7
click at [275, 121] on div "Add Filter" at bounding box center [286, 117] width 22 height 7
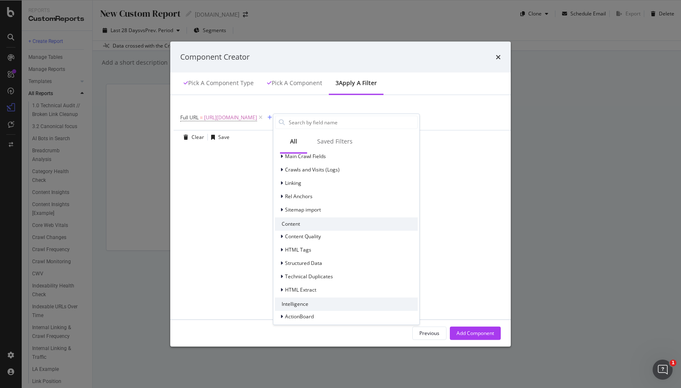
scroll to position [220, 0]
click at [446, 214] on div "Full URL = https://www.chewy.com/ Add Filter Clear Save Switch to Advanced Mode…" at bounding box center [387, 207] width 414 height 204
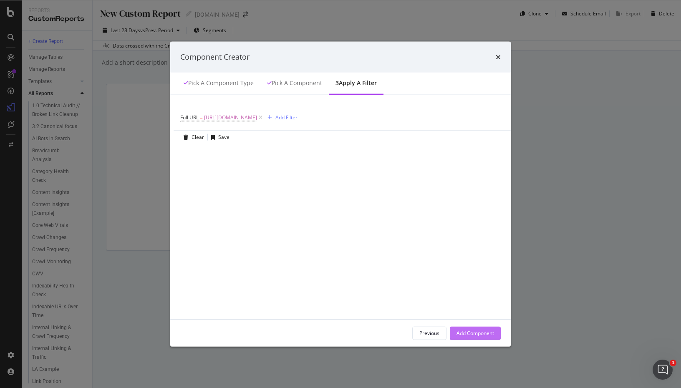
click at [494, 331] on div "Add Component" at bounding box center [475, 333] width 38 height 7
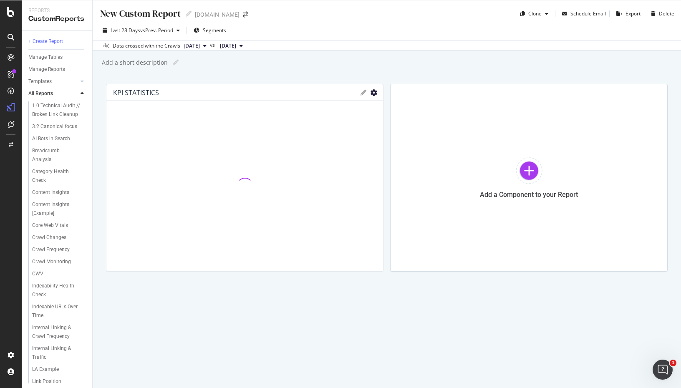
click at [371, 91] on icon "gear" at bounding box center [374, 92] width 7 height 7
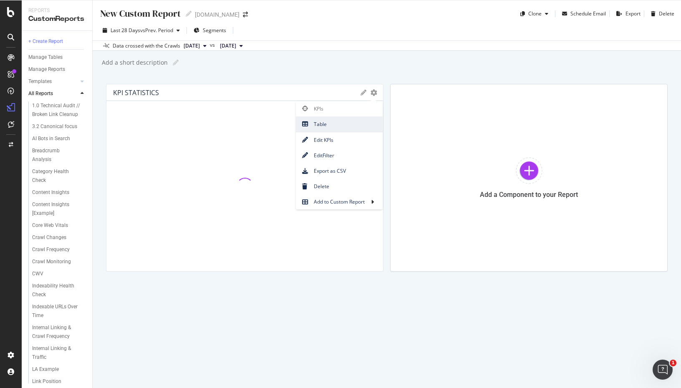
click at [318, 124] on span "Table" at bounding box center [339, 124] width 87 height 11
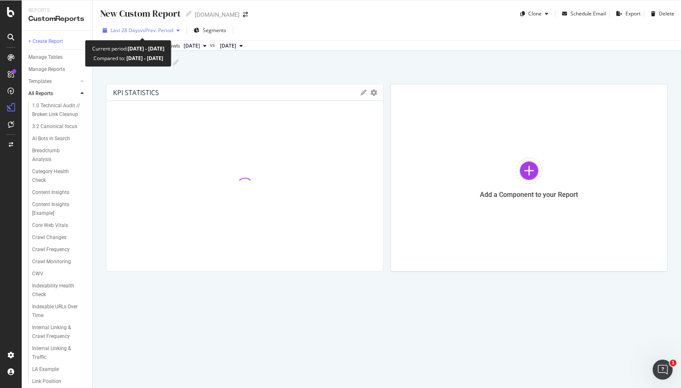
click at [152, 30] on span "vs Prev. Period" at bounding box center [156, 30] width 33 height 7
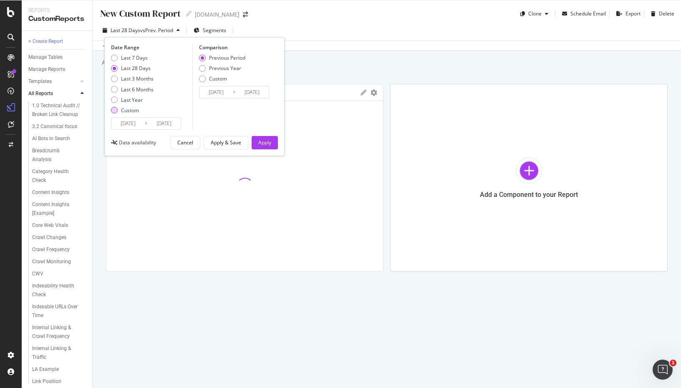
click at [126, 110] on div "Custom" at bounding box center [130, 110] width 18 height 7
click at [133, 125] on input "2025/08/24" at bounding box center [127, 124] width 33 height 12
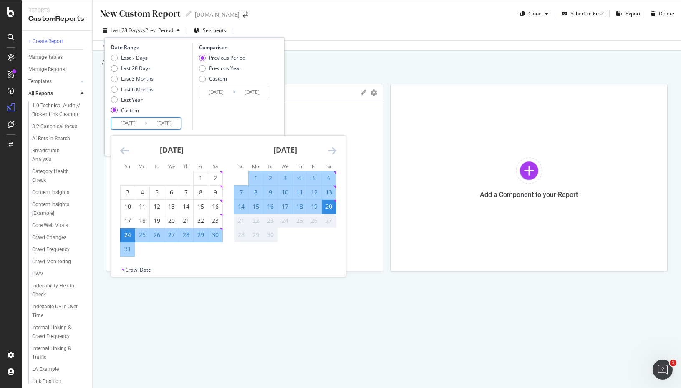
click at [124, 151] on icon "Move backward to switch to the previous month." at bounding box center [124, 151] width 9 height 10
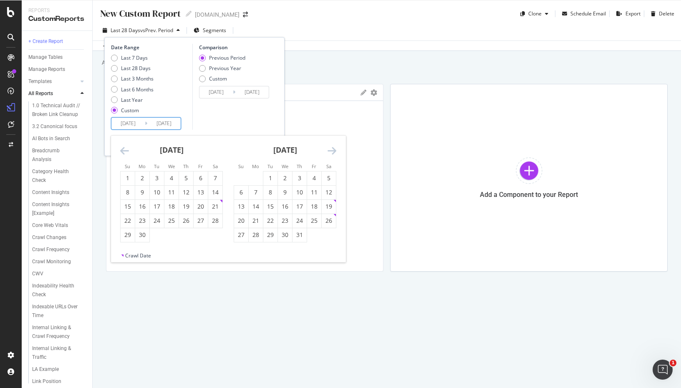
click at [124, 151] on icon "Move backward to switch to the previous month." at bounding box center [124, 151] width 9 height 10
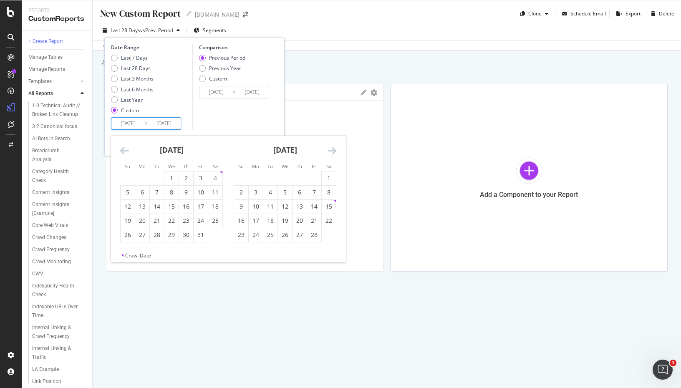
click at [124, 151] on icon "Move backward to switch to the previous month." at bounding box center [124, 151] width 9 height 10
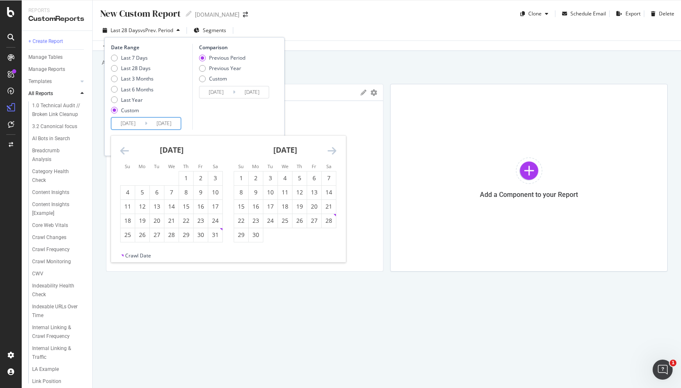
click at [124, 151] on icon "Move backward to switch to the previous month." at bounding box center [124, 151] width 9 height 10
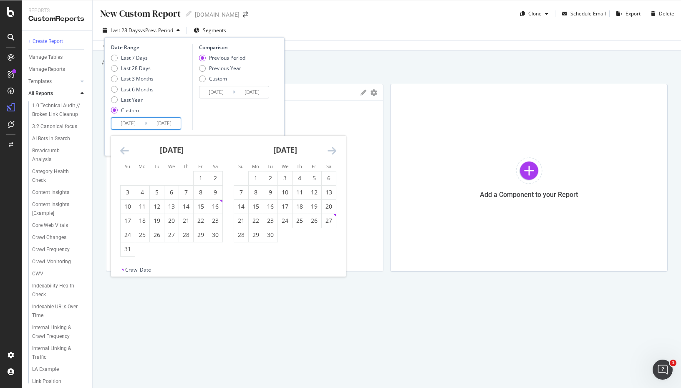
click at [124, 151] on icon "Move backward to switch to the previous month." at bounding box center [124, 151] width 9 height 10
click at [142, 177] on div "1" at bounding box center [142, 178] width 14 height 8
type input "[DATE]"
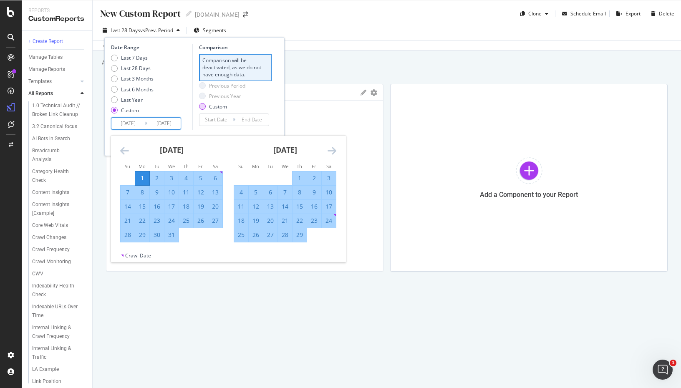
click at [206, 106] on div "Custom" at bounding box center [222, 106] width 46 height 7
type input "2023/04/22"
type input "2023/12/31"
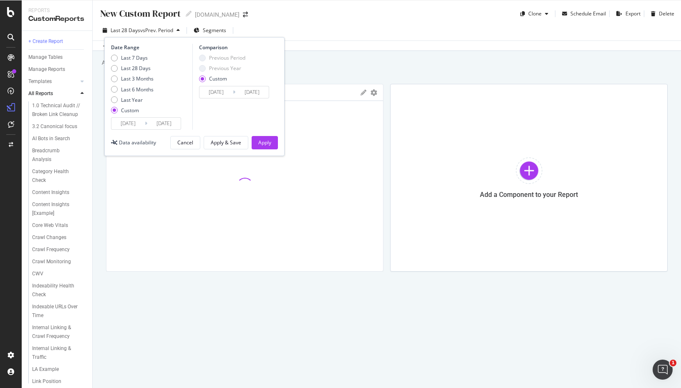
click at [177, 122] on input "2025/09/20" at bounding box center [163, 124] width 33 height 12
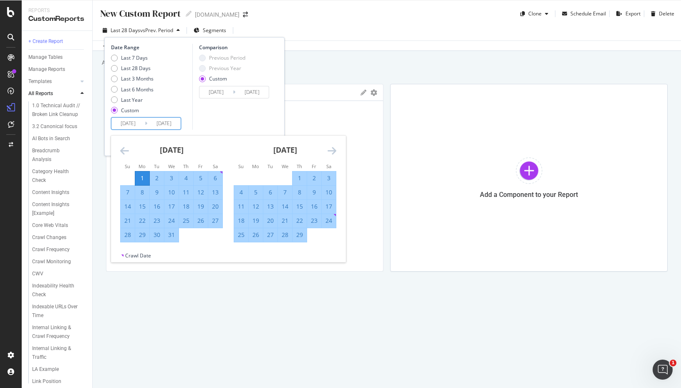
click at [329, 151] on icon "Move forward to switch to the next month." at bounding box center [332, 151] width 9 height 10
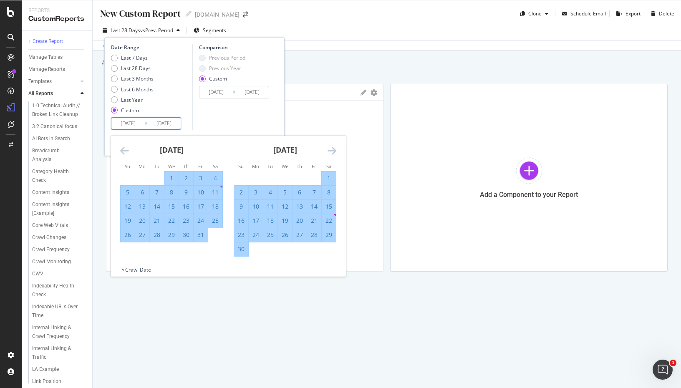
click at [329, 151] on icon "Move forward to switch to the next month." at bounding box center [332, 151] width 9 height 10
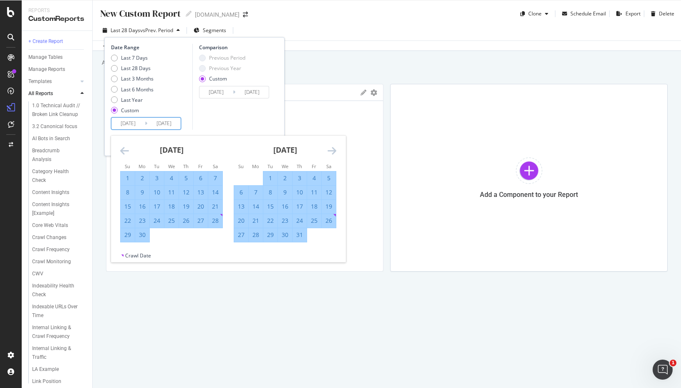
click at [329, 151] on icon "Move forward to switch to the next month." at bounding box center [332, 151] width 9 height 10
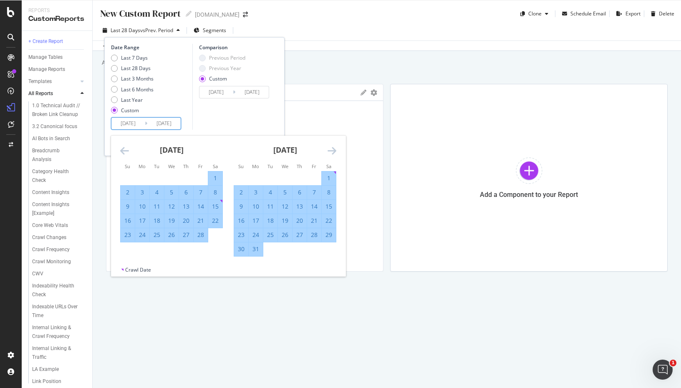
click at [329, 151] on icon "Move forward to switch to the next month." at bounding box center [332, 151] width 9 height 10
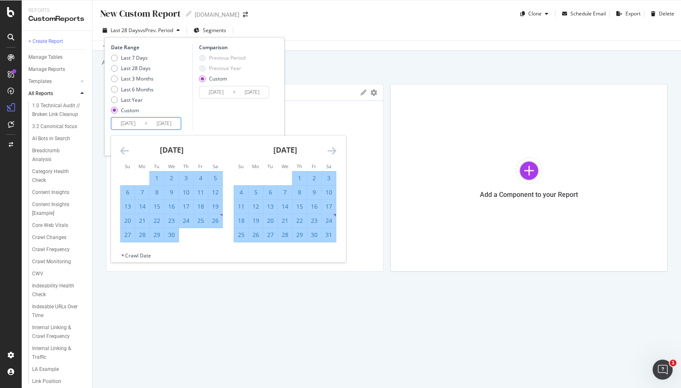
click at [329, 151] on icon "Move forward to switch to the next month." at bounding box center [332, 151] width 9 height 10
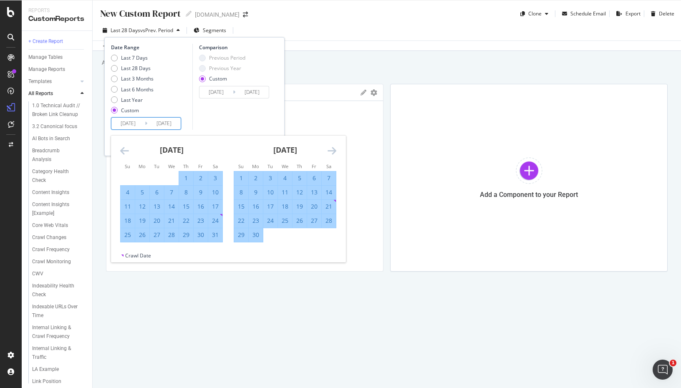
click at [329, 151] on icon "Move forward to switch to the next month." at bounding box center [332, 151] width 9 height 10
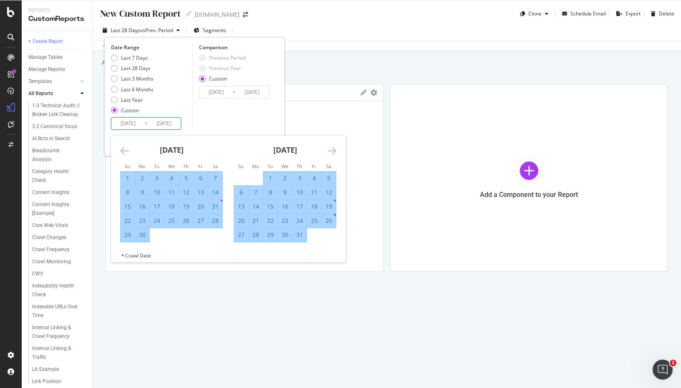
click at [329, 151] on icon "Move forward to switch to the next month." at bounding box center [332, 151] width 9 height 10
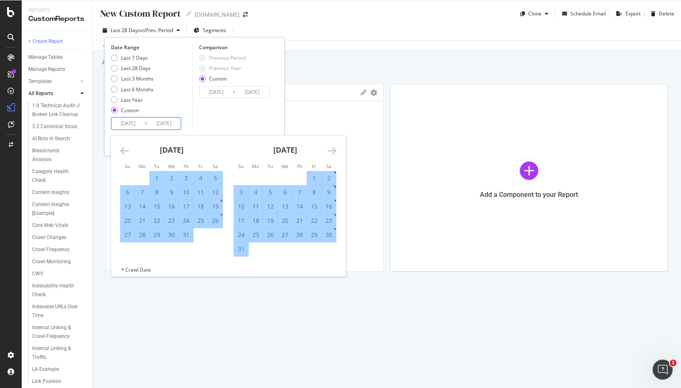
click at [329, 151] on icon "Move forward to switch to the next month." at bounding box center [332, 151] width 9 height 10
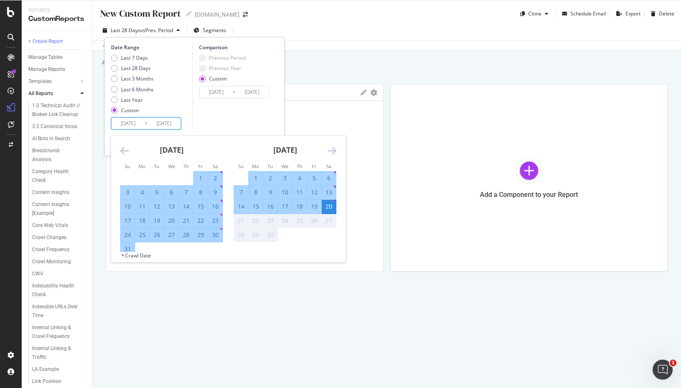
click at [330, 192] on div "13" at bounding box center [329, 192] width 14 height 8
type input "2025/09/13"
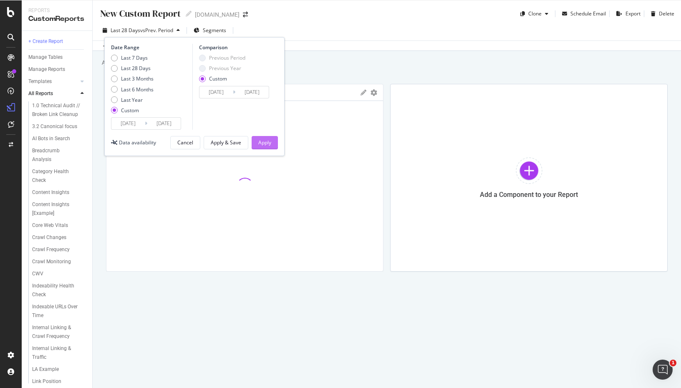
click at [274, 141] on button "Apply" at bounding box center [265, 142] width 26 height 13
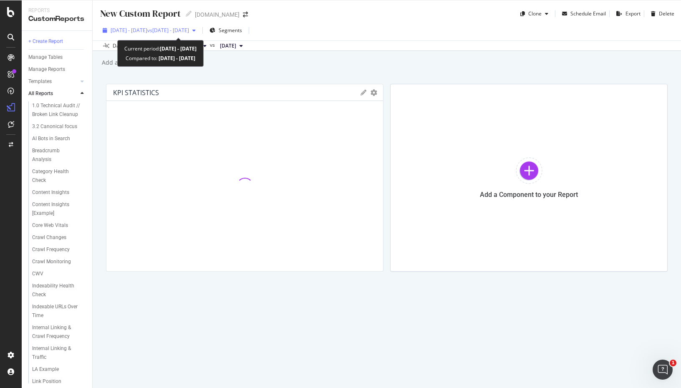
click at [147, 32] on span "2024 Jan. 1st - 2025 Sep. 13th" at bounding box center [129, 30] width 37 height 7
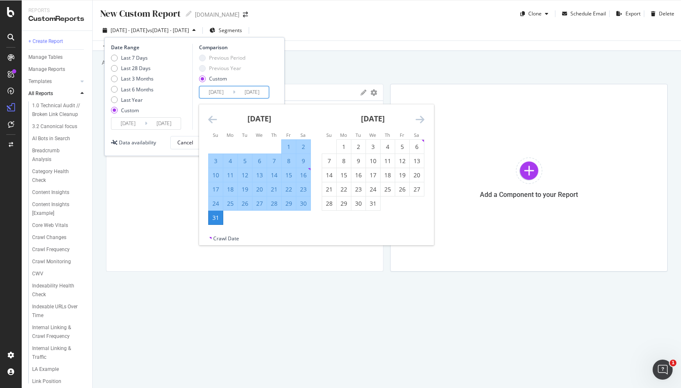
click at [212, 91] on input "2023/04/22" at bounding box center [215, 92] width 33 height 12
click at [209, 118] on icon "Move backward to switch to the previous month." at bounding box center [212, 119] width 9 height 10
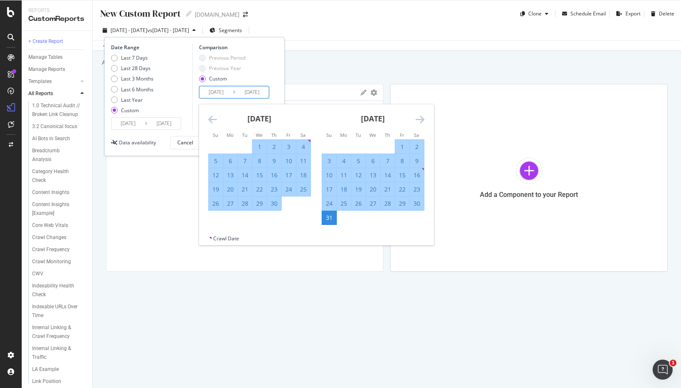
click at [209, 118] on icon "Move backward to switch to the previous month." at bounding box center [212, 119] width 9 height 10
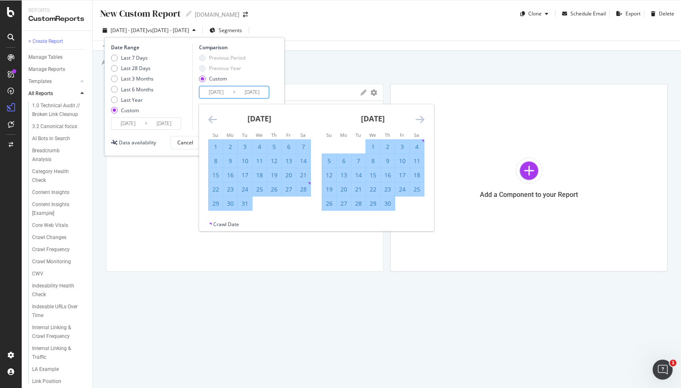
click at [209, 118] on icon "Move backward to switch to the previous month." at bounding box center [212, 119] width 9 height 10
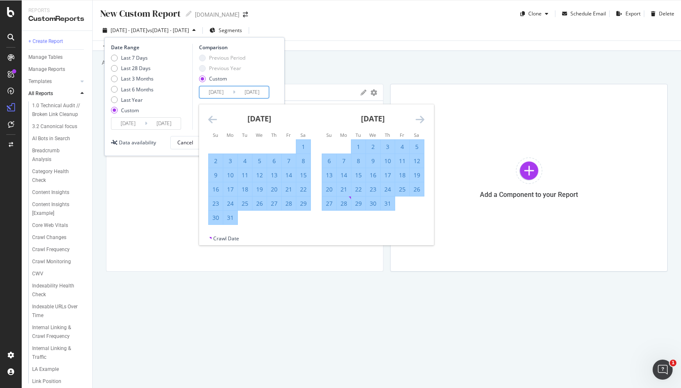
click at [209, 118] on icon "Move backward to switch to the previous month." at bounding box center [212, 119] width 9 height 10
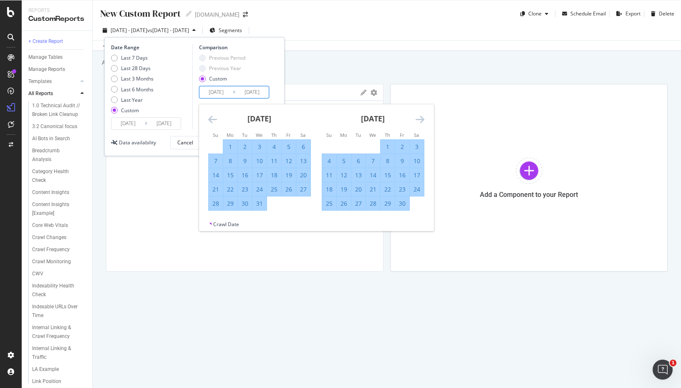
click at [209, 118] on icon "Move backward to switch to the previous month." at bounding box center [212, 119] width 9 height 10
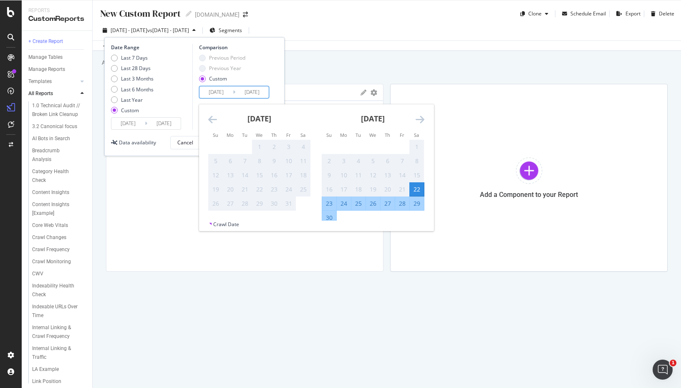
click at [209, 118] on icon "Move backward to switch to the previous month." at bounding box center [212, 119] width 9 height 10
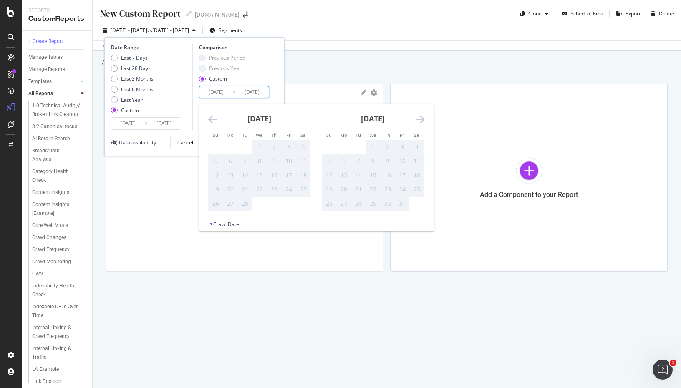
click at [424, 118] on icon "Move forward to switch to the next month." at bounding box center [420, 119] width 9 height 10
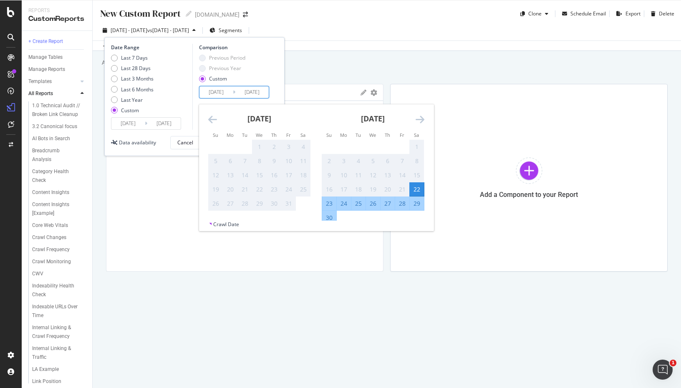
click at [424, 118] on icon "Move forward to switch to the next month." at bounding box center [420, 119] width 9 height 10
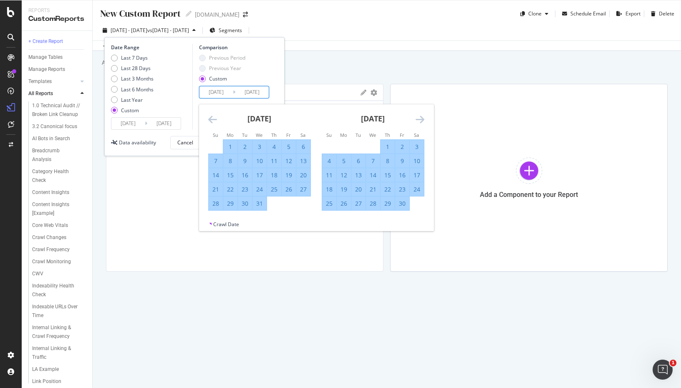
click at [424, 118] on icon "Move forward to switch to the next month." at bounding box center [420, 119] width 9 height 10
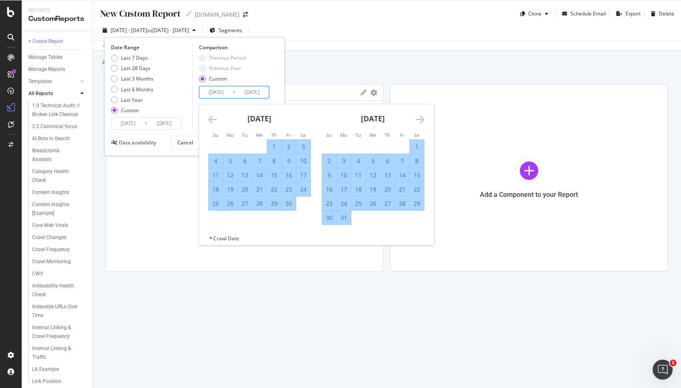
click at [424, 118] on icon "Move forward to switch to the next month." at bounding box center [420, 119] width 9 height 10
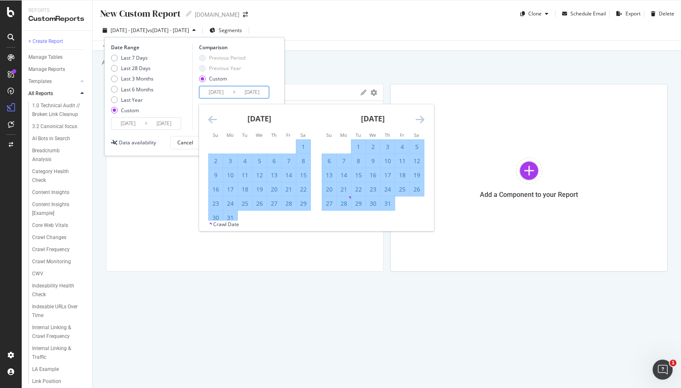
click at [424, 118] on icon "Move forward to switch to the next month." at bounding box center [420, 119] width 9 height 10
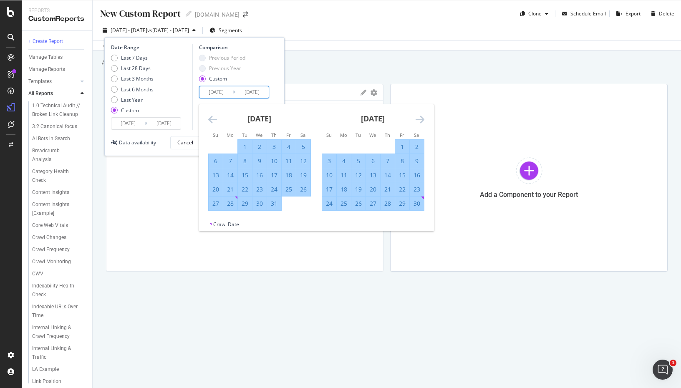
click at [424, 118] on icon "Move forward to switch to the next month." at bounding box center [420, 119] width 9 height 10
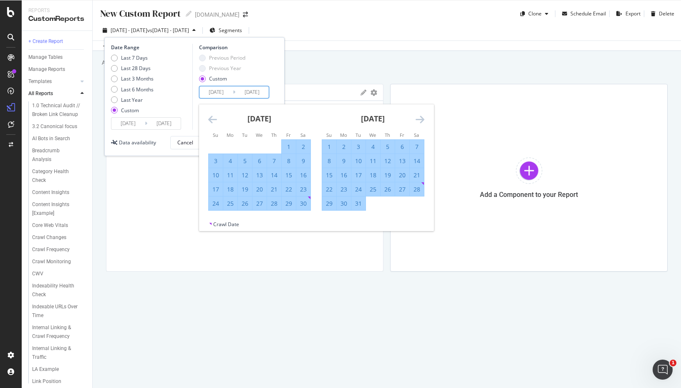
click at [424, 118] on icon "Move forward to switch to the next month." at bounding box center [420, 119] width 9 height 10
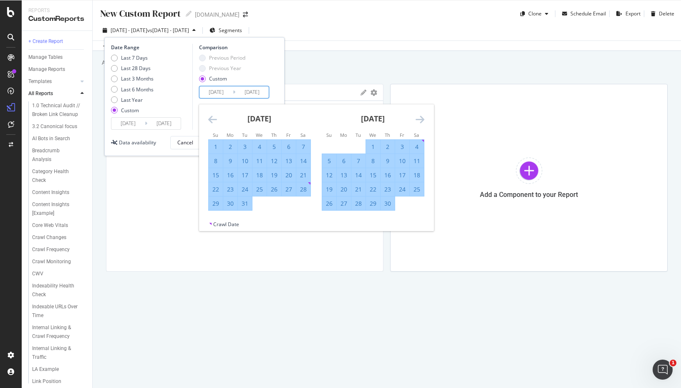
click at [424, 118] on icon "Move forward to switch to the next month." at bounding box center [420, 119] width 9 height 10
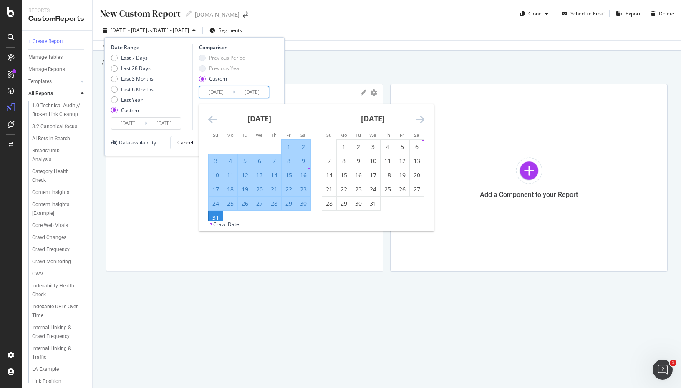
click at [424, 118] on icon "Move forward to switch to the next month." at bounding box center [420, 119] width 9 height 10
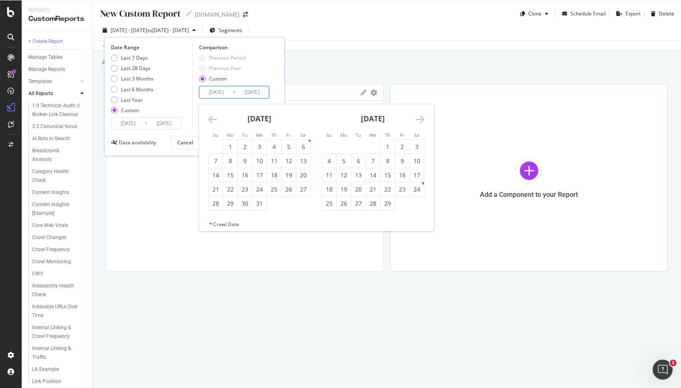
click at [424, 118] on icon "Move forward to switch to the next month." at bounding box center [420, 119] width 9 height 10
click at [208, 122] on icon "Move backward to switch to the previous month." at bounding box center [212, 119] width 9 height 10
click at [230, 146] on div "1" at bounding box center [230, 147] width 14 height 8
type input "[DATE]"
click at [421, 119] on icon "Move forward to switch to the next month." at bounding box center [420, 119] width 9 height 10
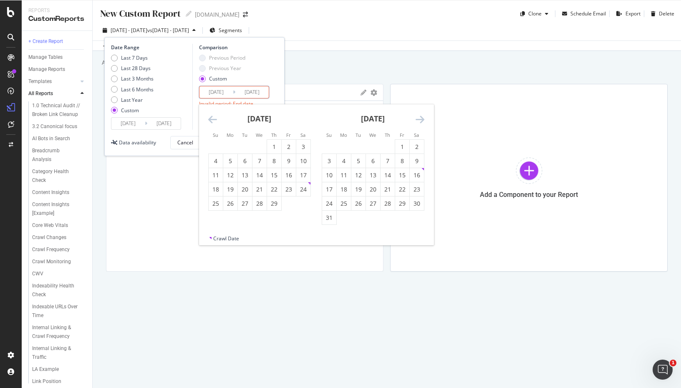
click at [421, 119] on icon "Move forward to switch to the next month." at bounding box center [420, 119] width 9 height 10
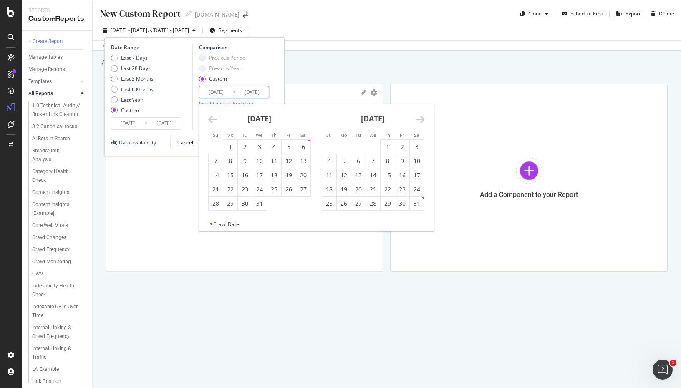
click at [421, 119] on icon "Move forward to switch to the next month." at bounding box center [420, 119] width 9 height 10
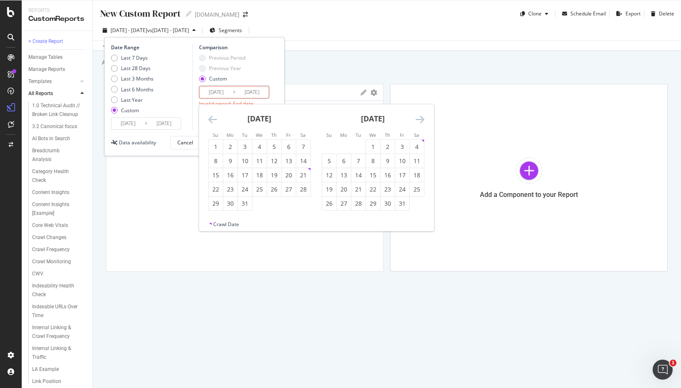
click at [421, 119] on icon "Move forward to switch to the next month." at bounding box center [420, 119] width 9 height 10
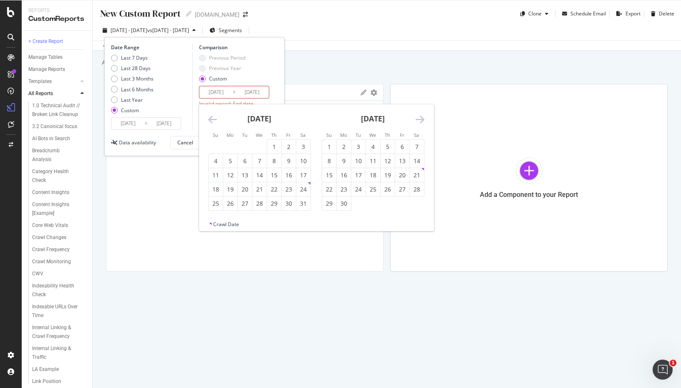
click at [421, 119] on icon "Move forward to switch to the next month." at bounding box center [420, 119] width 9 height 10
click at [416, 160] on div "13" at bounding box center [417, 161] width 14 height 8
type input "2025/09/13"
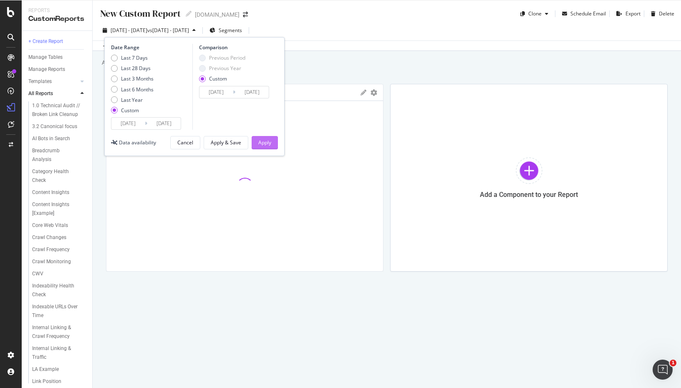
click at [268, 143] on div "Apply" at bounding box center [264, 142] width 13 height 7
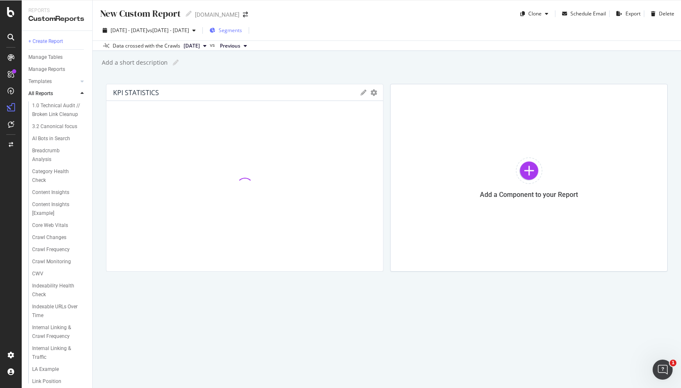
click at [242, 27] on span "Segments" at bounding box center [230, 30] width 23 height 7
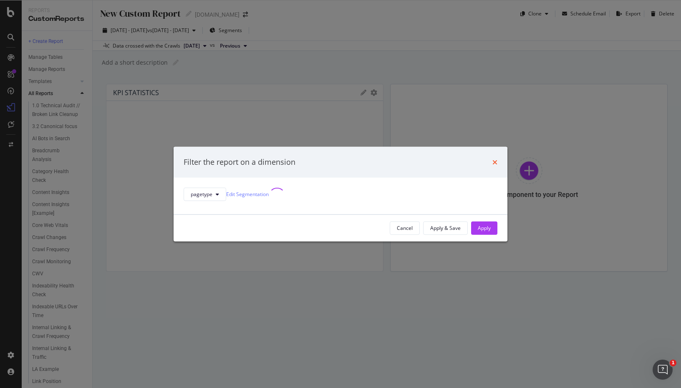
click at [492, 159] on icon "times" at bounding box center [494, 162] width 5 height 7
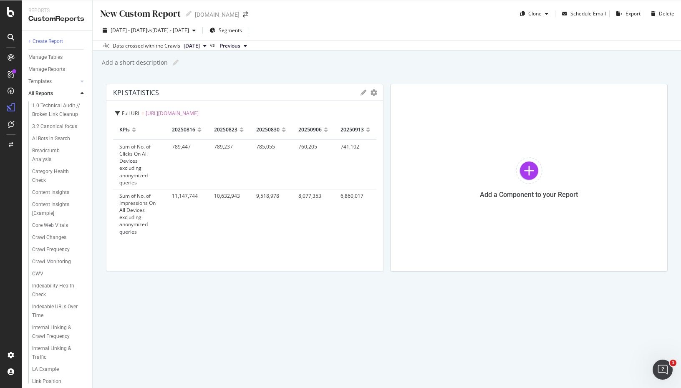
click at [194, 128] on div "20250816" at bounding box center [183, 129] width 23 height 13
click at [375, 92] on icon "gear" at bounding box center [374, 92] width 7 height 7
click at [241, 257] on div "KPIs 20250816 20250823 20250830 20250906 20250913 Sum of No. of Clicks On All D…" at bounding box center [244, 192] width 263 height 144
click at [373, 92] on icon "gear" at bounding box center [374, 92] width 7 height 7
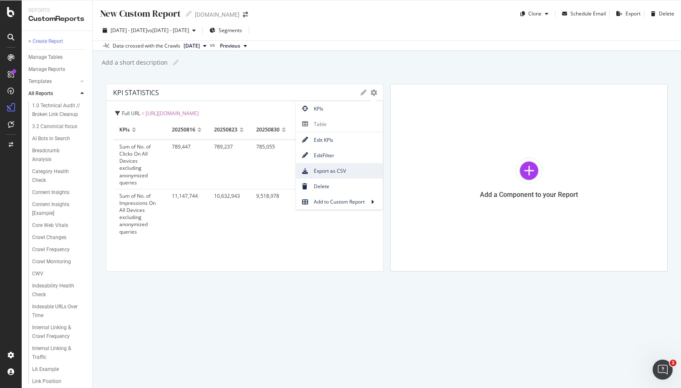
click at [329, 169] on span "Export as CSV" at bounding box center [339, 170] width 87 height 11
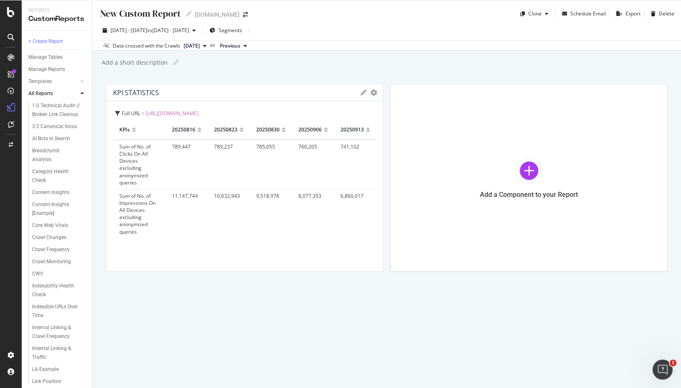
click at [368, 90] on div "KPIs Table Edit KPIs Edit Filter Export as CSV Delete Add to Custom Report" at bounding box center [369, 93] width 16 height 6
click at [373, 90] on icon "gear" at bounding box center [374, 92] width 7 height 7
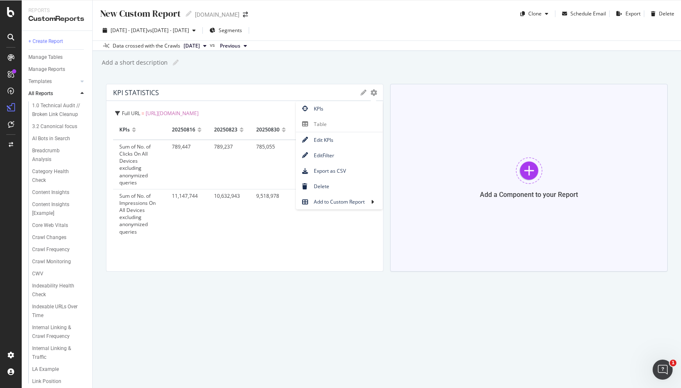
click at [532, 168] on div at bounding box center [529, 170] width 27 height 27
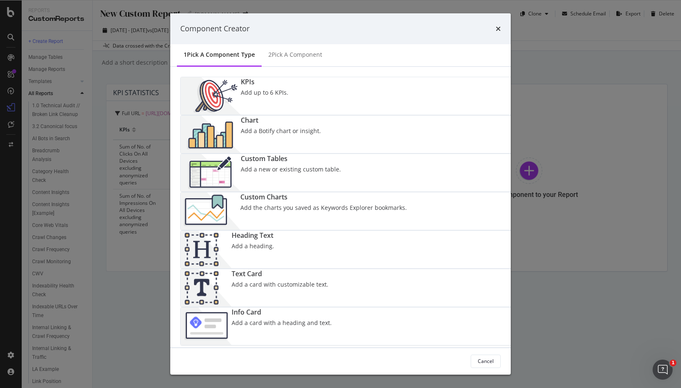
click at [241, 174] on div "Add a new or existing custom table." at bounding box center [291, 169] width 100 height 8
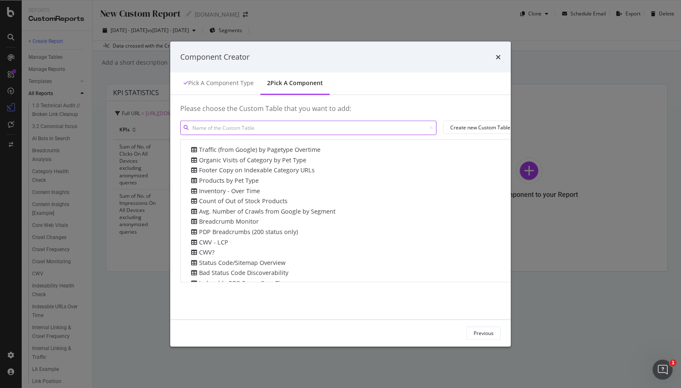
click at [212, 127] on input "modal" at bounding box center [308, 128] width 256 height 15
click at [450, 129] on div "Create new Custom Table" at bounding box center [480, 127] width 60 height 7
click at [501, 55] on icon "times" at bounding box center [498, 56] width 5 height 7
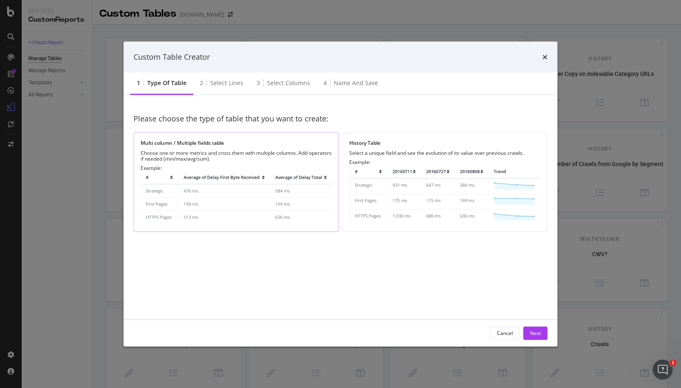
click at [243, 147] on div "Multi column / Multiple fields table Choose one or more metrics and cross them …" at bounding box center [236, 182] width 205 height 100
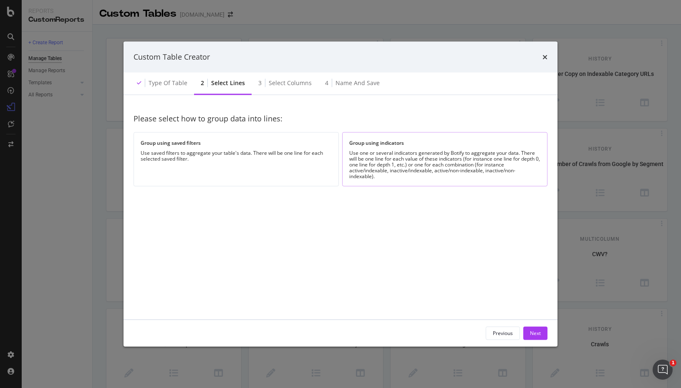
click at [388, 154] on div "Use one or several indicators generated by Botify to aggregate your data. There…" at bounding box center [444, 164] width 191 height 29
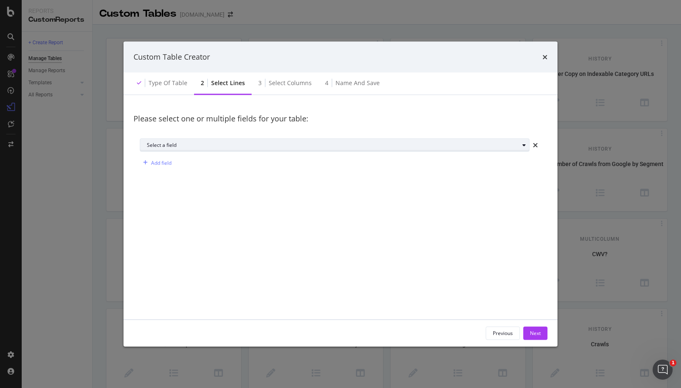
click at [232, 150] on div "Select a field" at bounding box center [338, 145] width 382 height 12
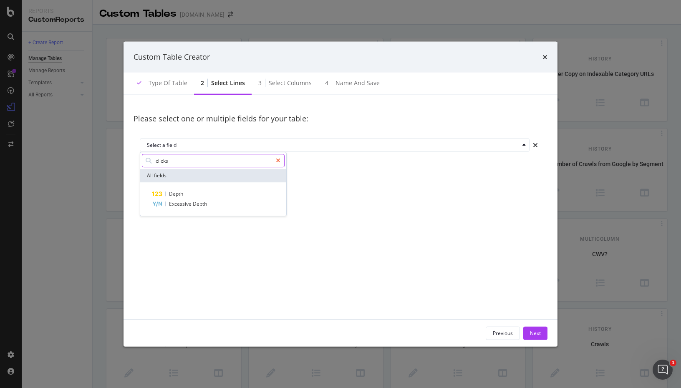
type input "clicks"
click at [275, 160] on div "modal" at bounding box center [278, 160] width 12 height 13
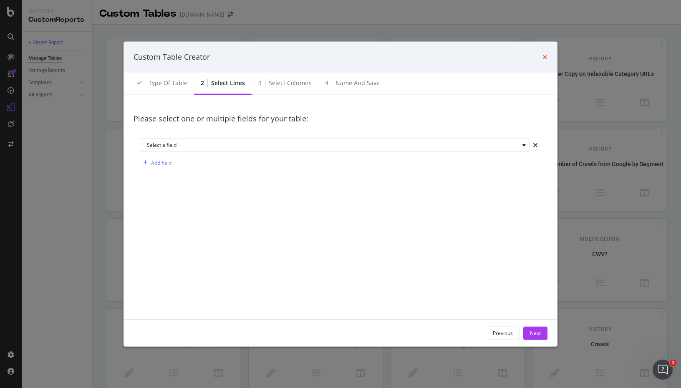
click at [545, 54] on icon "times" at bounding box center [544, 56] width 5 height 7
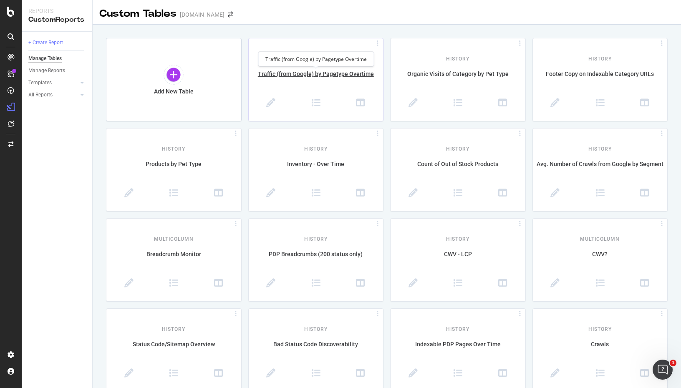
click at [332, 75] on div "Traffic (from Google) by Pagetype Overtime" at bounding box center [316, 79] width 135 height 18
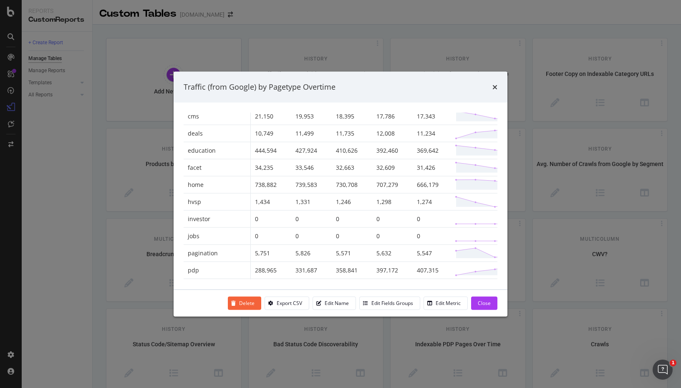
scroll to position [142, 0]
click at [496, 86] on icon "times" at bounding box center [494, 86] width 5 height 7
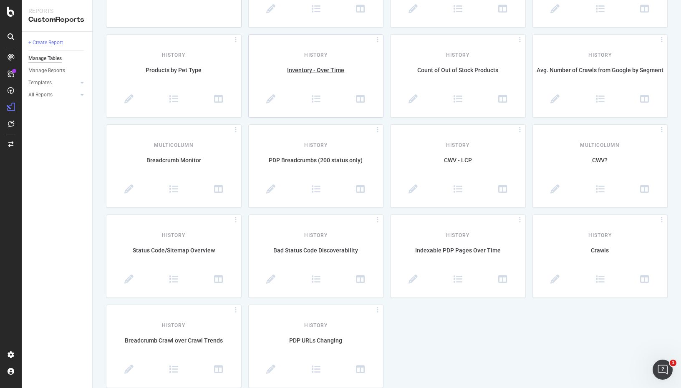
scroll to position [0, 0]
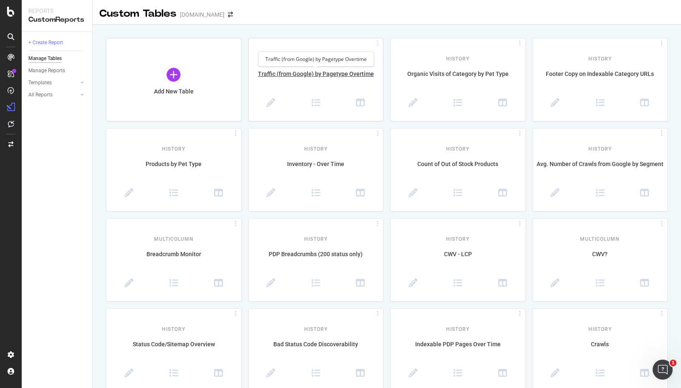
click at [328, 72] on div "Traffic (from Google) by Pagetype Overtime" at bounding box center [316, 79] width 135 height 18
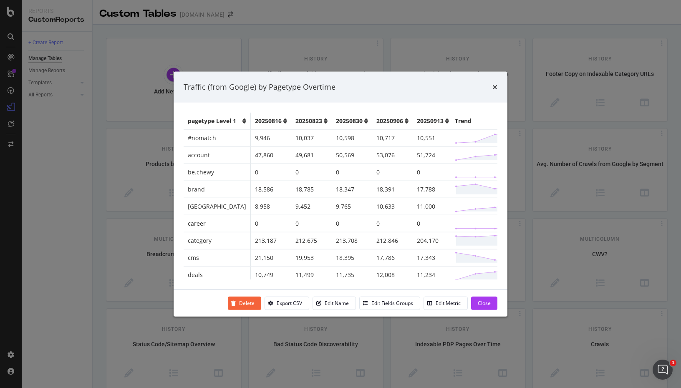
drag, startPoint x: 278, startPoint y: 303, endPoint x: 308, endPoint y: 319, distance: 33.8
click at [307, 320] on div "Traffic (from Google) by Pagetype Overtime pagetype Level 1 20250816 20250823 2…" at bounding box center [340, 194] width 681 height 388
click at [381, 301] on div "Edit Fields Groups" at bounding box center [392, 303] width 42 height 7
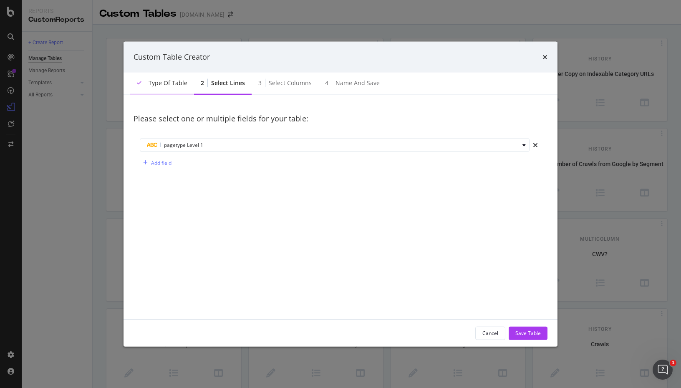
click at [180, 88] on div "Type of table" at bounding box center [162, 83] width 64 height 23
click at [280, 82] on div "Select columns" at bounding box center [290, 82] width 43 height 8
click at [192, 144] on span "pagetype Level 1" at bounding box center [183, 144] width 39 height 7
click at [182, 170] on div "Level 1 Validate" at bounding box center [192, 187] width 105 height 42
click at [519, 334] on div "Save Table" at bounding box center [527, 333] width 25 height 7
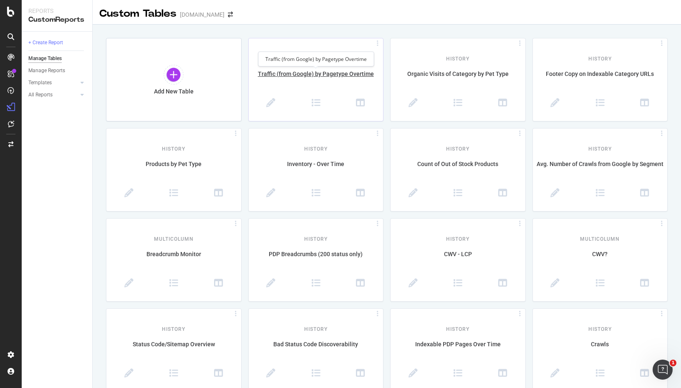
click at [329, 77] on div "Traffic (from Google) by Pagetype Overtime" at bounding box center [316, 79] width 135 height 18
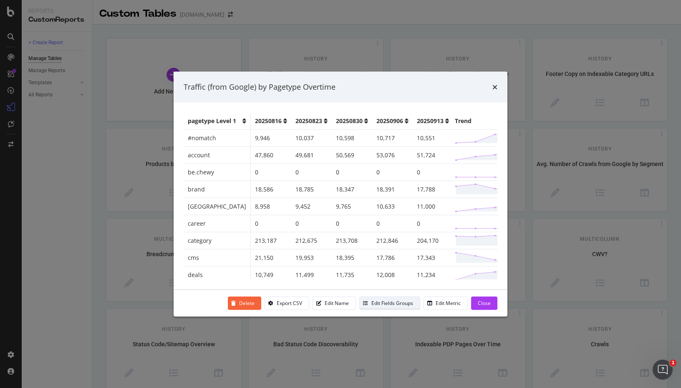
click at [393, 303] on div "Edit Fields Groups" at bounding box center [392, 303] width 42 height 7
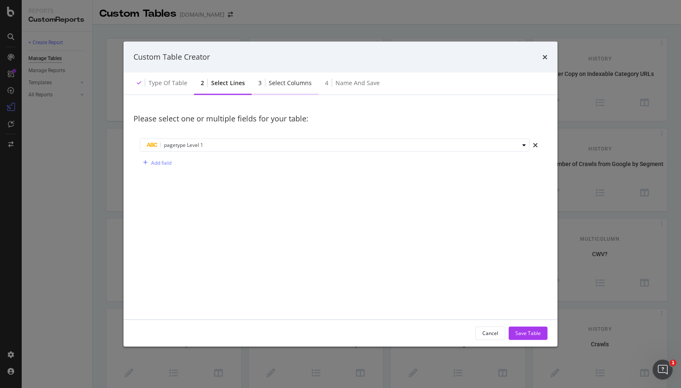
click at [295, 83] on div "Select columns" at bounding box center [290, 82] width 43 height 8
click at [319, 85] on div "4 Name and save" at bounding box center [352, 83] width 68 height 23
click at [547, 59] on icon "times" at bounding box center [544, 56] width 5 height 7
click at [542, 56] on div "Custom Table Creator" at bounding box center [341, 57] width 414 height 11
click at [547, 56] on icon "times" at bounding box center [544, 56] width 5 height 7
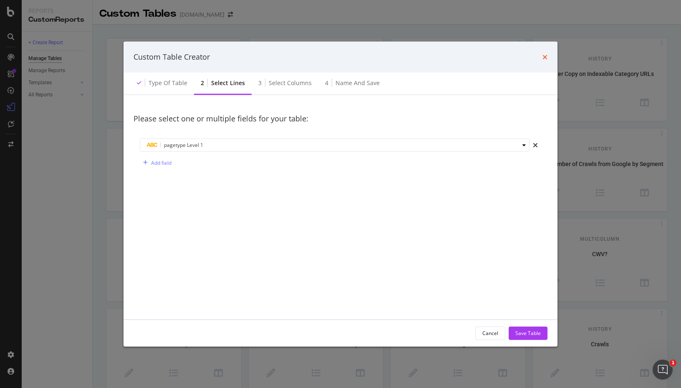
click at [547, 55] on icon "times" at bounding box center [544, 56] width 5 height 7
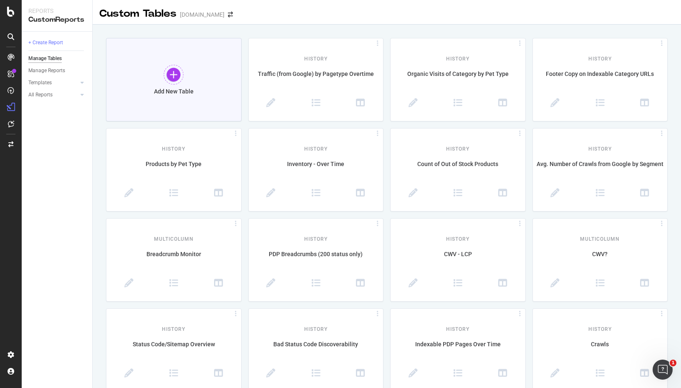
click at [171, 83] on div at bounding box center [174, 75] width 20 height 20
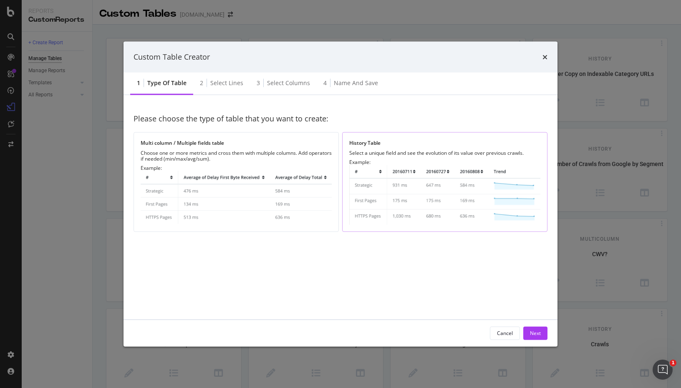
click at [401, 213] on img "modal" at bounding box center [444, 195] width 191 height 60
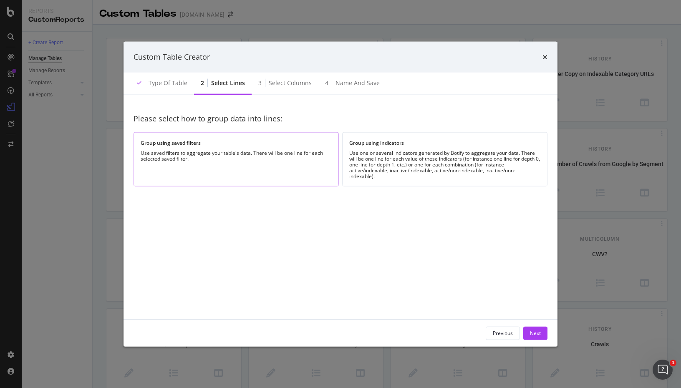
click at [226, 151] on div "Use saved filters to aggregate your table's data. There will be one line for ea…" at bounding box center [236, 156] width 191 height 12
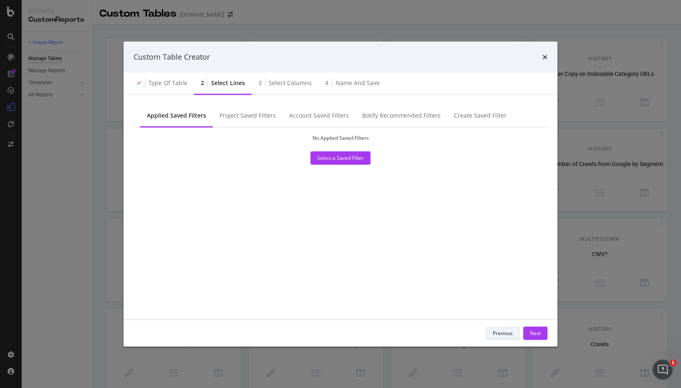
click at [512, 333] on div "Previous" at bounding box center [503, 333] width 20 height 7
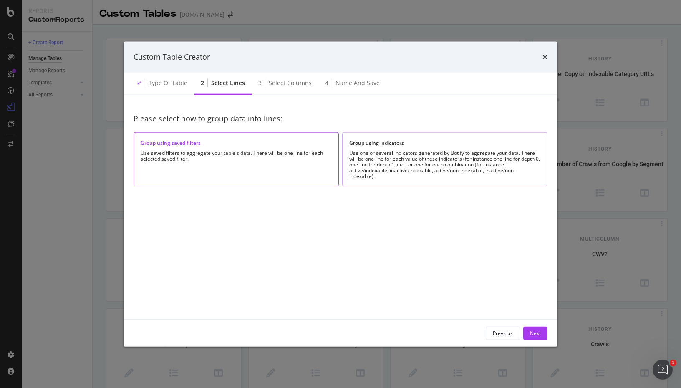
click at [470, 177] on div "Use one or several indicators generated by Botify to aggregate your data. There…" at bounding box center [444, 164] width 191 height 29
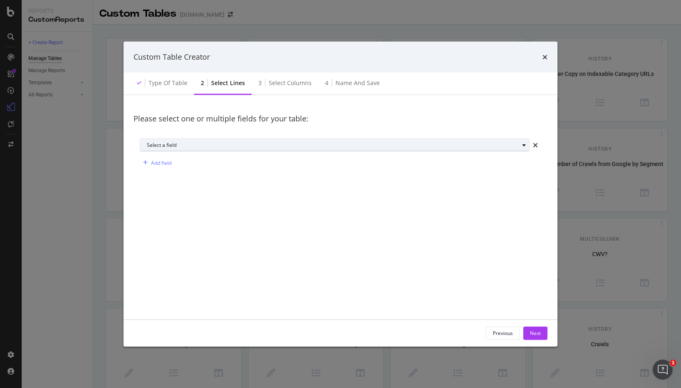
click at [486, 143] on div "Select a field" at bounding box center [333, 145] width 372 height 5
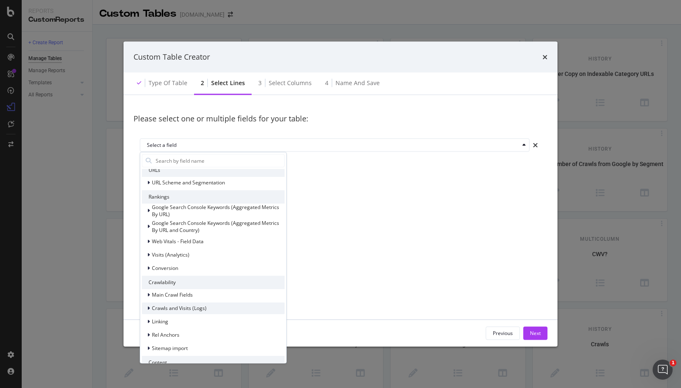
scroll to position [20, 0]
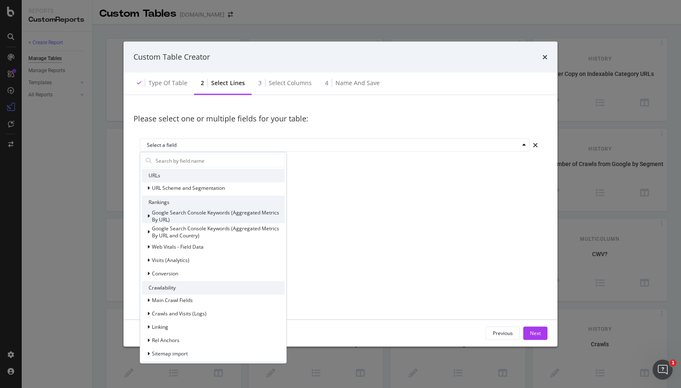
click at [147, 216] on div "modal" at bounding box center [149, 216] width 5 height 8
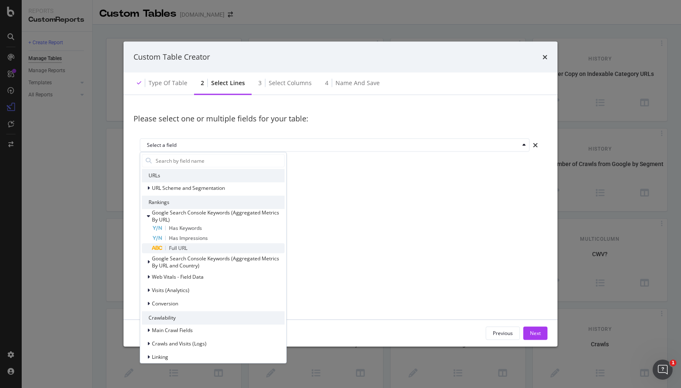
click at [173, 246] on span "Full URL" at bounding box center [178, 248] width 18 height 7
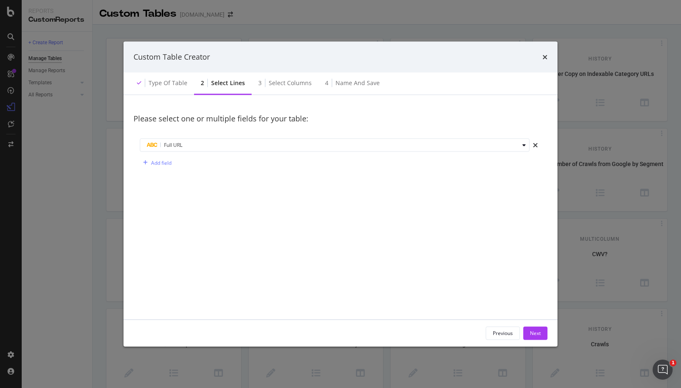
click at [543, 325] on div "Previous Next" at bounding box center [341, 333] width 434 height 27
click at [540, 331] on div "Next" at bounding box center [535, 333] width 11 height 7
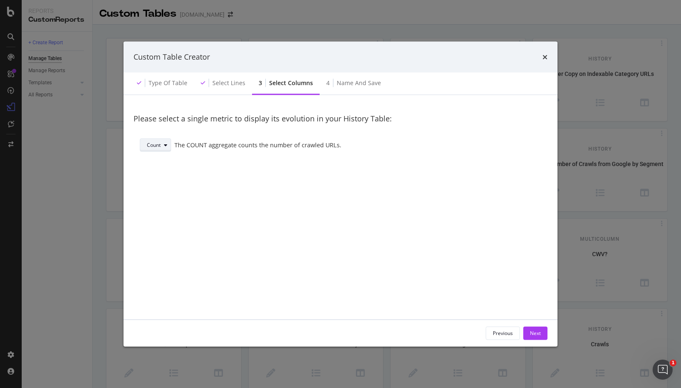
click at [160, 146] on div "Count" at bounding box center [154, 145] width 14 height 5
click at [160, 174] on div "Sum" at bounding box center [155, 172] width 10 height 7
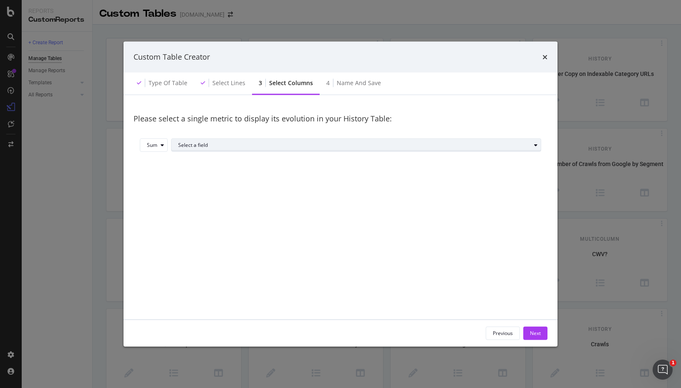
click at [230, 143] on div "Select a field" at bounding box center [354, 145] width 353 height 5
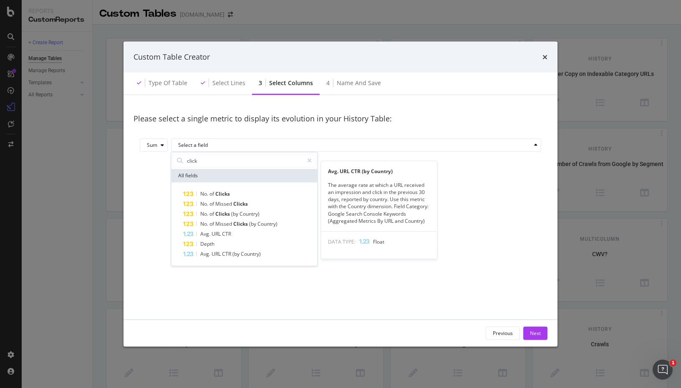
scroll to position [0, 0]
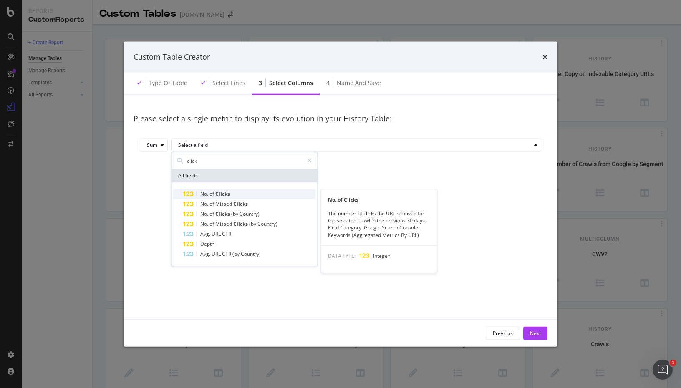
type input "click"
click at [229, 194] on span "Clicks" at bounding box center [222, 193] width 15 height 7
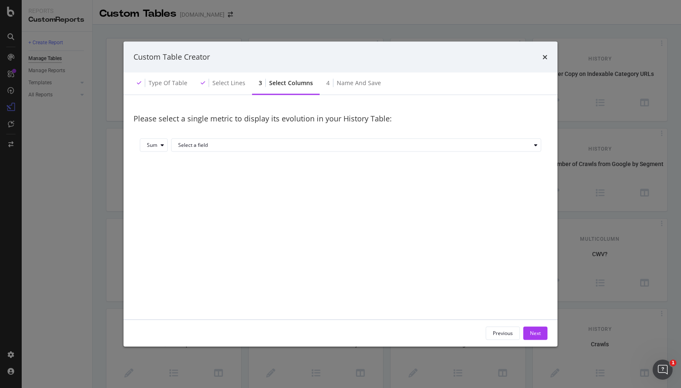
click at [336, 202] on div "Please select a single metric to display its evolution in your History Table: S…" at bounding box center [341, 207] width 414 height 204
click at [258, 148] on div "Select a field" at bounding box center [359, 145] width 363 height 12
click at [317, 165] on div "Please select a single metric to display its evolution in your History Table: S…" at bounding box center [341, 207] width 414 height 204
click at [305, 139] on div "Select a field" at bounding box center [359, 145] width 363 height 12
click at [227, 197] on div "On Current Crawl" at bounding box center [224, 197] width 89 height 11
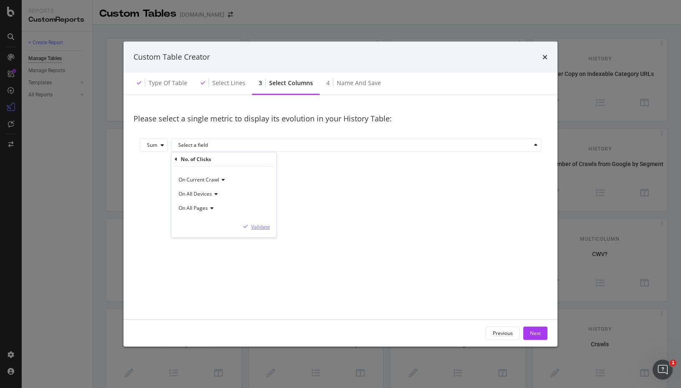
click at [259, 228] on div "Validate" at bounding box center [260, 226] width 19 height 7
click at [348, 179] on div "Please select a single metric to display its evolution in your History Table: S…" at bounding box center [341, 207] width 414 height 204
click at [151, 144] on div "Sum" at bounding box center [152, 145] width 10 height 5
click at [248, 173] on div "Please select a single metric to display its evolution in your History Table: S…" at bounding box center [341, 207] width 414 height 204
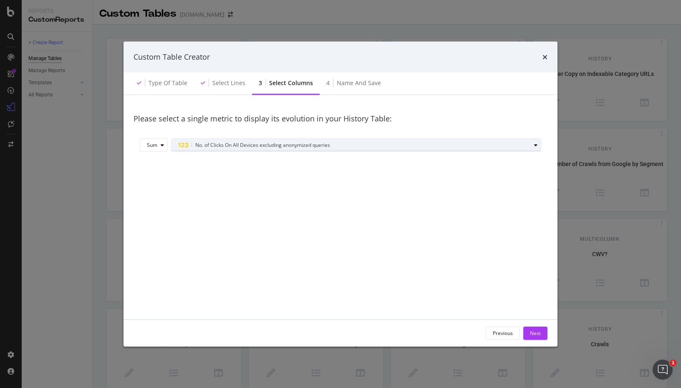
click at [248, 148] on span "No. of Clicks On All Devices excluding anonymized queries" at bounding box center [262, 144] width 135 height 7
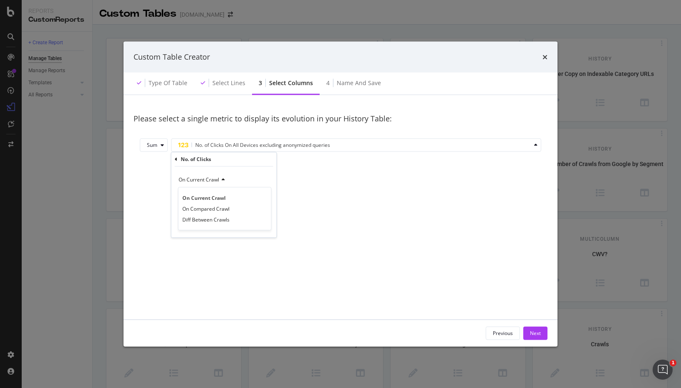
click at [351, 196] on div "Please select a single metric to display its evolution in your History Table: S…" at bounding box center [341, 207] width 414 height 204
click at [531, 331] on div "Next" at bounding box center [535, 333] width 11 height 7
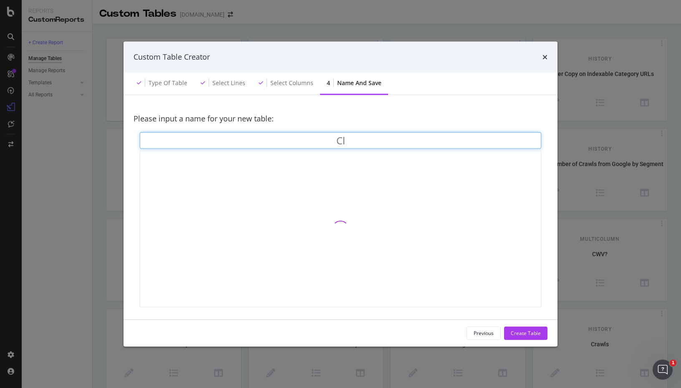
type input "C"
type input "Home page clicks and impressions"
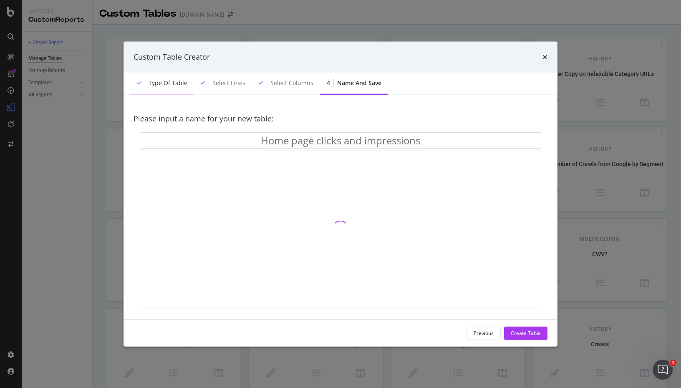
click at [176, 79] on div "Type of table" at bounding box center [168, 82] width 39 height 8
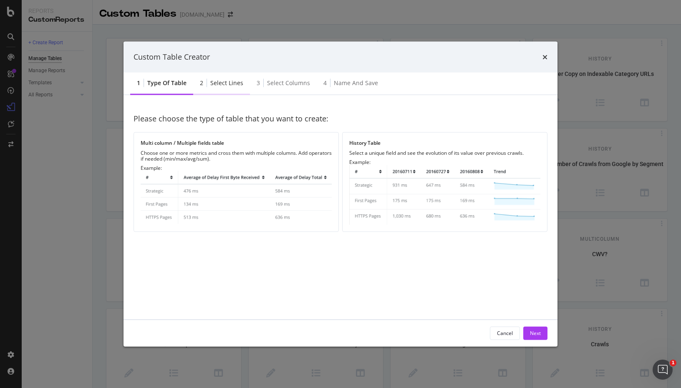
click at [216, 78] on div "2 Select lines" at bounding box center [221, 83] width 57 height 23
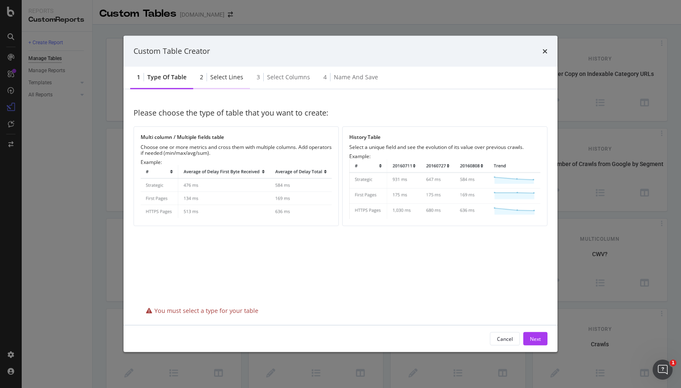
click at [226, 74] on div "Select lines" at bounding box center [226, 77] width 33 height 8
click at [228, 80] on div "Select lines" at bounding box center [226, 77] width 33 height 8
click at [437, 176] on img "modal" at bounding box center [444, 189] width 191 height 60
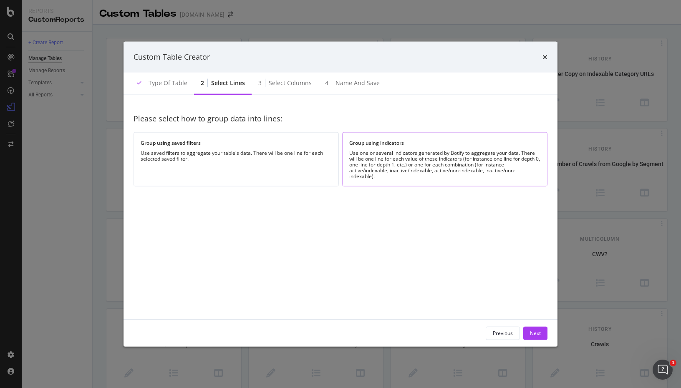
click at [432, 154] on div "Use one or several indicators generated by Botify to aggregate your data. There…" at bounding box center [444, 164] width 191 height 29
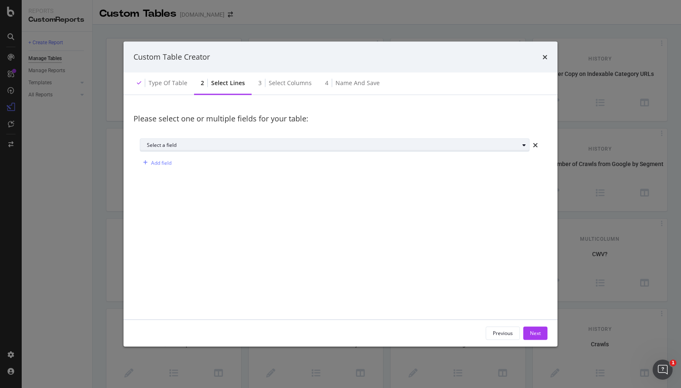
click at [202, 146] on div "Select a field" at bounding box center [333, 145] width 372 height 5
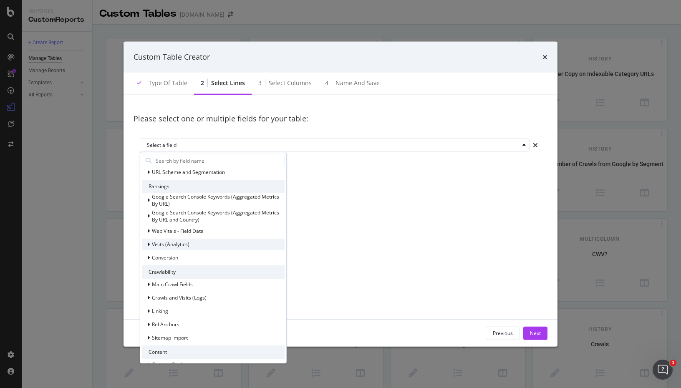
scroll to position [29, 0]
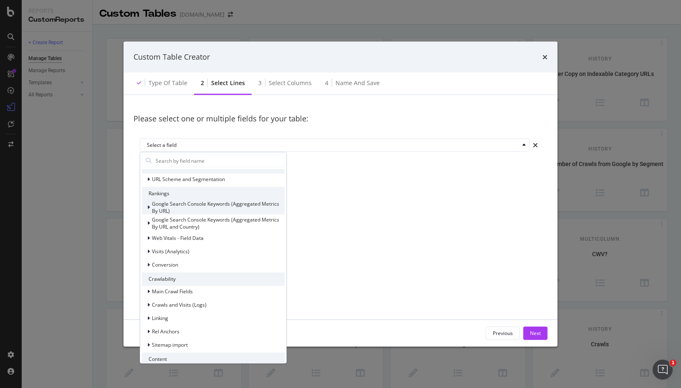
click at [148, 224] on icon "modal" at bounding box center [148, 223] width 3 height 5
click at [148, 207] on icon "modal" at bounding box center [148, 207] width 3 height 5
click at [173, 208] on div "Google Search Console Keywords (Aggregated Metrics By URL)" at bounding box center [218, 207] width 133 height 14
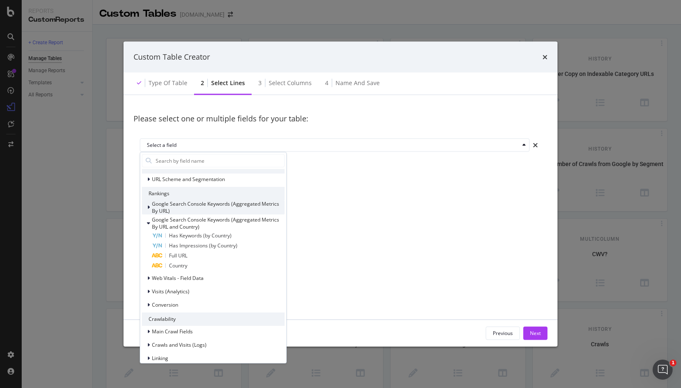
scroll to position [0, 0]
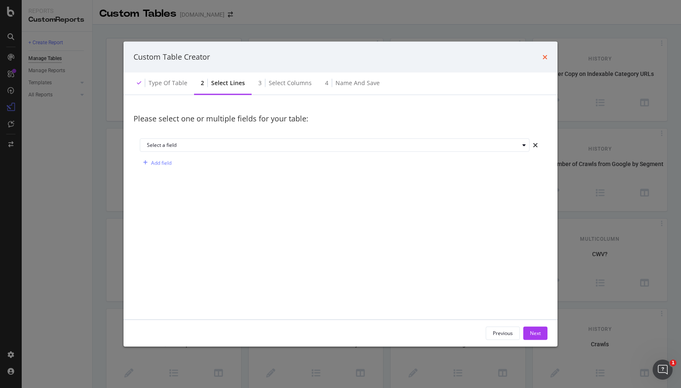
click at [545, 56] on icon "times" at bounding box center [544, 56] width 5 height 7
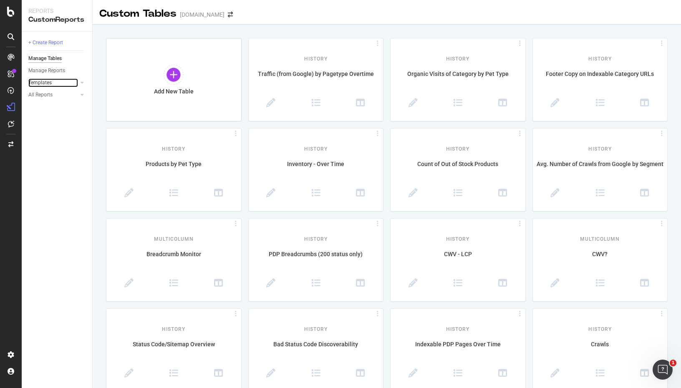
click at [55, 82] on link "Templates" at bounding box center [53, 82] width 50 height 9
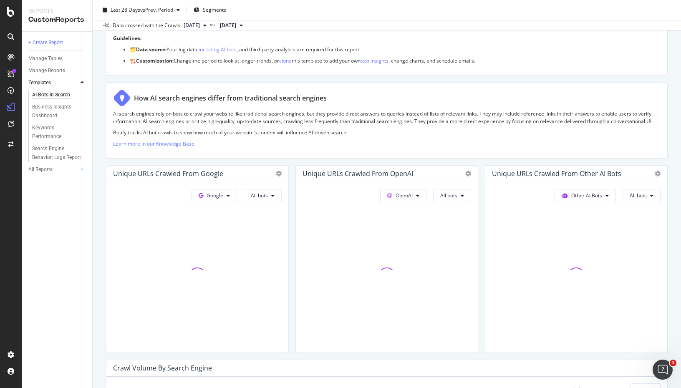
scroll to position [82, 0]
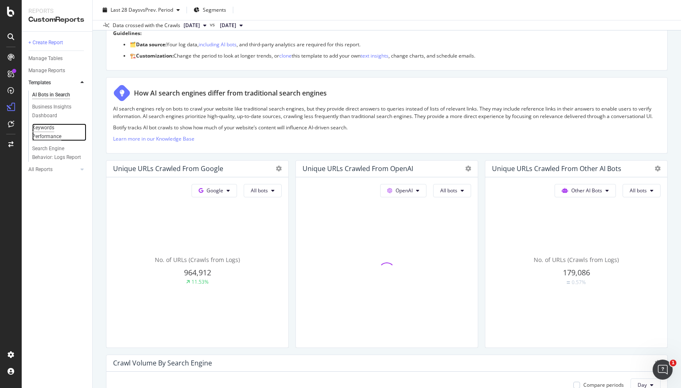
click at [51, 135] on div "Keywords Performance" at bounding box center [55, 133] width 47 height 18
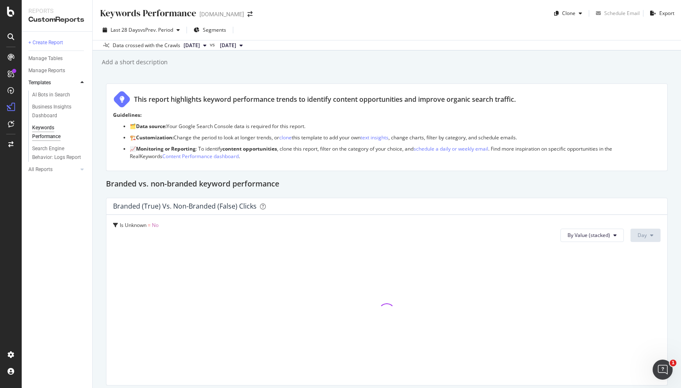
scroll to position [8, 0]
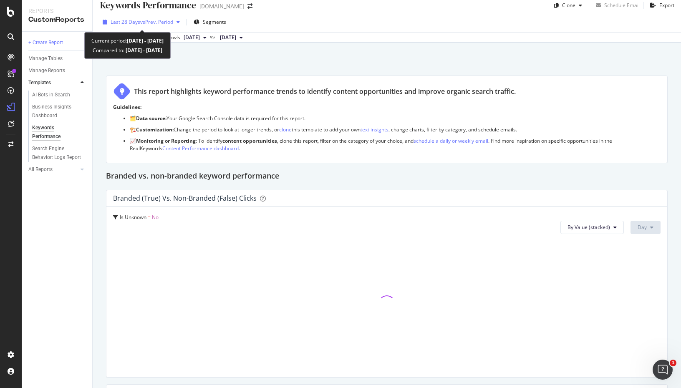
click at [169, 24] on span "vs Prev. Period" at bounding box center [156, 21] width 33 height 7
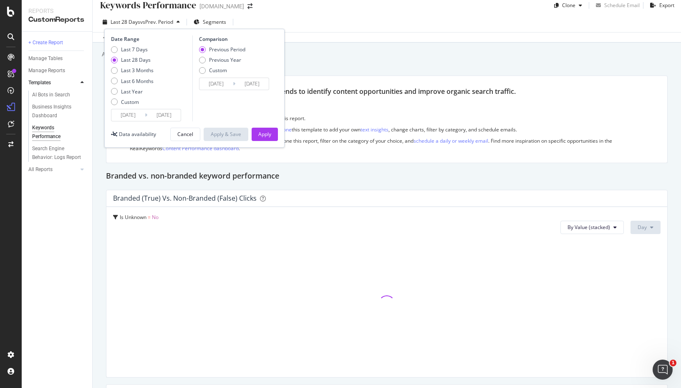
click at [343, 92] on div "This report highlights keyword performance trends to identify content opportuni…" at bounding box center [325, 92] width 382 height 10
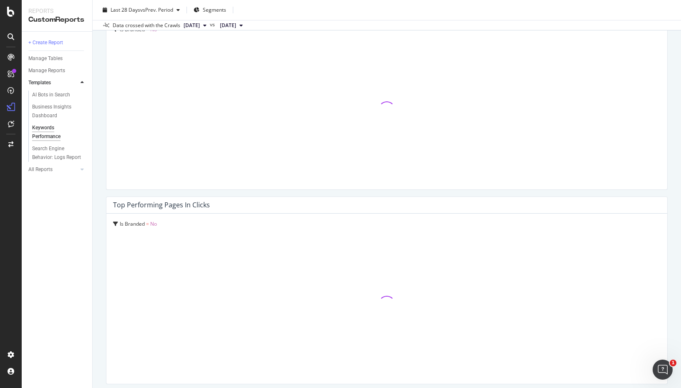
scroll to position [1137, 0]
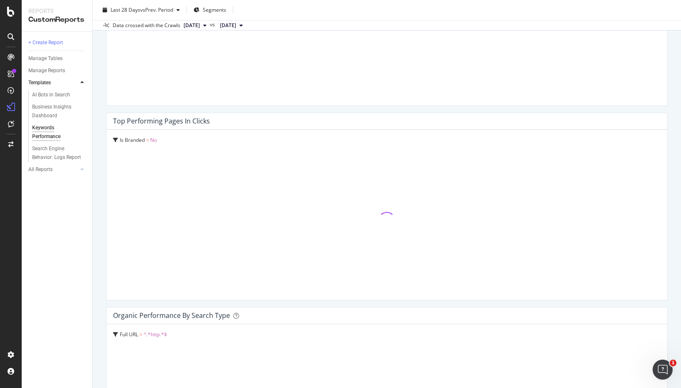
click at [130, 140] on span "Is Branded" at bounding box center [132, 139] width 25 height 7
click at [134, 158] on span "Is Branded" at bounding box center [131, 155] width 25 height 7
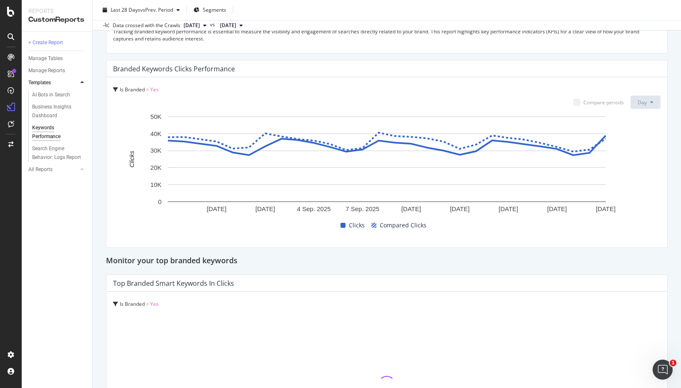
scroll to position [2079, 0]
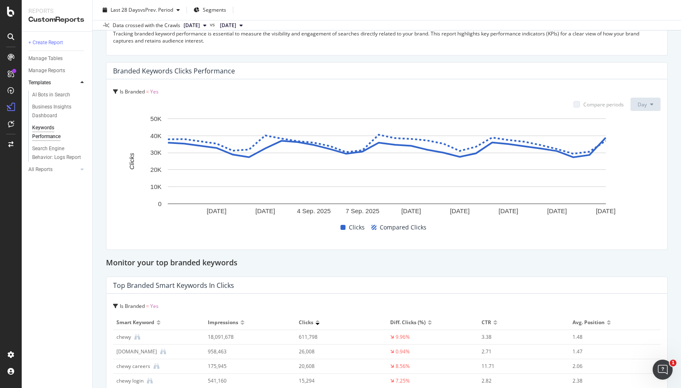
click at [131, 95] on span "Is Branded" at bounding box center [132, 91] width 25 height 7
click at [137, 118] on div "Is Branded = Yes" at bounding box center [138, 112] width 51 height 22
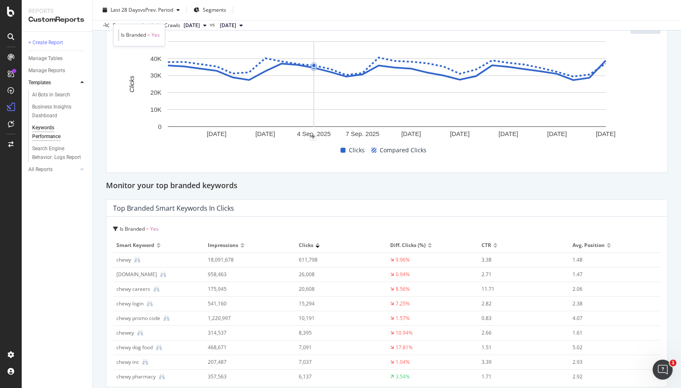
scroll to position [2198, 0]
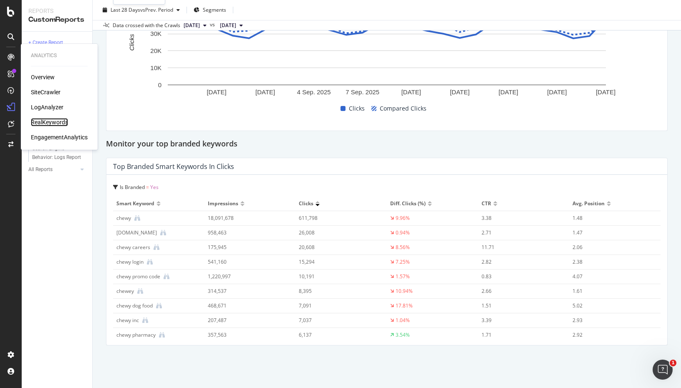
click at [45, 125] on div "RealKeywords" at bounding box center [49, 122] width 37 height 8
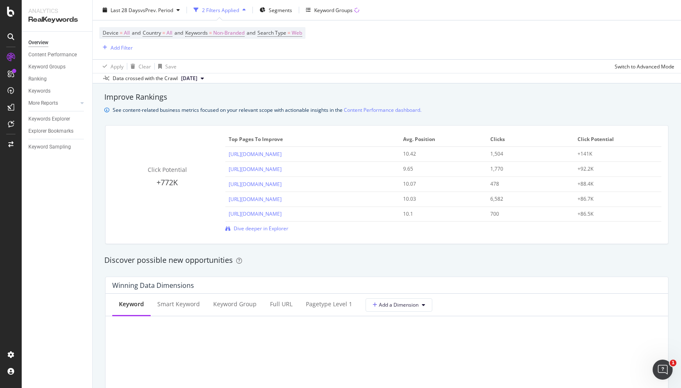
scroll to position [557, 0]
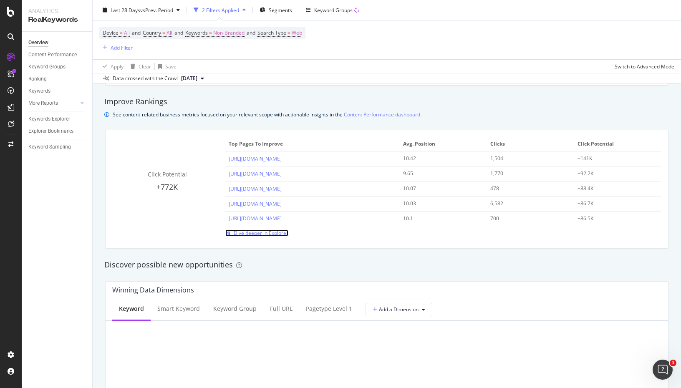
click at [242, 235] on span "Dive deeper in Explorer" at bounding box center [261, 232] width 55 height 7
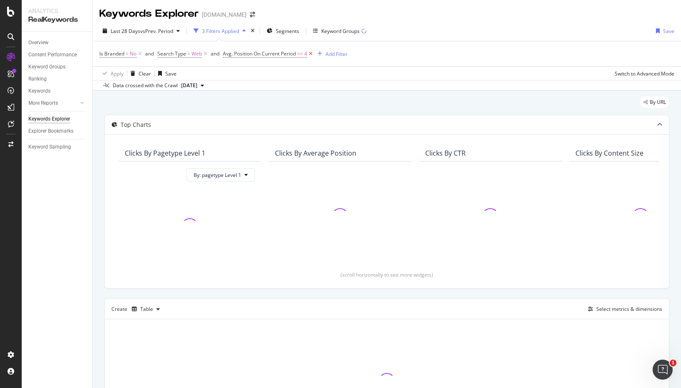
click at [310, 53] on icon at bounding box center [310, 54] width 7 height 8
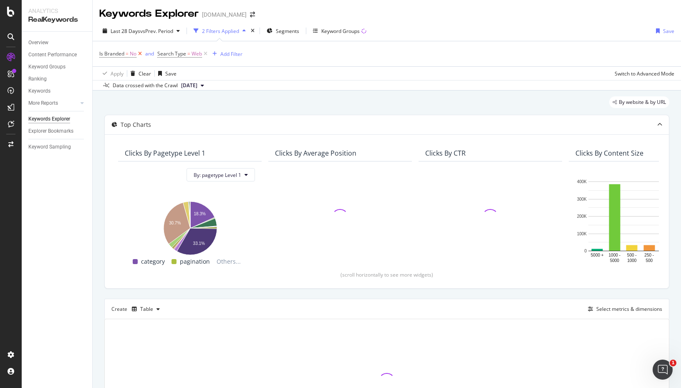
click at [140, 54] on icon at bounding box center [139, 54] width 7 height 8
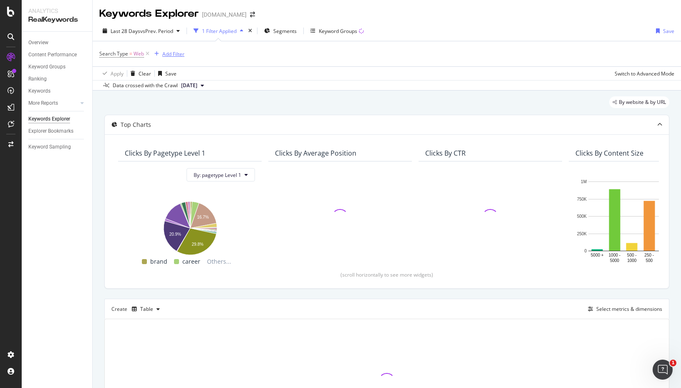
click at [174, 52] on div "Add Filter" at bounding box center [173, 53] width 22 height 7
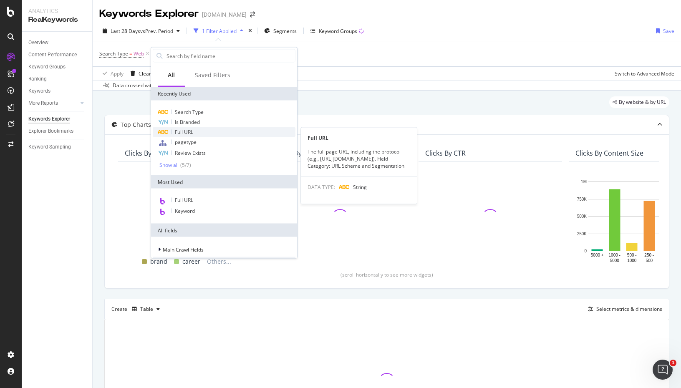
click at [184, 133] on span "Full URL" at bounding box center [184, 132] width 18 height 7
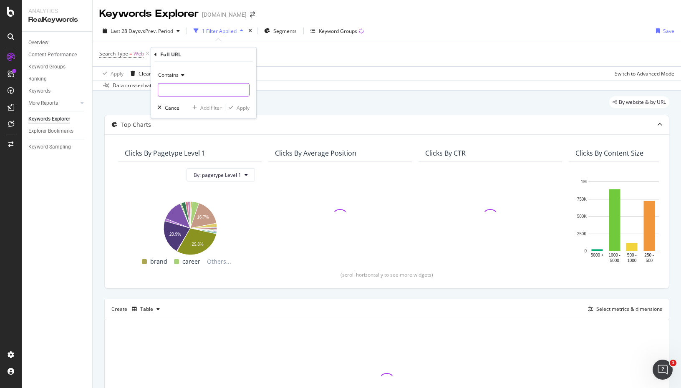
click at [188, 92] on input "text" at bounding box center [203, 89] width 91 height 13
click at [182, 78] on div "Contains" at bounding box center [204, 74] width 92 height 13
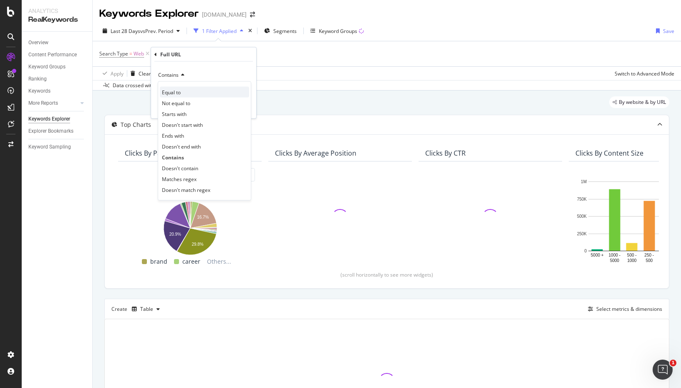
click at [178, 94] on span "Equal to" at bounding box center [171, 91] width 19 height 7
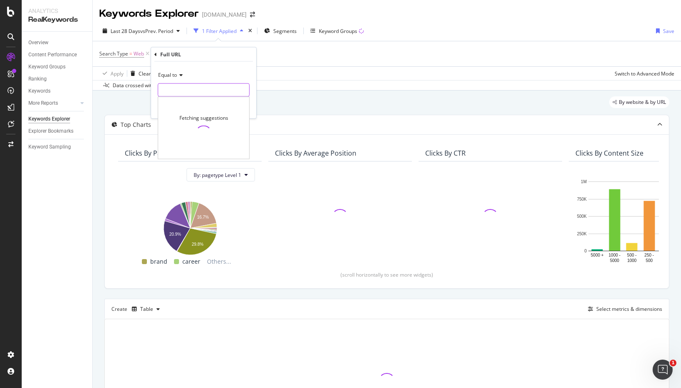
click at [202, 89] on input "text" at bounding box center [203, 89] width 91 height 13
paste input "'https://www.chewy.com/'"
click at [163, 90] on input "'https://www.chewy.com/" at bounding box center [197, 89] width 79 height 13
type input "https://www.chewy.com/"
click at [245, 112] on div "Equal to https://www.chewy.com/ https://www.chewy.com/ Cancel Add filter Apply" at bounding box center [203, 90] width 105 height 57
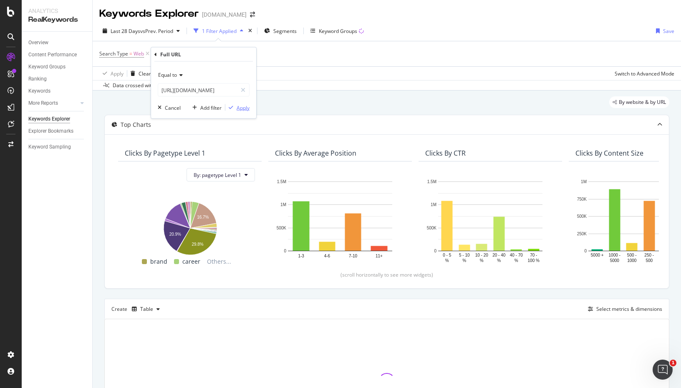
click at [245, 111] on div "Apply" at bounding box center [243, 107] width 13 height 7
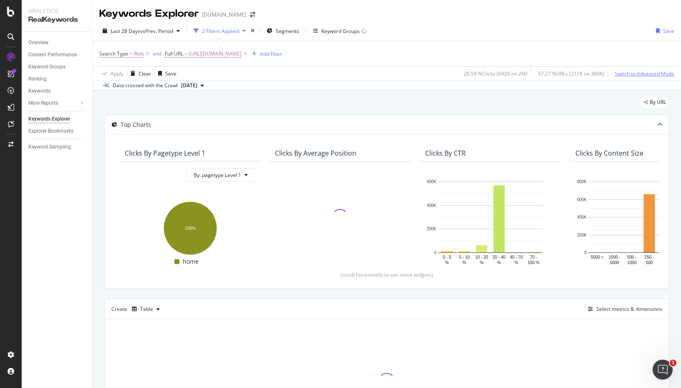
click at [640, 70] on div "Switch to Advanced Mode" at bounding box center [645, 73] width 60 height 13
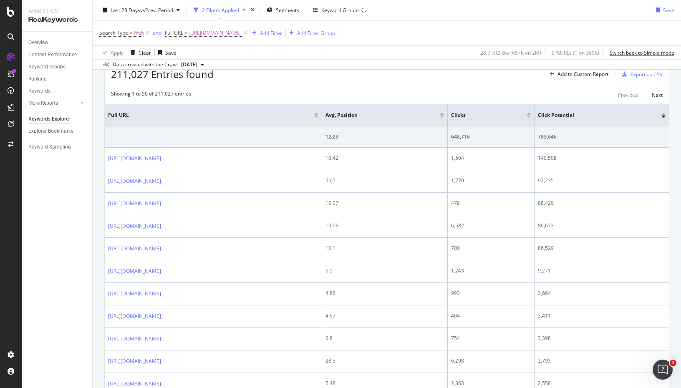
scroll to position [160, 0]
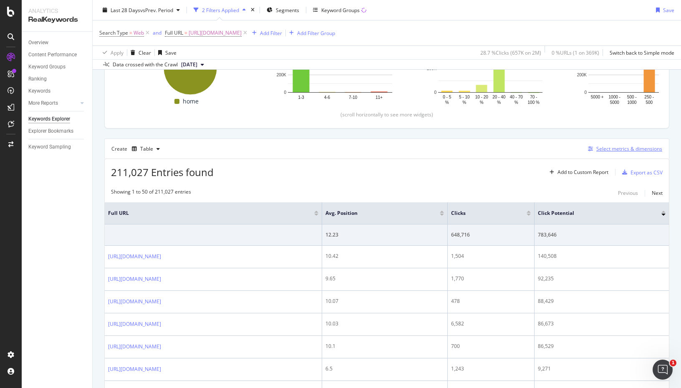
click at [631, 148] on div "Select metrics & dimensions" at bounding box center [629, 148] width 66 height 7
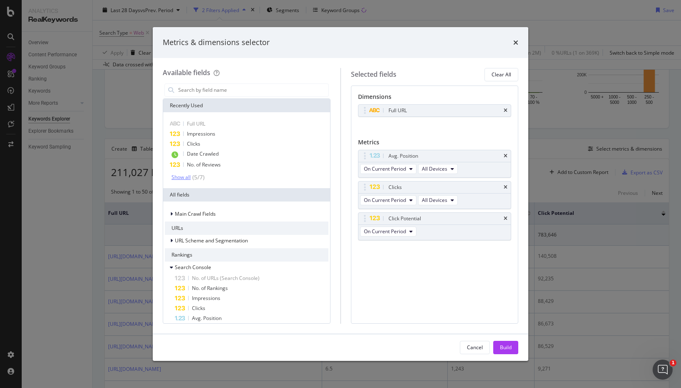
click at [188, 175] on div "Show all" at bounding box center [180, 177] width 19 height 6
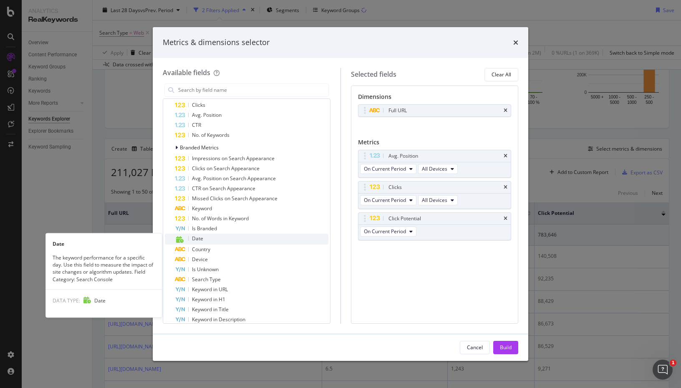
scroll to position [221, 0]
click at [199, 238] on span "Date" at bounding box center [197, 238] width 11 height 7
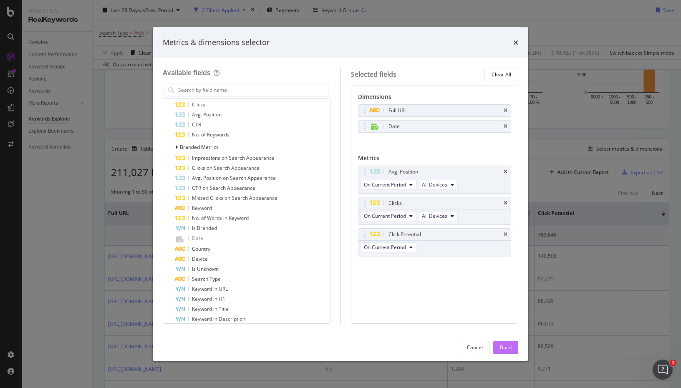
click at [508, 343] on div "Build" at bounding box center [506, 347] width 12 height 13
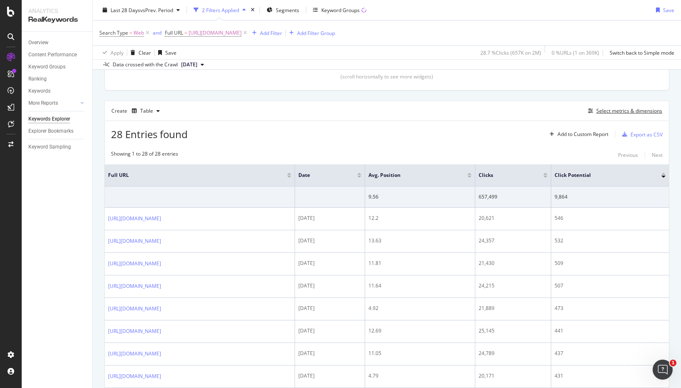
scroll to position [202, 0]
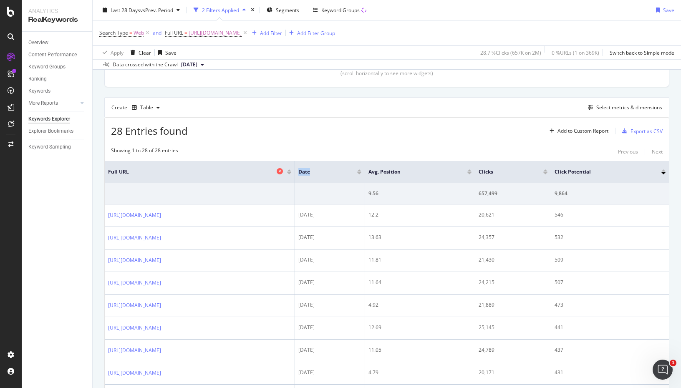
drag, startPoint x: 341, startPoint y: 170, endPoint x: 211, endPoint y: 170, distance: 130.2
click at [211, 170] on tr "Full URL Date Avg. Position Clicks Click Potential" at bounding box center [387, 172] width 564 height 22
click at [635, 106] on div "Select metrics & dimensions" at bounding box center [629, 107] width 66 height 7
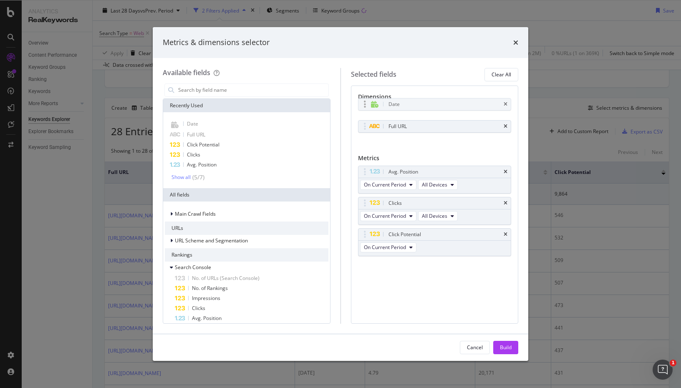
drag, startPoint x: 391, startPoint y: 126, endPoint x: 391, endPoint y: 104, distance: 22.1
click at [391, 104] on body "Analytics RealKeywords Overview Content Performance Keyword Groups Ranking Keyw…" at bounding box center [340, 194] width 681 height 388
click at [512, 344] on button "Build" at bounding box center [505, 347] width 25 height 13
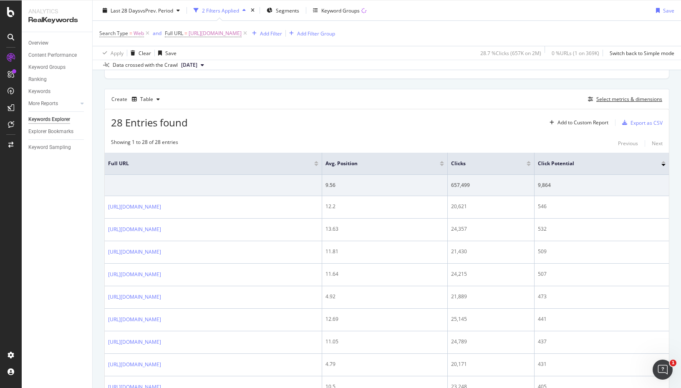
scroll to position [209, 0]
click at [614, 101] on div "Select metrics & dimensions" at bounding box center [629, 100] width 66 height 7
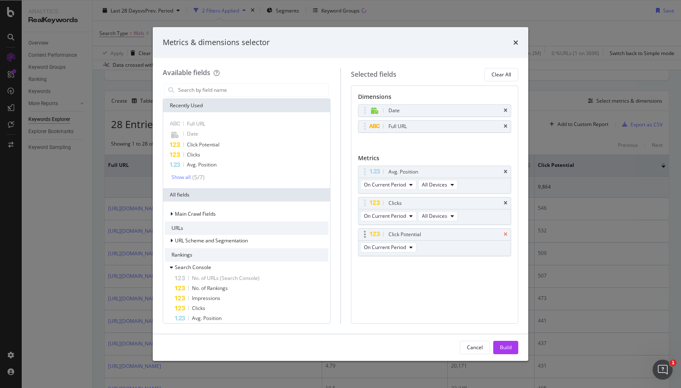
click at [506, 233] on icon "times" at bounding box center [506, 234] width 4 height 5
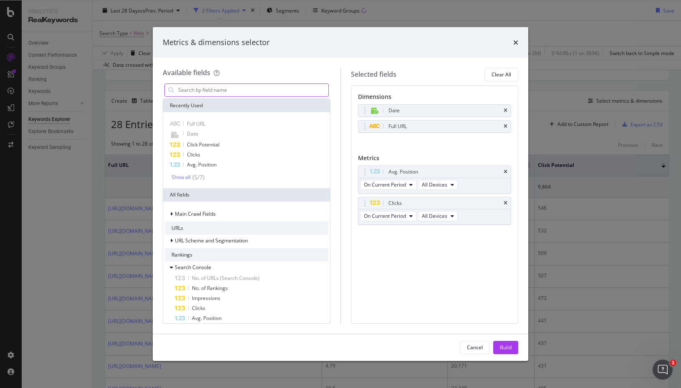
click at [232, 90] on input "modal" at bounding box center [252, 90] width 151 height 13
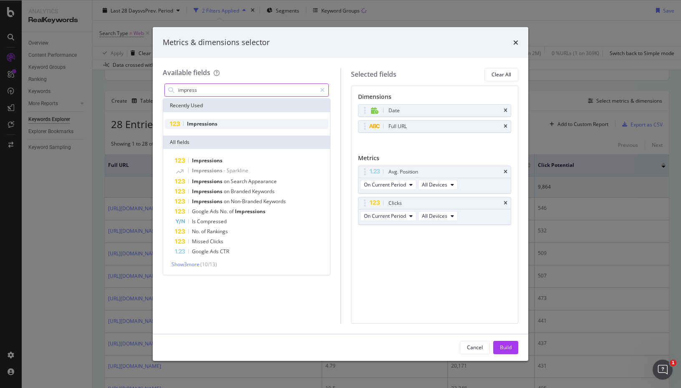
type input "impress"
click at [213, 123] on span "Impressions" at bounding box center [202, 123] width 30 height 7
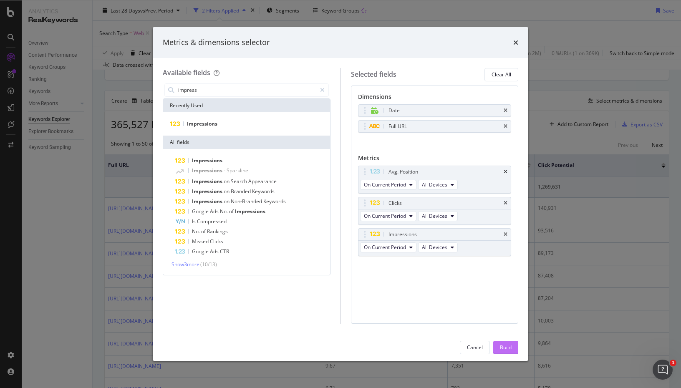
click at [505, 348] on div "Build" at bounding box center [506, 347] width 12 height 7
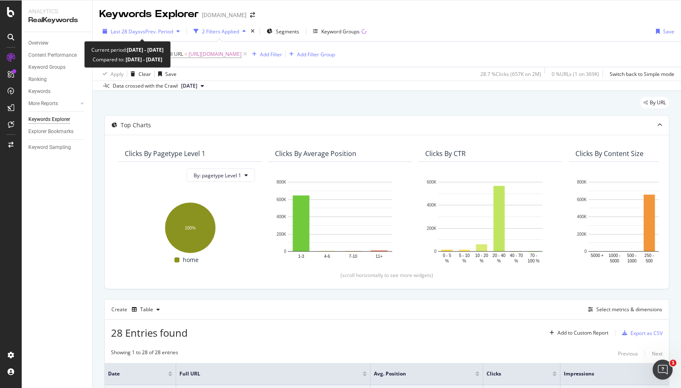
click at [152, 35] on div "Last 28 Days vs Prev. Period" at bounding box center [141, 31] width 84 height 13
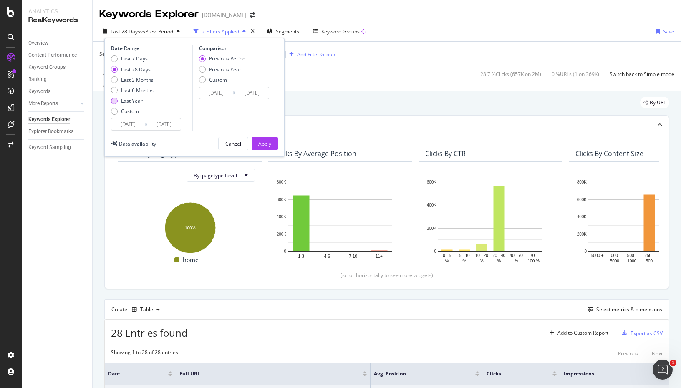
click at [115, 101] on div "Last Year" at bounding box center [114, 101] width 7 height 7
type input "2024/09/23"
type input "2023/09/24"
type input "2024/09/22"
click at [115, 110] on div "Custom" at bounding box center [114, 111] width 7 height 7
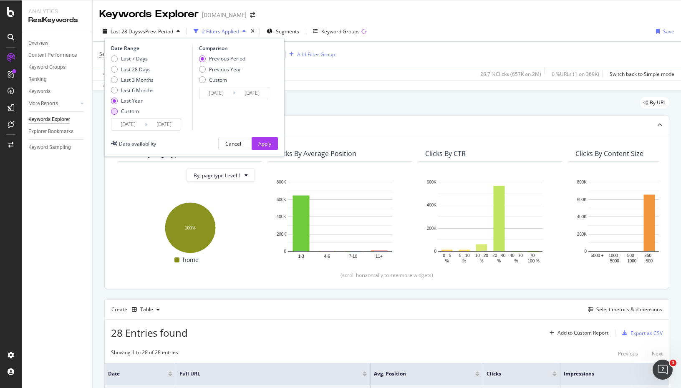
type input "2025/08/26"
type input "2025/07/29"
type input "2025/08/25"
click at [204, 81] on div "Custom" at bounding box center [202, 79] width 7 height 7
click at [135, 124] on input "2025/08/26" at bounding box center [127, 125] width 33 height 12
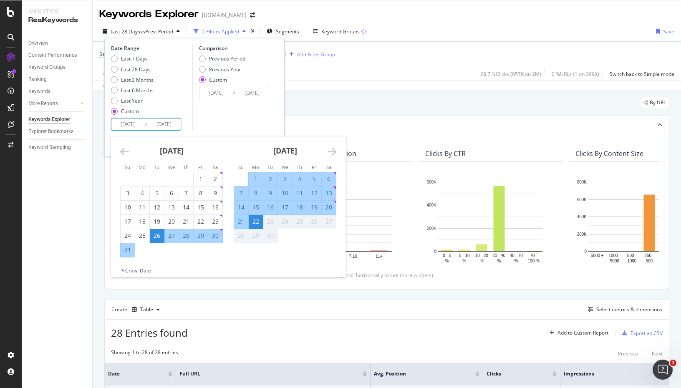
click at [121, 150] on icon "Move backward to switch to the previous month." at bounding box center [124, 151] width 9 height 10
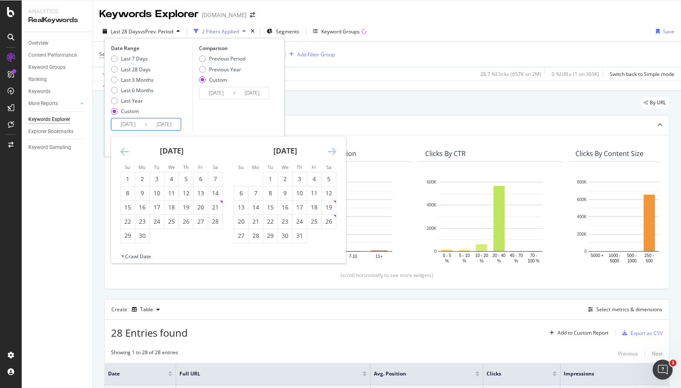
click at [121, 150] on icon "Move backward to switch to the previous month." at bounding box center [124, 151] width 9 height 10
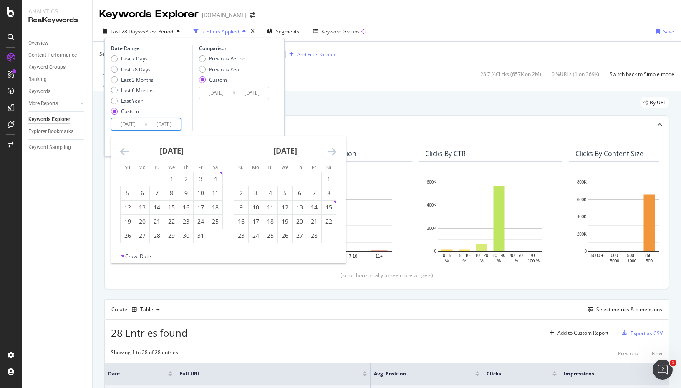
click at [121, 150] on icon "Move backward to switch to the previous month." at bounding box center [124, 151] width 9 height 10
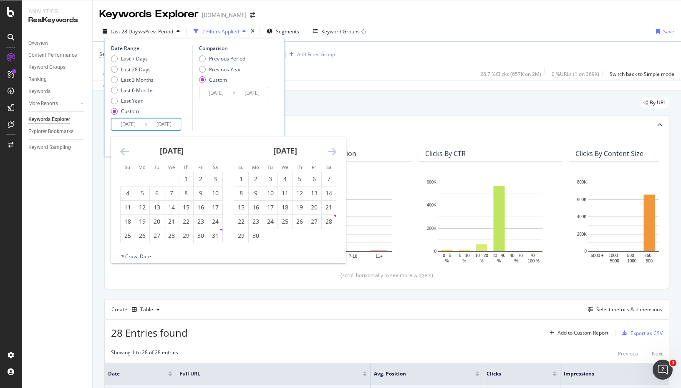
click at [121, 150] on icon "Move backward to switch to the previous month." at bounding box center [124, 151] width 9 height 10
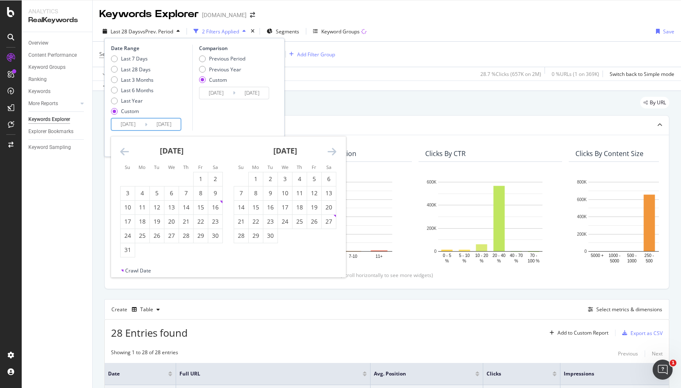
click at [121, 150] on icon "Move backward to switch to the previous month." at bounding box center [124, 151] width 9 height 10
click at [333, 149] on icon "Move forward to switch to the next month." at bounding box center [332, 151] width 9 height 10
click at [143, 177] on div "1" at bounding box center [142, 179] width 14 height 8
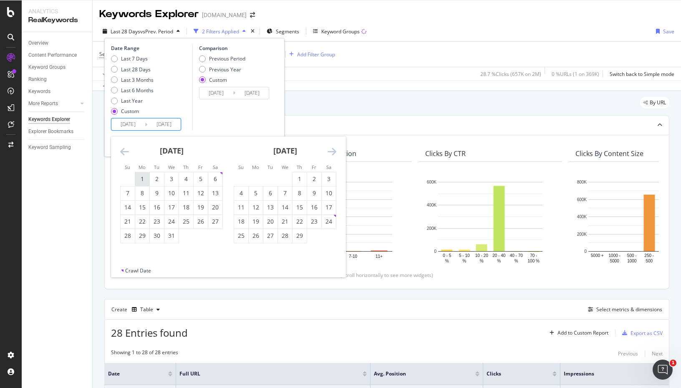
type input "2024/01/01"
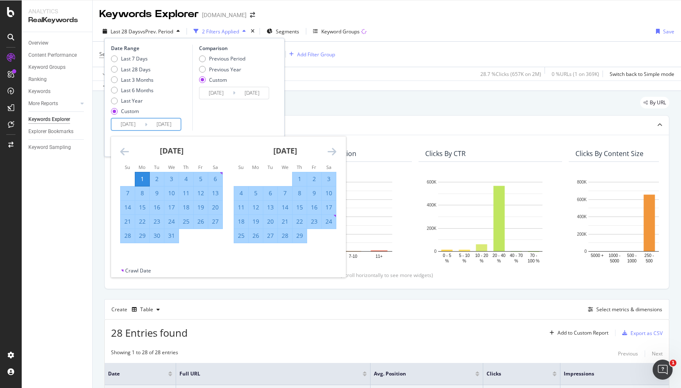
click at [335, 151] on icon "Move forward to switch to the next month." at bounding box center [332, 151] width 9 height 10
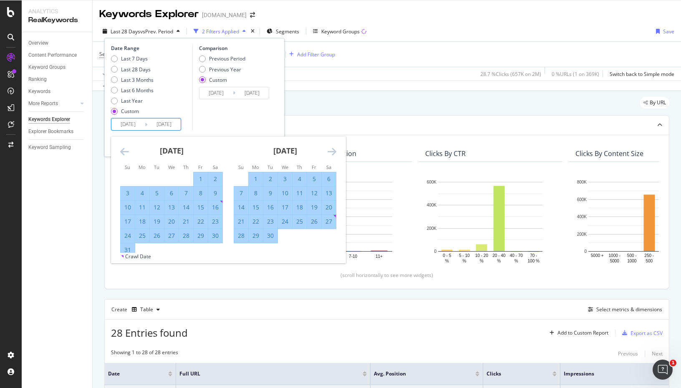
click at [335, 151] on icon "Move forward to switch to the next month." at bounding box center [332, 151] width 9 height 10
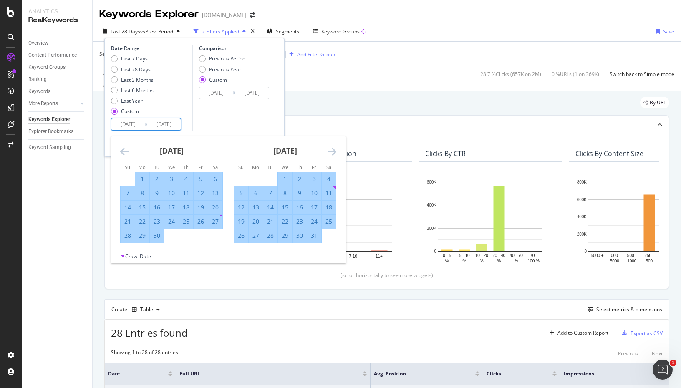
click at [335, 151] on icon "Move forward to switch to the next month." at bounding box center [332, 151] width 9 height 10
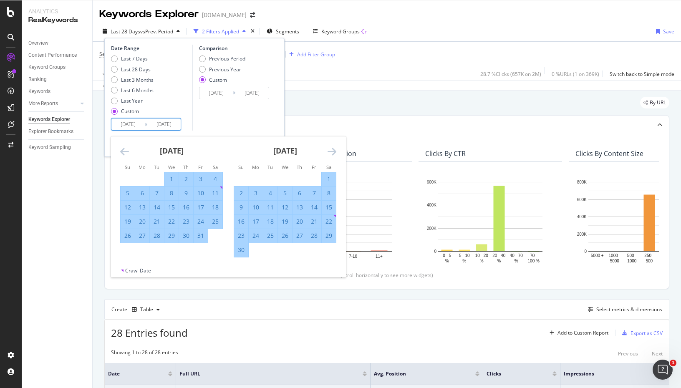
click at [335, 151] on icon "Move forward to switch to the next month." at bounding box center [332, 151] width 9 height 10
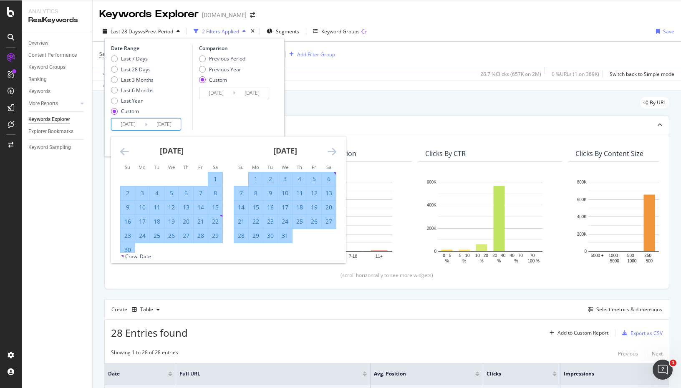
click at [335, 151] on icon "Move forward to switch to the next month." at bounding box center [332, 151] width 9 height 10
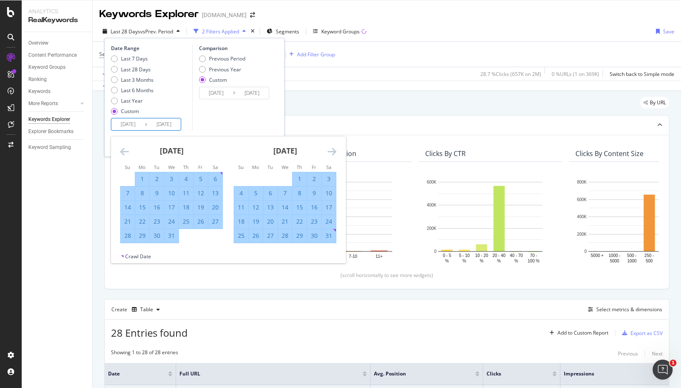
click at [335, 151] on icon "Move forward to switch to the next month." at bounding box center [332, 151] width 9 height 10
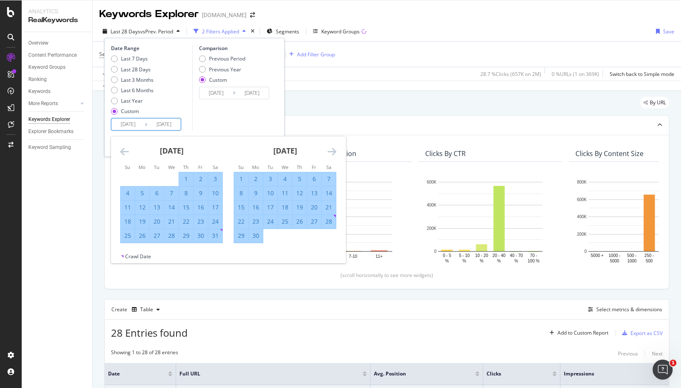
click at [335, 151] on icon "Move forward to switch to the next month." at bounding box center [332, 151] width 9 height 10
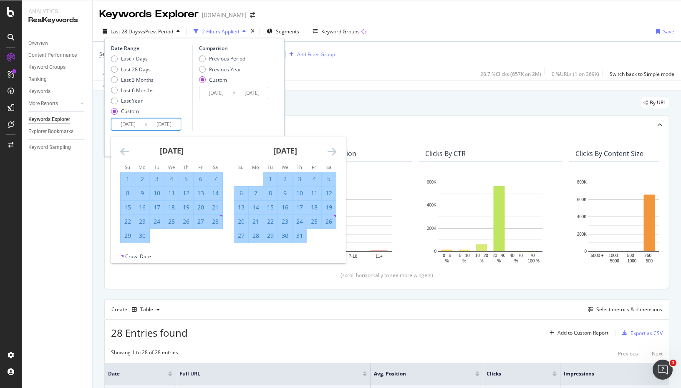
click at [335, 151] on icon "Move forward to switch to the next month." at bounding box center [332, 151] width 9 height 10
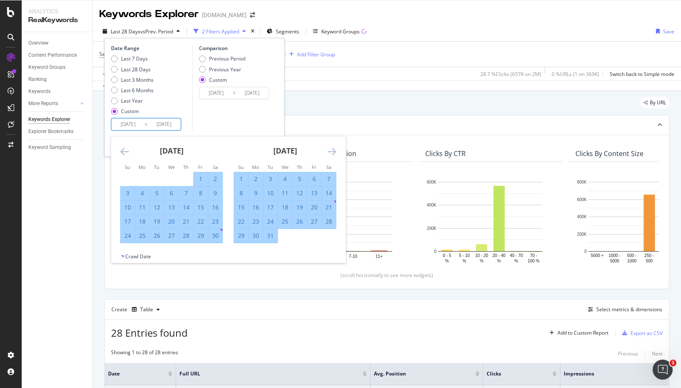
click at [335, 151] on icon "Move forward to switch to the next month." at bounding box center [332, 151] width 9 height 10
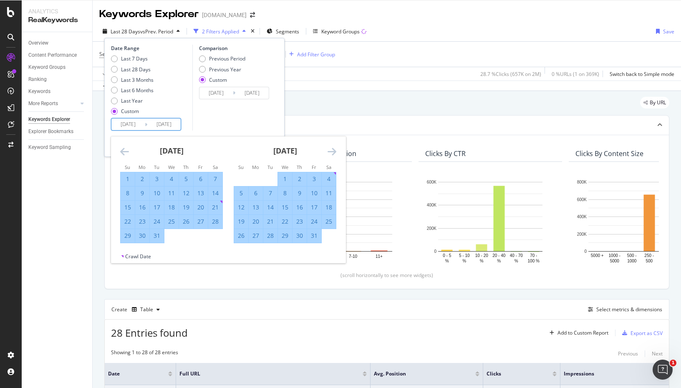
click at [335, 151] on icon "Move forward to switch to the next month." at bounding box center [332, 151] width 9 height 10
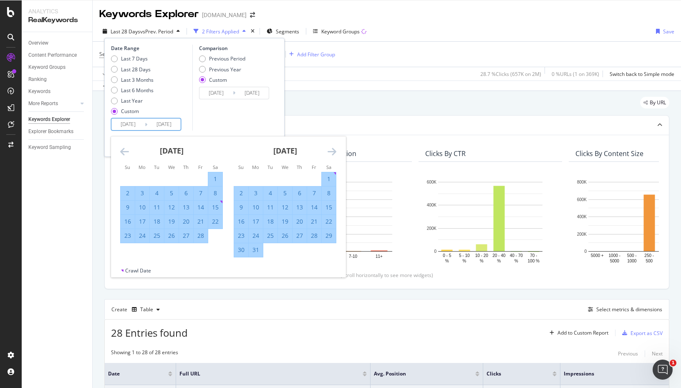
click at [335, 151] on icon "Move forward to switch to the next month." at bounding box center [332, 151] width 9 height 10
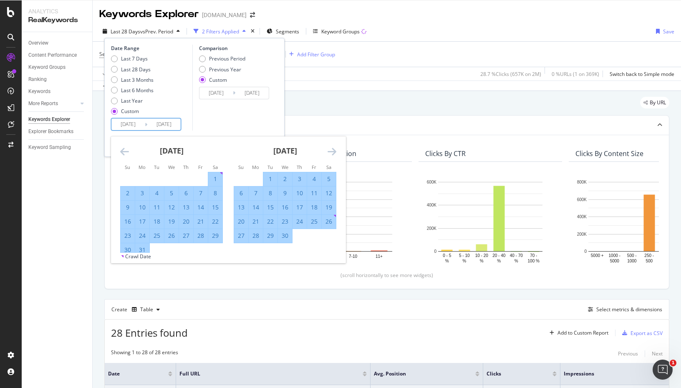
click at [335, 151] on icon "Move forward to switch to the next month." at bounding box center [332, 151] width 9 height 10
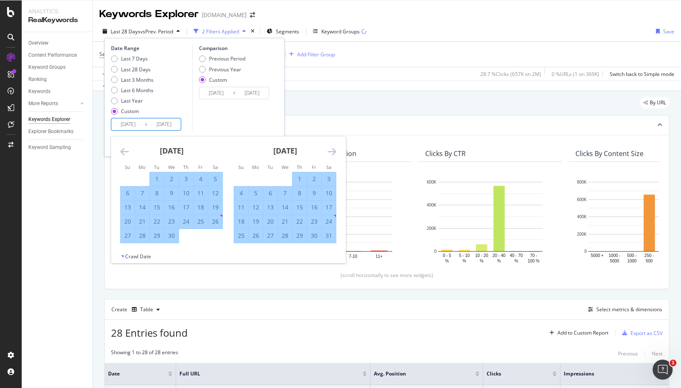
click at [335, 151] on icon "Move forward to switch to the next month." at bounding box center [332, 151] width 9 height 10
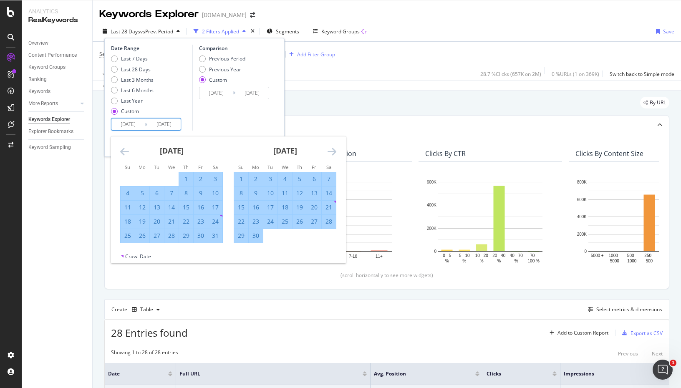
click at [335, 151] on icon "Move forward to switch to the next month." at bounding box center [332, 151] width 9 height 10
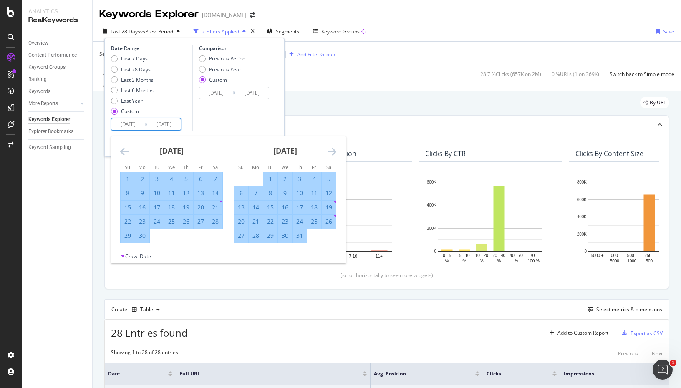
click at [335, 151] on icon "Move forward to switch to the next month." at bounding box center [332, 151] width 9 height 10
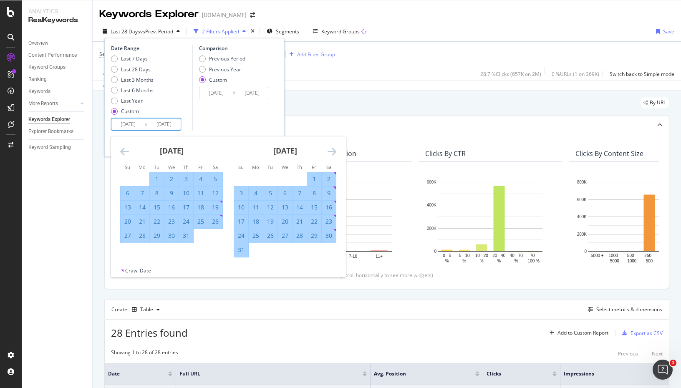
click at [335, 151] on icon "Move forward to switch to the next month." at bounding box center [332, 151] width 9 height 10
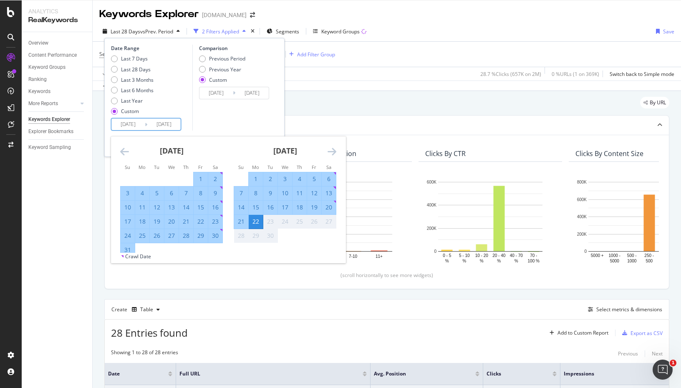
click at [244, 220] on div "21" at bounding box center [241, 221] width 14 height 8
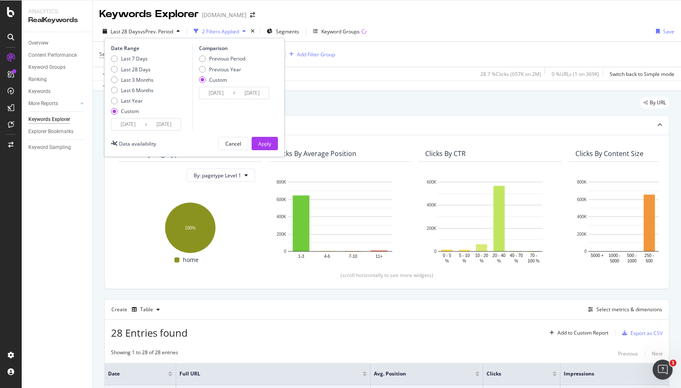
type input "2025/09/21"
click at [265, 142] on div "Apply" at bounding box center [264, 143] width 13 height 7
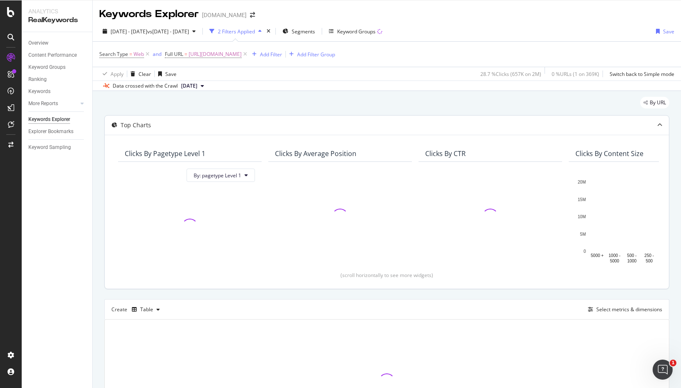
scroll to position [86, 0]
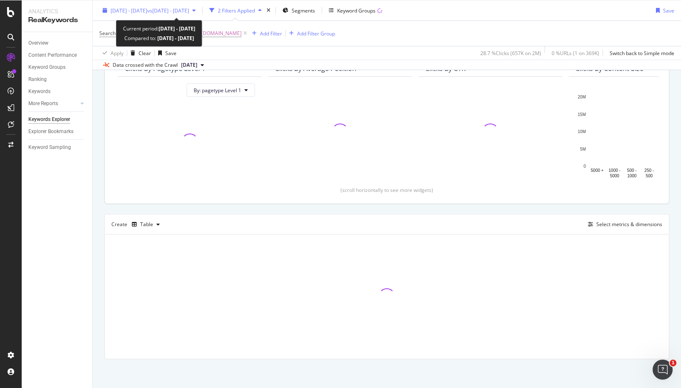
click at [185, 8] on span "vs 2025 Jul. 29th - Aug. 25th" at bounding box center [168, 10] width 42 height 7
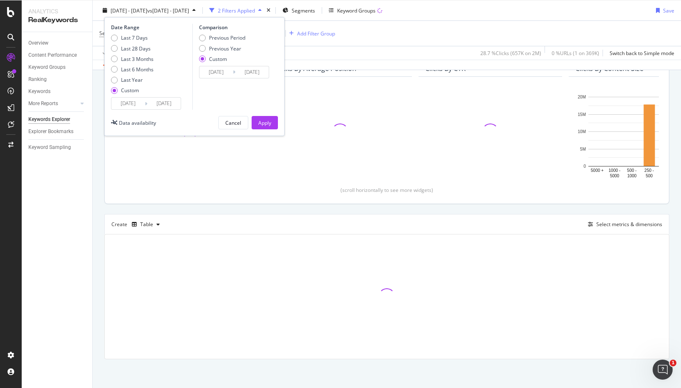
click at [219, 71] on input "2025/07/29" at bounding box center [215, 72] width 33 height 12
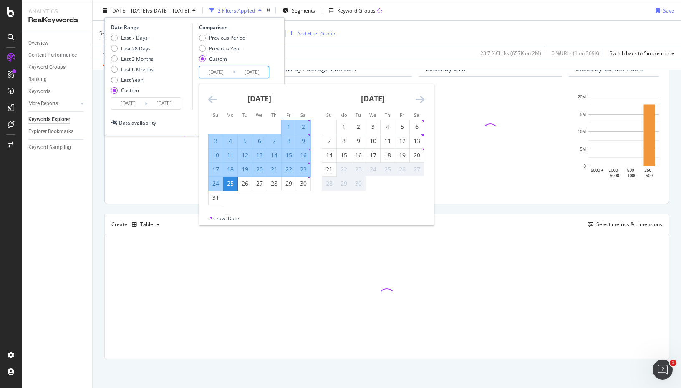
click at [211, 98] on icon "Move backward to switch to the previous month." at bounding box center [212, 99] width 9 height 10
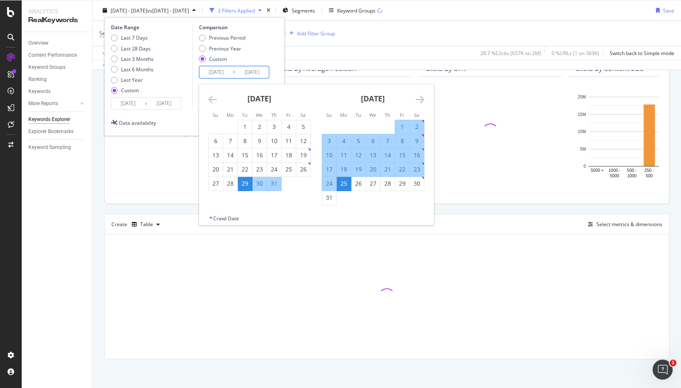
click at [211, 98] on icon "Move backward to switch to the previous month." at bounding box center [212, 99] width 9 height 10
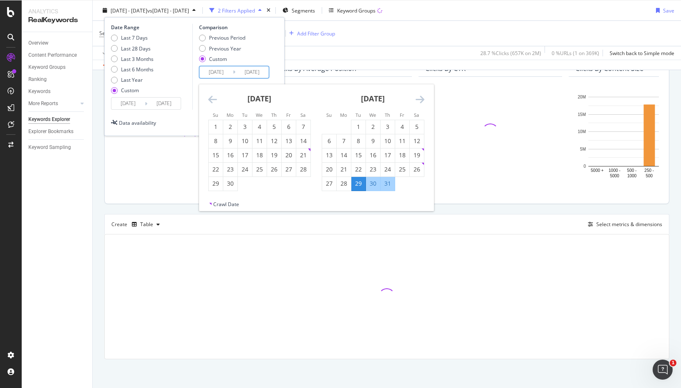
click at [211, 98] on icon "Move backward to switch to the previous month." at bounding box center [212, 99] width 9 height 10
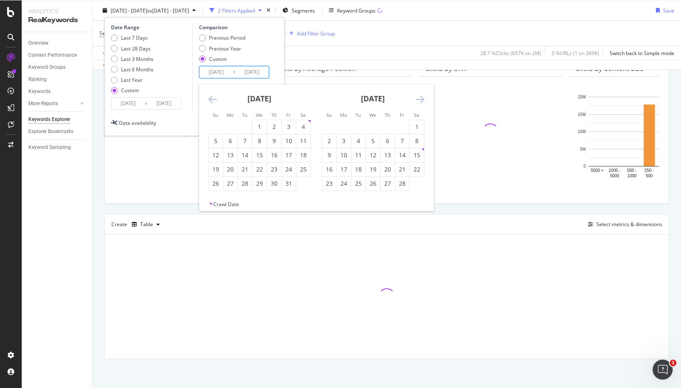
click at [211, 98] on icon "Move backward to switch to the previous month." at bounding box center [212, 99] width 9 height 10
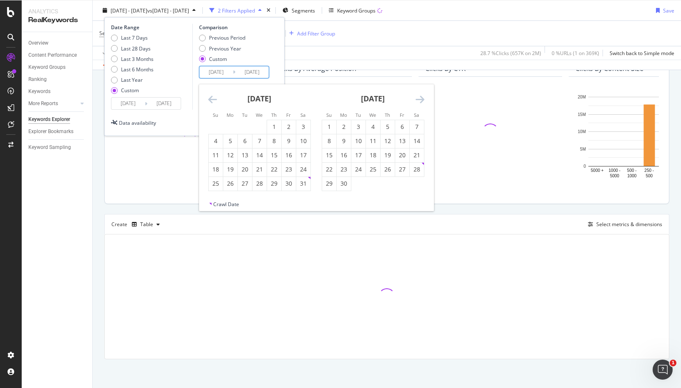
click at [211, 98] on icon "Move backward to switch to the previous month." at bounding box center [212, 99] width 9 height 10
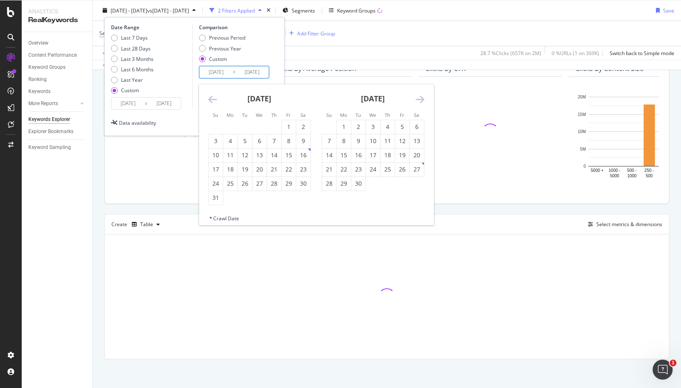
click at [211, 98] on icon "Move backward to switch to the previous month." at bounding box center [212, 99] width 9 height 10
click at [235, 124] on div "1" at bounding box center [230, 127] width 14 height 8
type input "2024/01/01"
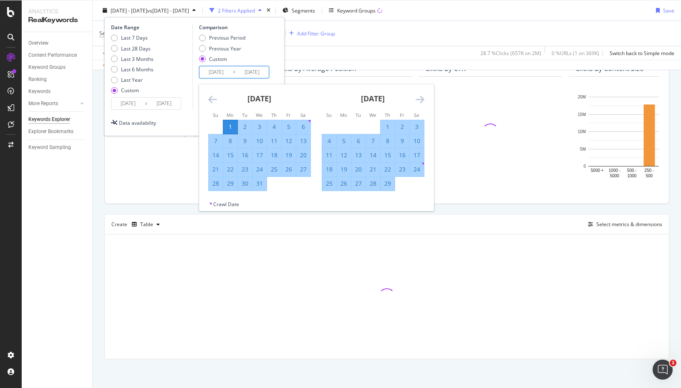
click at [256, 73] on input "2025/08/25" at bounding box center [251, 72] width 33 height 12
click at [257, 73] on input "2025/08/25" at bounding box center [251, 72] width 33 height 12
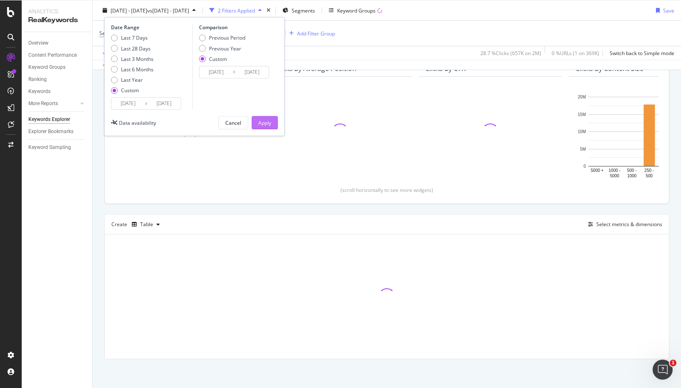
type input "2025/09/21"
click at [270, 123] on div "Apply" at bounding box center [264, 122] width 13 height 7
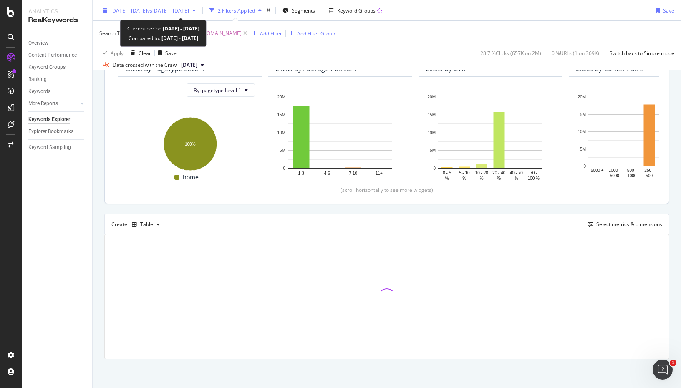
click at [189, 9] on span "vs 2024 Jan. 1st - 2025 Aug. 25th" at bounding box center [168, 10] width 42 height 7
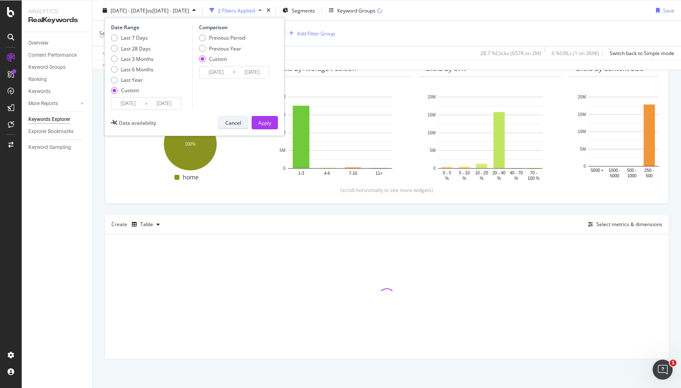
click at [235, 119] on div "Cancel" at bounding box center [233, 122] width 16 height 7
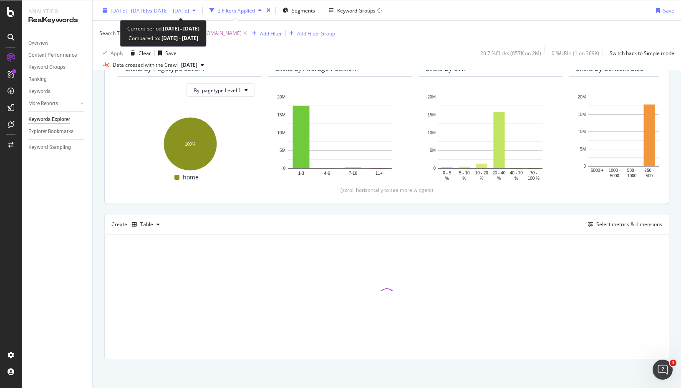
click at [189, 10] on span "vs 2024 Jan. 1st - 2025 Aug. 25th" at bounding box center [168, 10] width 42 height 7
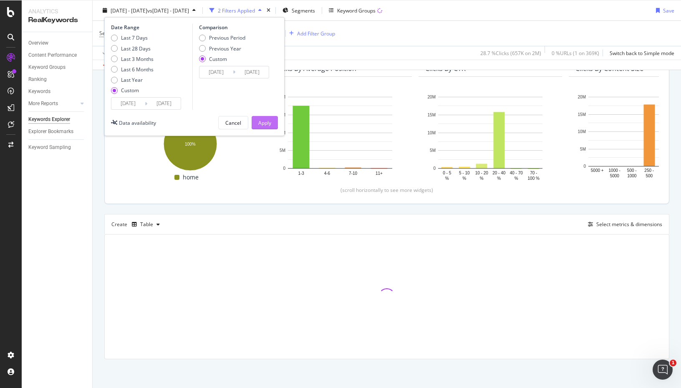
click at [262, 123] on div "Apply" at bounding box center [264, 122] width 13 height 7
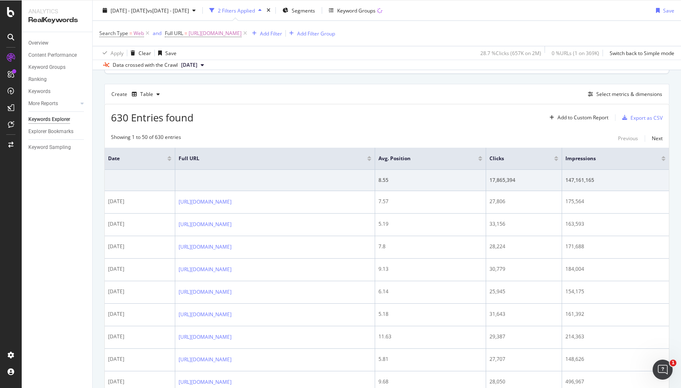
scroll to position [214, 0]
click at [633, 97] on div "Select metrics & dimensions" at bounding box center [629, 95] width 66 height 7
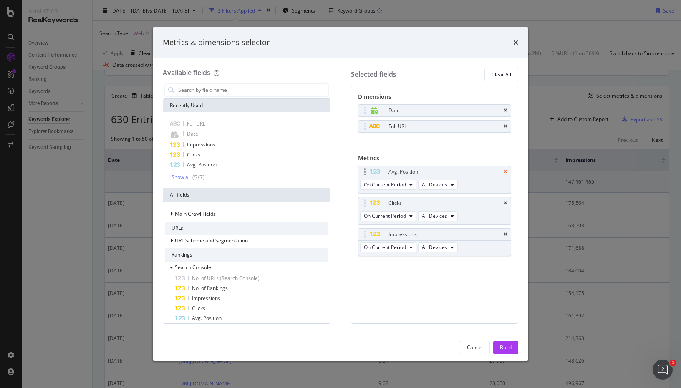
click at [505, 171] on icon "times" at bounding box center [506, 171] width 4 height 5
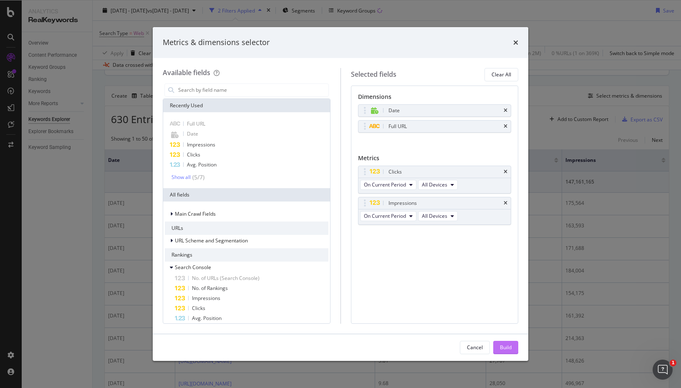
click at [512, 345] on button "Build" at bounding box center [505, 347] width 25 height 13
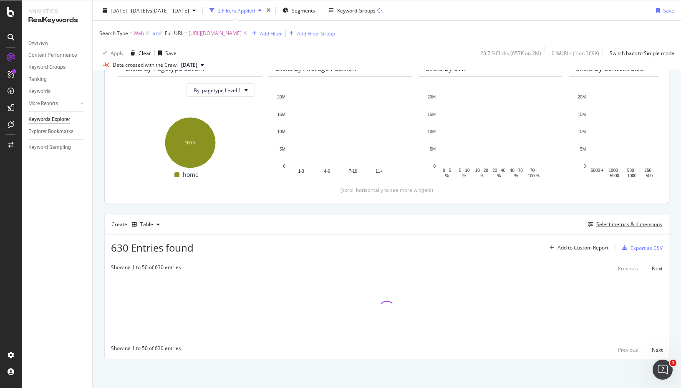
scroll to position [86, 0]
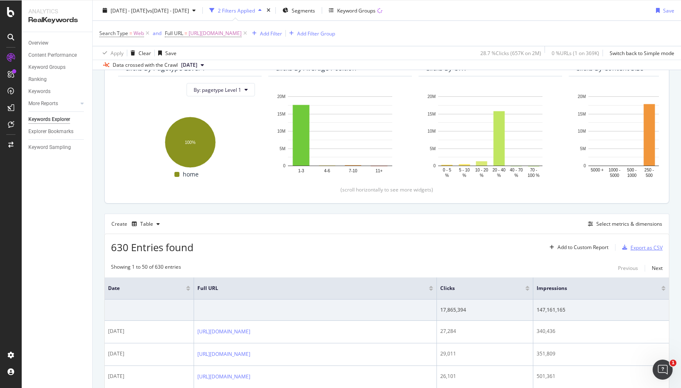
click at [647, 247] on div "Export as CSV" at bounding box center [646, 247] width 32 height 7
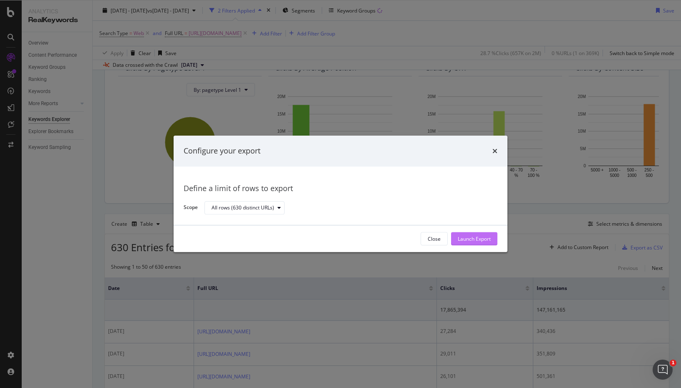
click at [471, 241] on div "Launch Export" at bounding box center [474, 238] width 33 height 7
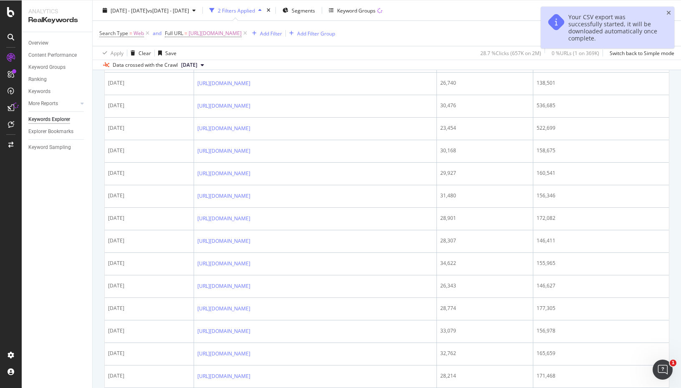
scroll to position [1193, 0]
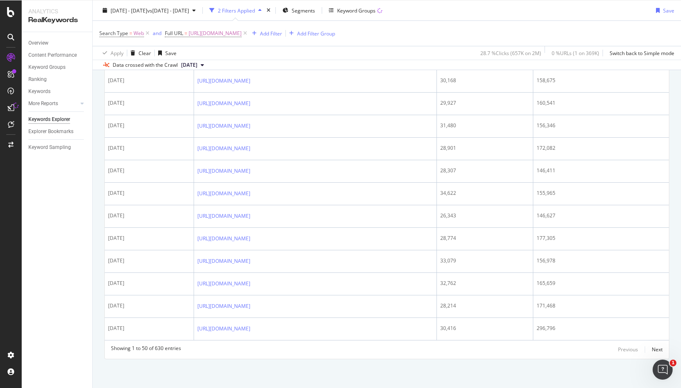
click at [436, 26] on div "Search Type = Web and Full URL = https://www.chewy.com/ Add Filter Add Filter G…" at bounding box center [386, 33] width 575 height 25
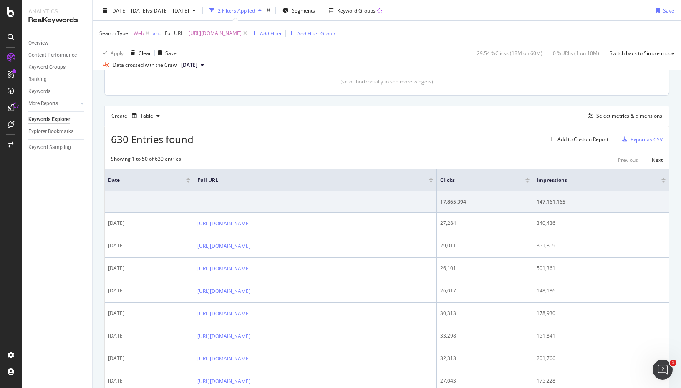
scroll to position [192, 0]
click at [637, 138] on div "Export as CSV" at bounding box center [646, 141] width 32 height 7
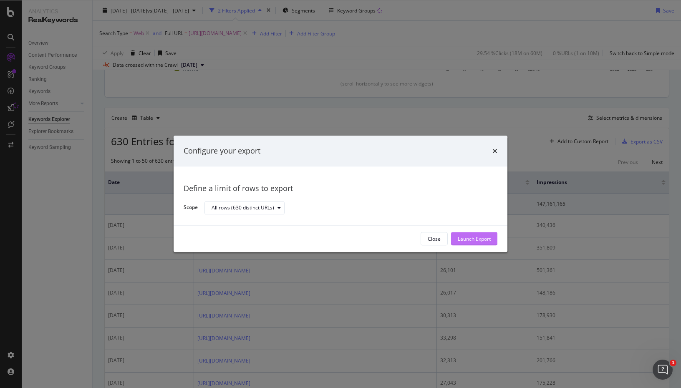
click at [479, 237] on div "Launch Export" at bounding box center [474, 238] width 33 height 7
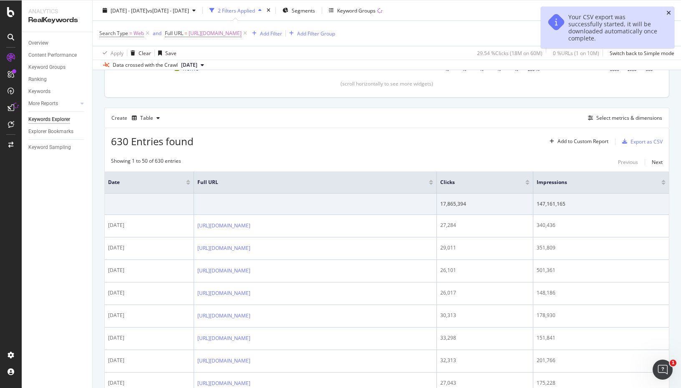
click at [668, 13] on icon "close toast" at bounding box center [668, 13] width 5 height 6
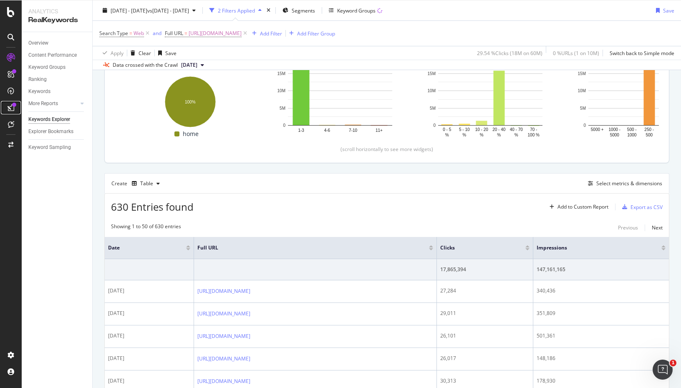
scroll to position [130, 0]
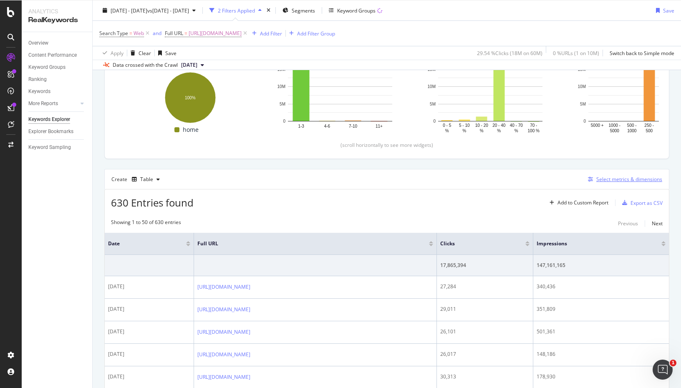
click at [620, 179] on div "Select metrics & dimensions" at bounding box center [629, 179] width 66 height 7
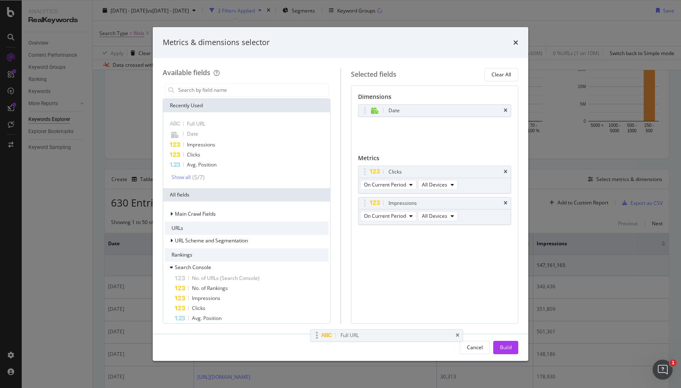
drag, startPoint x: 466, startPoint y: 126, endPoint x: 418, endPoint y: 335, distance: 214.6
click at [418, 335] on body "Analytics RealKeywords Overview Content Performance Keyword Groups Ranking Keyw…" at bounding box center [340, 194] width 681 height 388
click at [505, 123] on div "Full URL" at bounding box center [434, 127] width 153 height 12
click at [506, 126] on icon "times" at bounding box center [506, 126] width 4 height 5
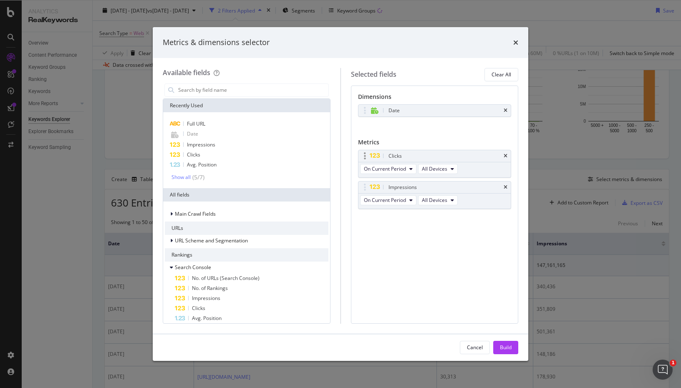
click at [484, 155] on div "Clicks" at bounding box center [445, 156] width 116 height 8
click at [215, 88] on input "modal" at bounding box center [252, 90] width 151 height 13
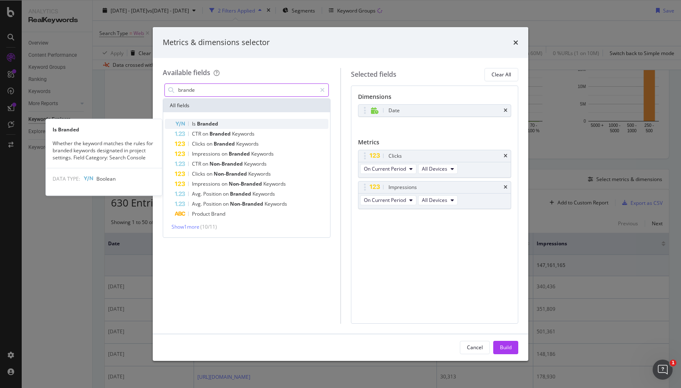
type input "brande"
click at [212, 121] on span "Branded" at bounding box center [207, 123] width 21 height 7
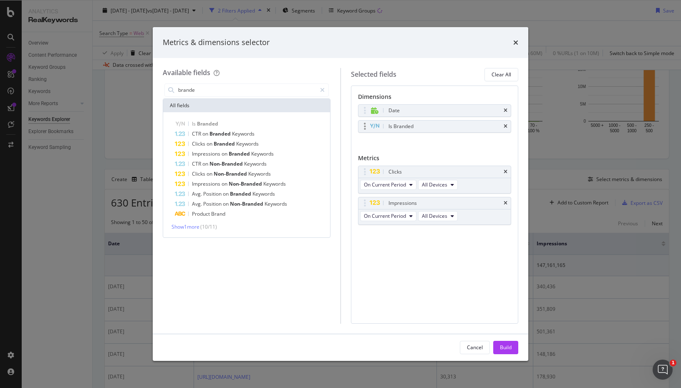
click at [413, 128] on div "Is Branded" at bounding box center [400, 126] width 25 height 8
click at [413, 127] on div "Is Branded" at bounding box center [400, 126] width 25 height 8
click at [507, 127] on div "Is Branded" at bounding box center [434, 127] width 153 height 12
click at [507, 127] on icon "times" at bounding box center [506, 126] width 4 height 5
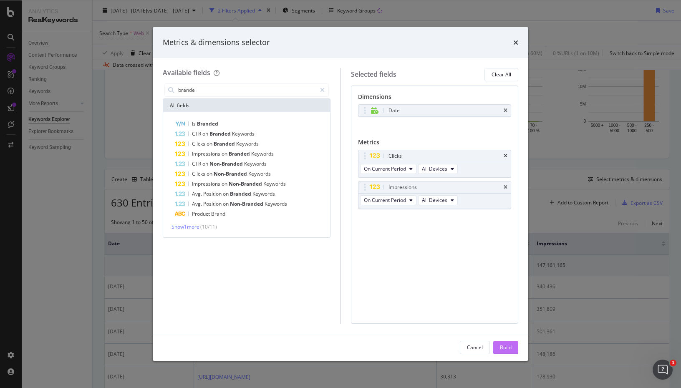
click at [501, 344] on div "Build" at bounding box center [506, 347] width 12 height 7
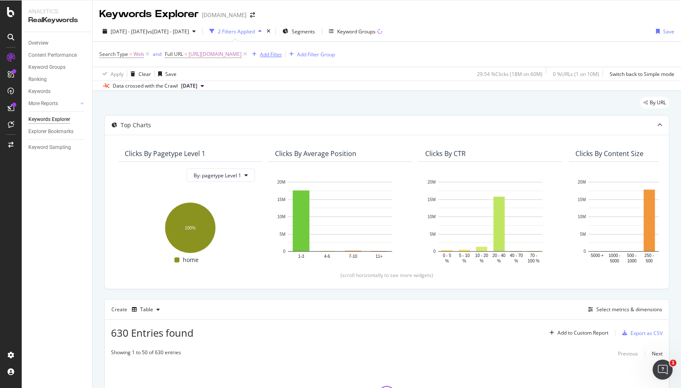
click at [270, 52] on div "Add Filter" at bounding box center [271, 54] width 22 height 7
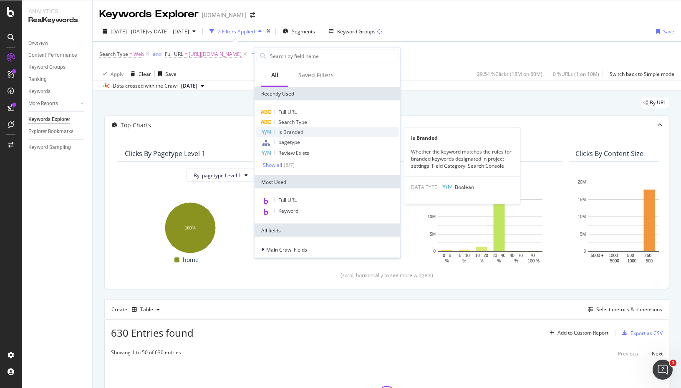
click at [287, 130] on span "Is Branded" at bounding box center [290, 132] width 25 height 7
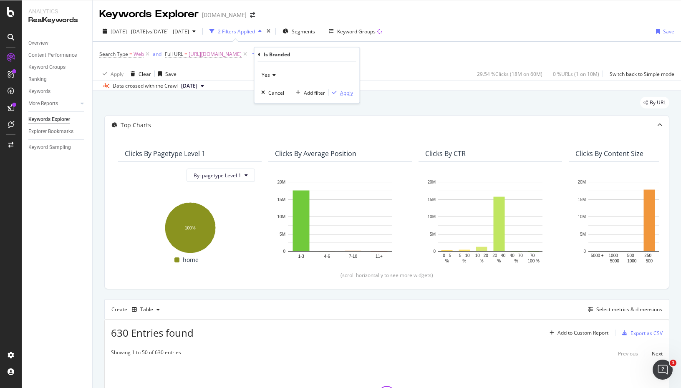
click at [348, 91] on div "Apply" at bounding box center [346, 92] width 13 height 7
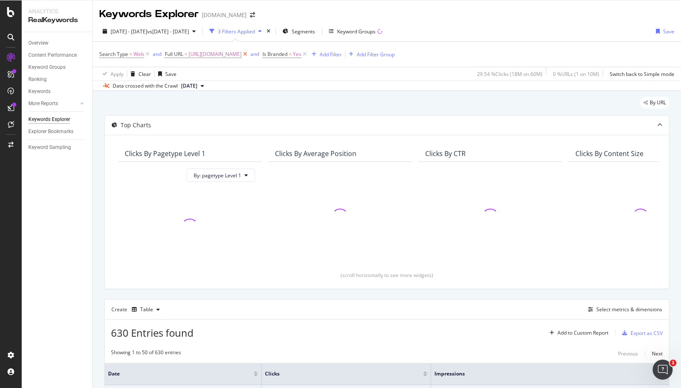
click at [249, 54] on icon at bounding box center [245, 54] width 7 height 8
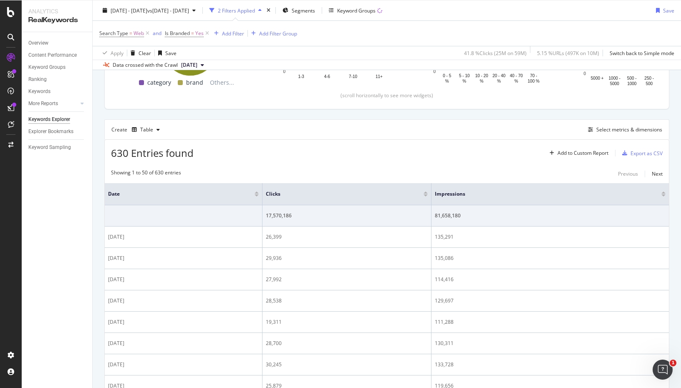
scroll to position [129, 0]
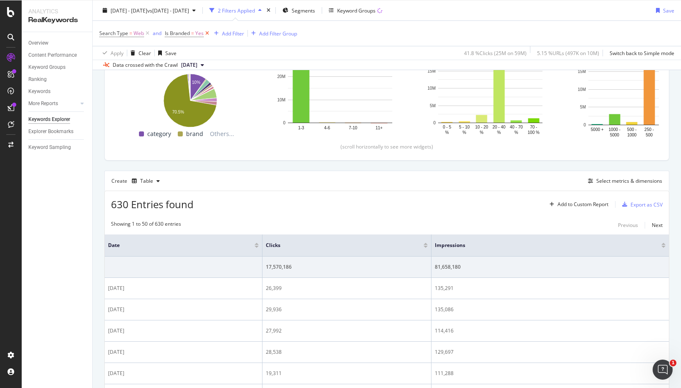
click at [206, 32] on icon at bounding box center [207, 33] width 7 height 8
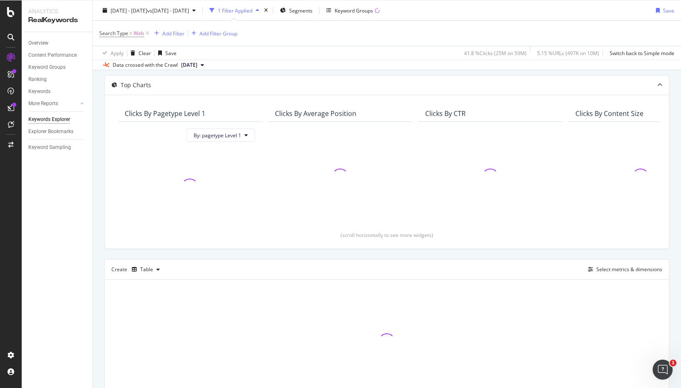
scroll to position [86, 0]
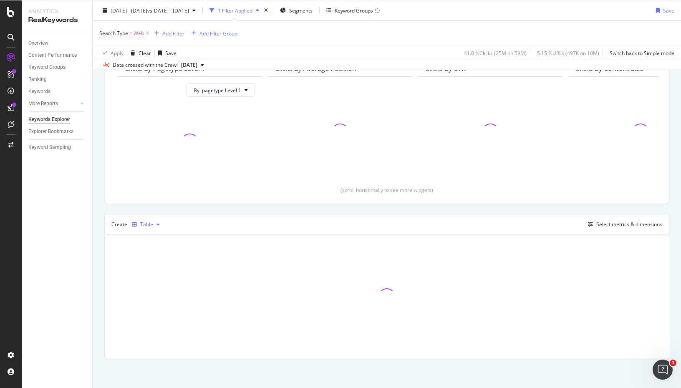
click at [155, 224] on div "button" at bounding box center [158, 224] width 10 height 5
click at [153, 249] on div "Trend" at bounding box center [156, 251] width 14 height 7
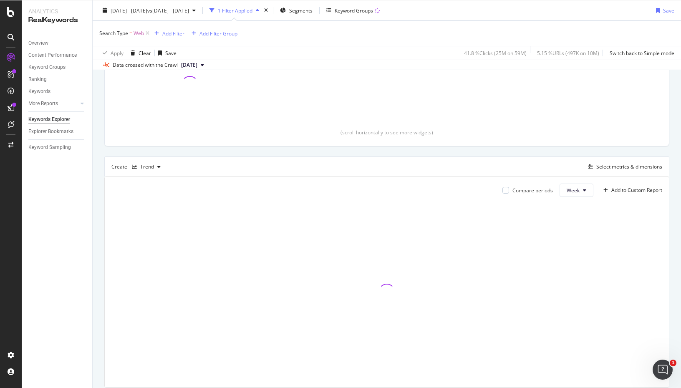
scroll to position [171, 0]
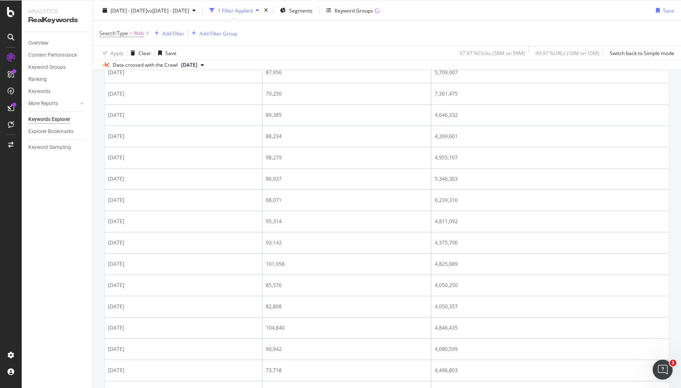
scroll to position [1130, 0]
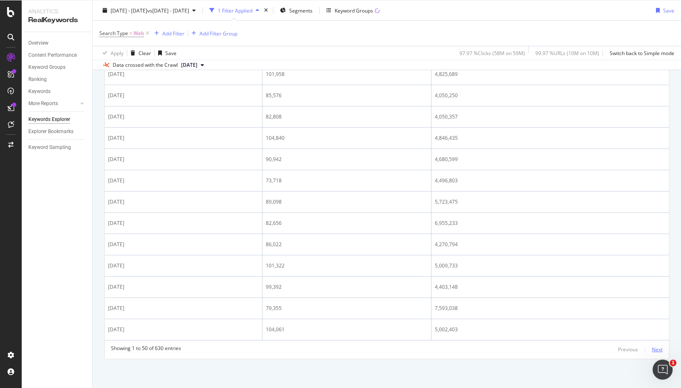
click at [653, 350] on div "Next" at bounding box center [657, 349] width 11 height 7
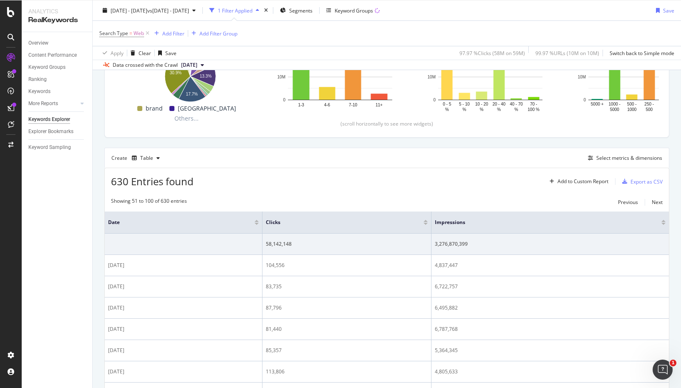
scroll to position [171, 0]
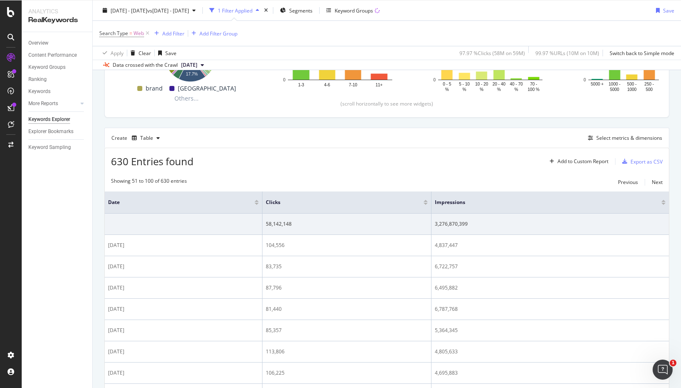
click at [257, 202] on div at bounding box center [257, 202] width 4 height 5
click at [257, 200] on div at bounding box center [257, 201] width 4 height 2
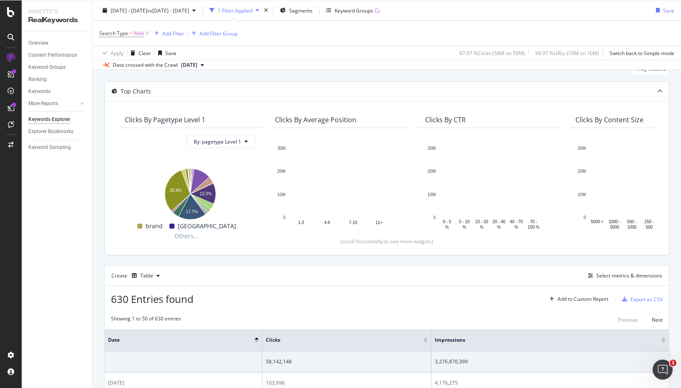
scroll to position [39, 0]
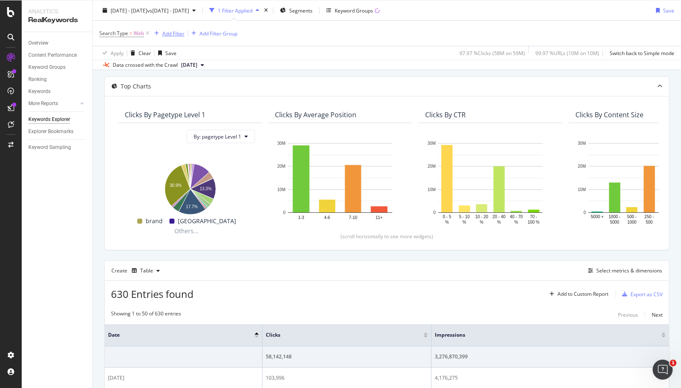
click at [175, 33] on div "Add Filter" at bounding box center [173, 33] width 22 height 7
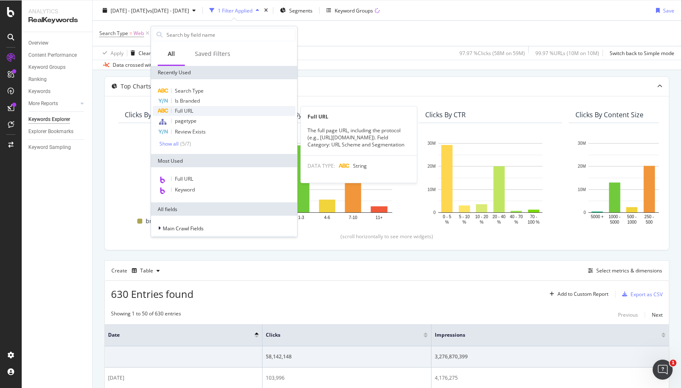
click at [193, 112] on span "Full URL" at bounding box center [184, 110] width 18 height 7
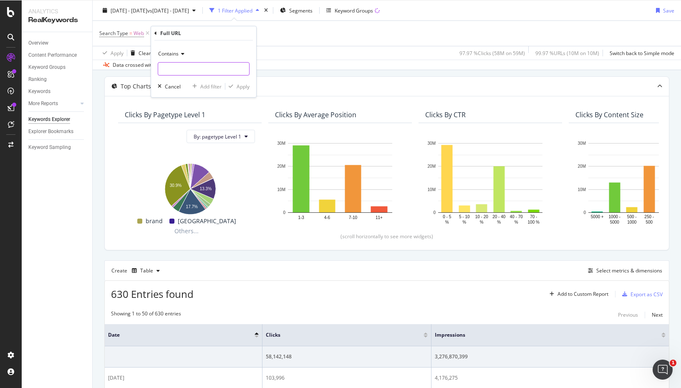
click at [197, 66] on input "text" at bounding box center [203, 68] width 91 height 13
click at [181, 53] on icon at bounding box center [182, 53] width 6 height 5
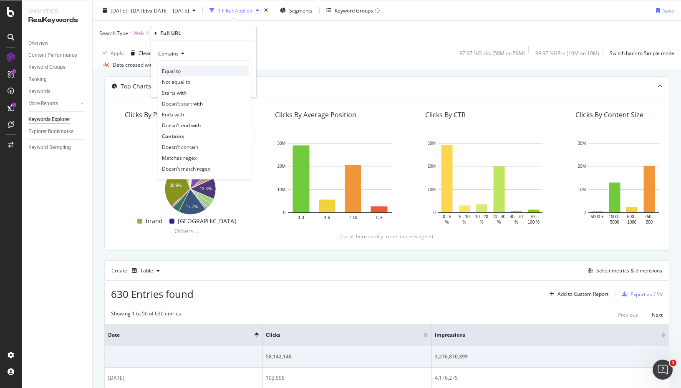
click at [178, 73] on span "Equal to" at bounding box center [171, 71] width 19 height 7
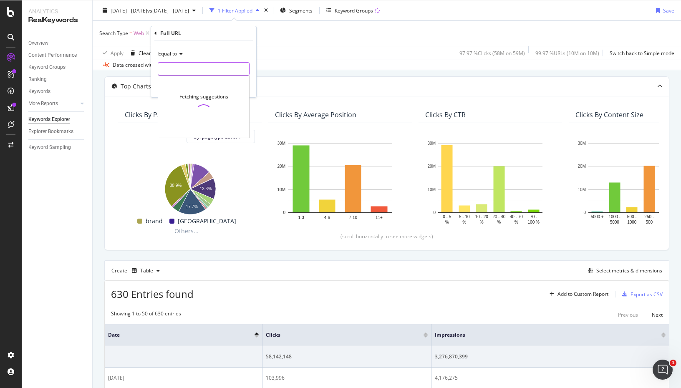
click at [182, 70] on input "text" at bounding box center [203, 68] width 91 height 13
paste input "botify-2025-09-25.csv"
type input "g"
type input "https://www.chewy.com/"
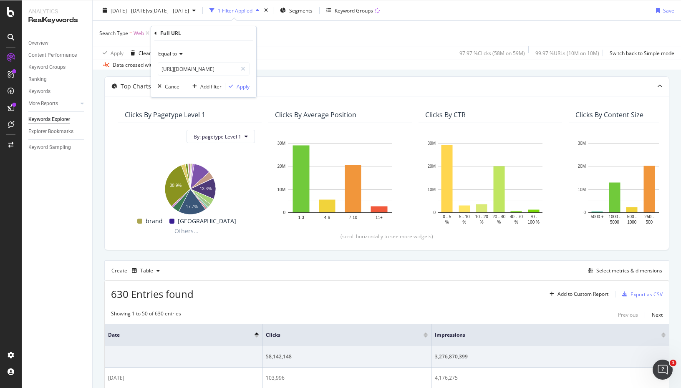
click at [240, 85] on div "Apply" at bounding box center [243, 86] width 13 height 7
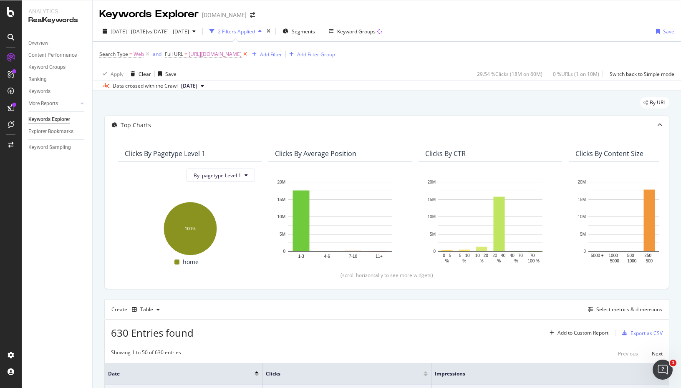
click at [248, 53] on icon at bounding box center [245, 54] width 7 height 8
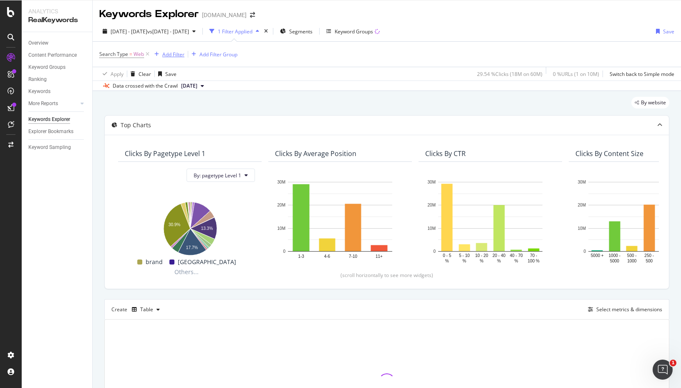
click at [174, 53] on div "Add Filter" at bounding box center [173, 54] width 22 height 7
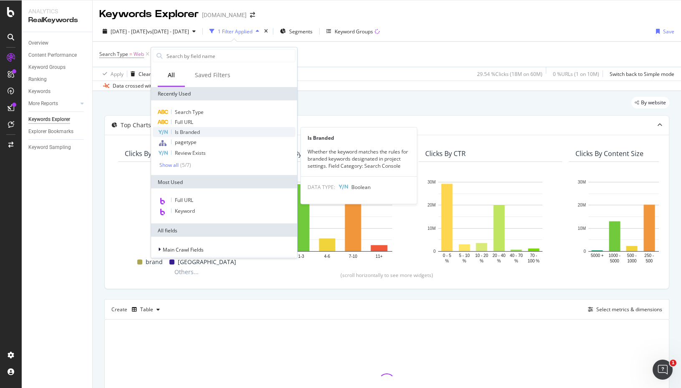
click at [198, 130] on span "Is Branded" at bounding box center [187, 132] width 25 height 7
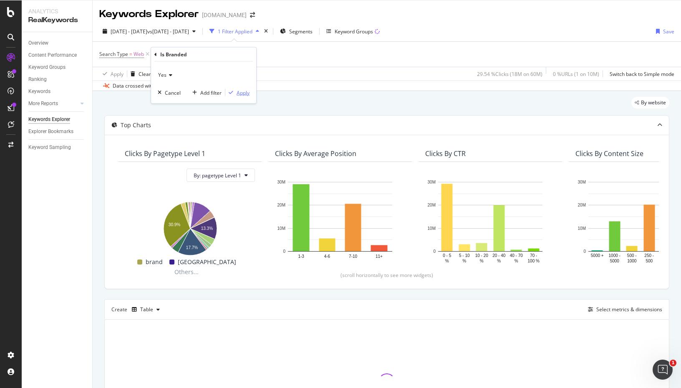
click at [244, 94] on div "Apply" at bounding box center [243, 92] width 13 height 7
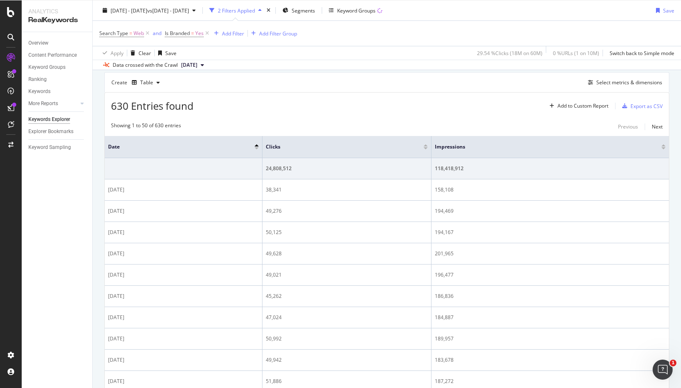
scroll to position [223, 0]
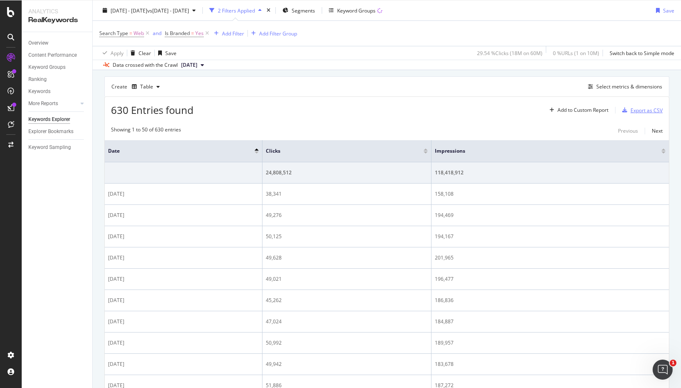
click at [638, 110] on div "Export as CSV" at bounding box center [646, 110] width 32 height 7
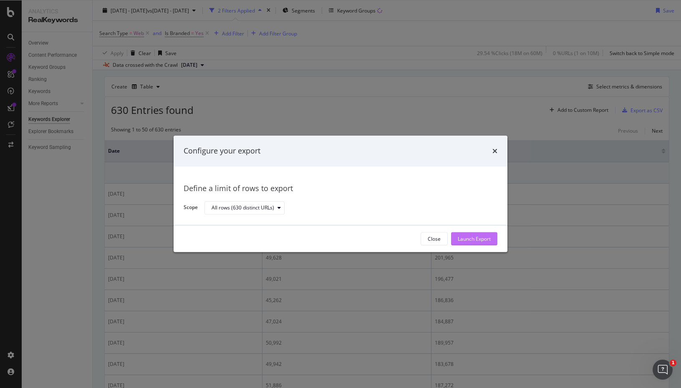
click at [478, 240] on div "Launch Export" at bounding box center [474, 238] width 33 height 7
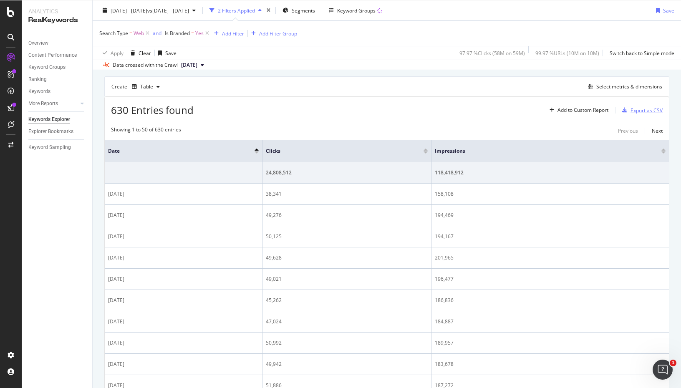
click at [632, 109] on div "Export as CSV" at bounding box center [646, 110] width 32 height 7
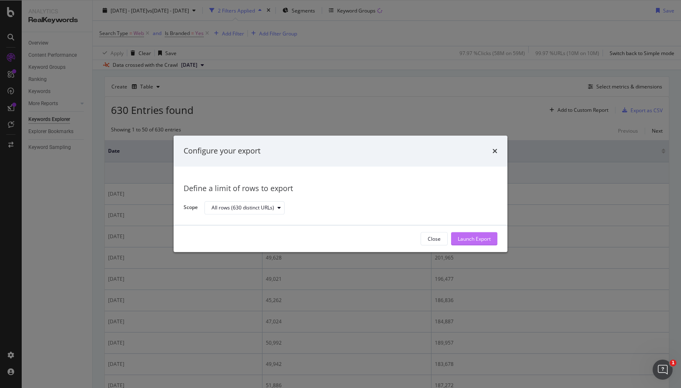
click at [477, 240] on div "Launch Export" at bounding box center [474, 238] width 33 height 7
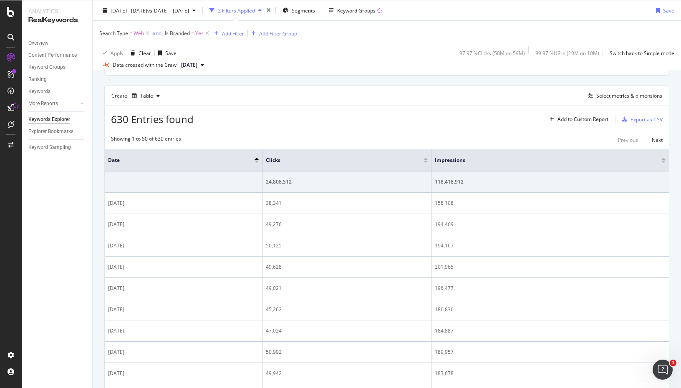
scroll to position [211, 0]
click at [150, 99] on div "Table" at bounding box center [146, 98] width 13 height 5
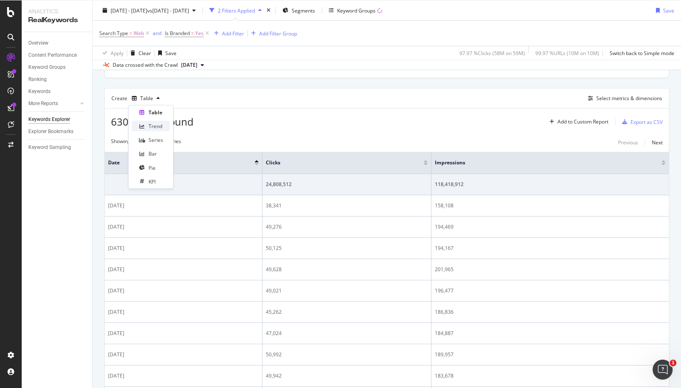
click at [155, 129] on div "Trend" at bounding box center [156, 126] width 14 height 7
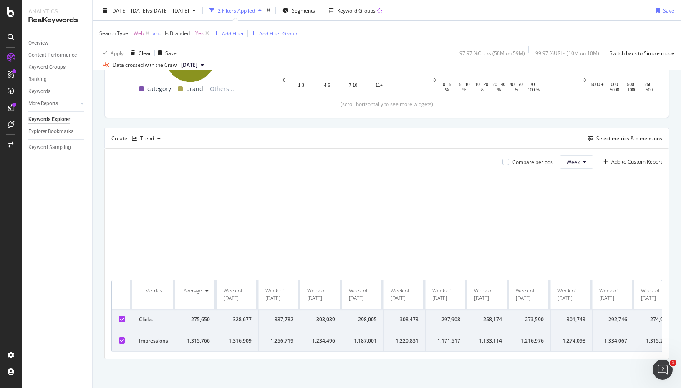
scroll to position [178, 0]
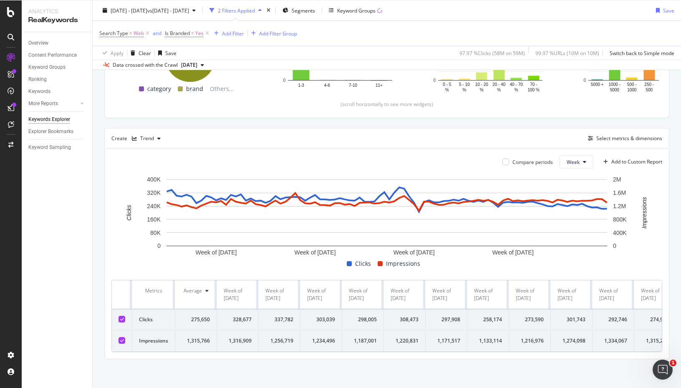
click at [498, 132] on div "Create Trend Select metrics & dimensions" at bounding box center [386, 138] width 565 height 20
click at [54, 139] on div "DataExports" at bounding box center [47, 142] width 33 height 8
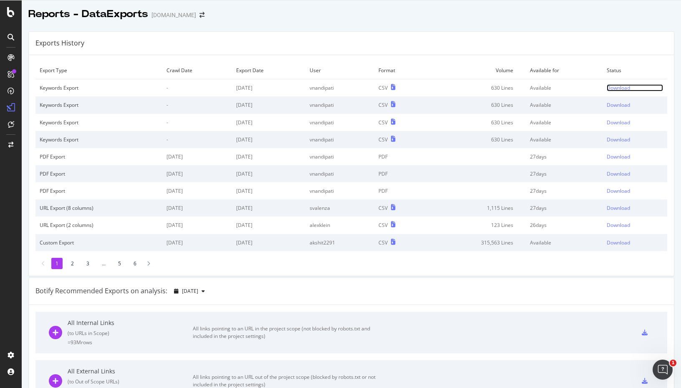
click at [618, 85] on div "Download" at bounding box center [618, 87] width 23 height 7
click at [612, 87] on div "Download" at bounding box center [618, 87] width 23 height 7
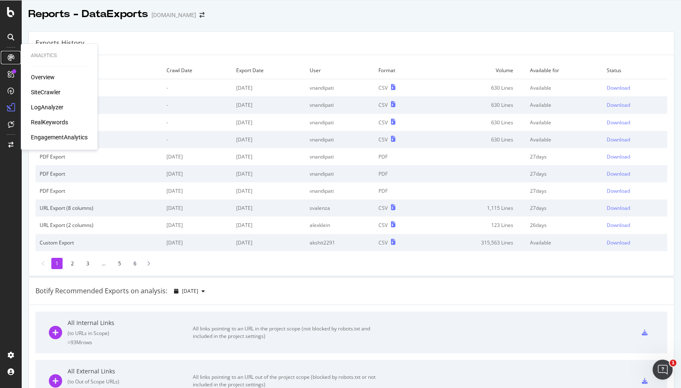
click at [10, 57] on icon at bounding box center [11, 57] width 7 height 7
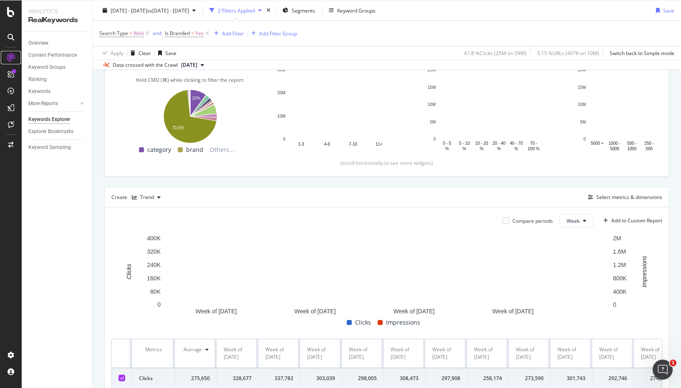
scroll to position [119, 0]
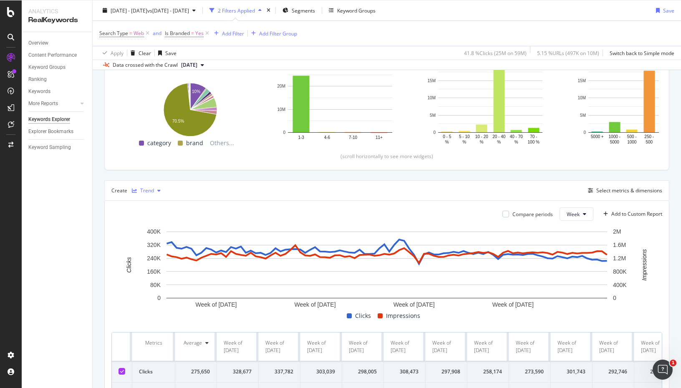
click at [149, 191] on div "Trend" at bounding box center [147, 190] width 14 height 5
click at [149, 209] on div "Table" at bounding box center [151, 204] width 38 height 10
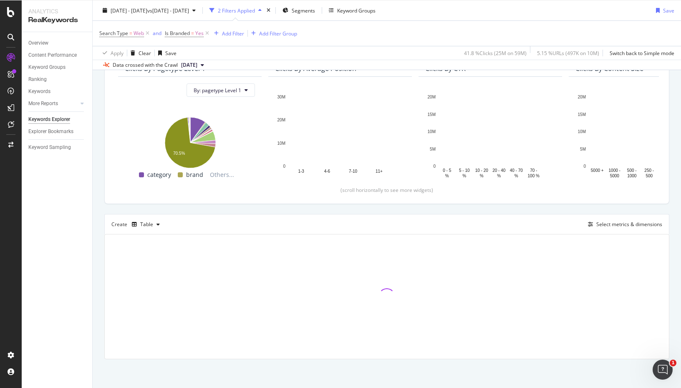
scroll to position [119, 0]
